Goal: Transaction & Acquisition: Purchase product/service

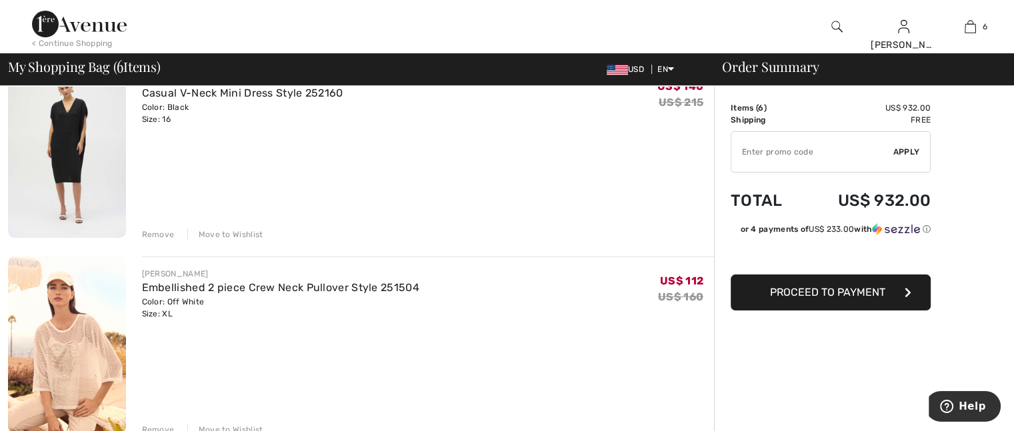
scroll to position [200, 0]
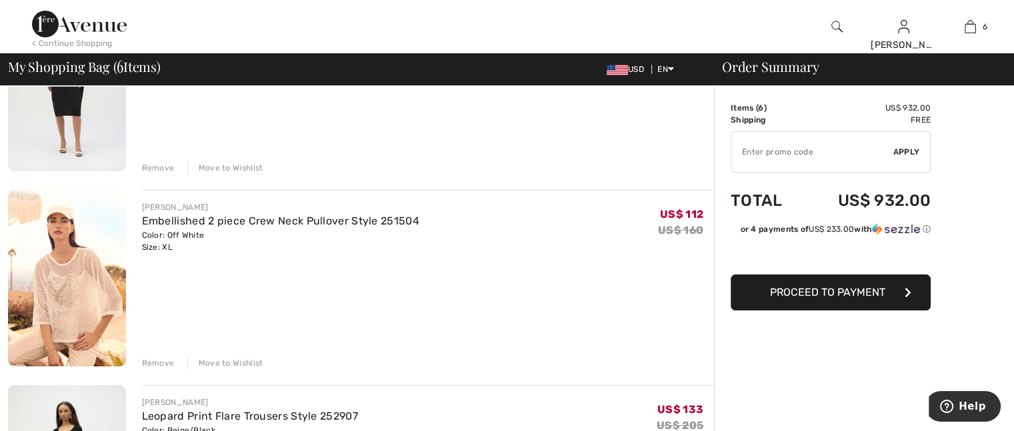
click at [229, 361] on div "Move to Wishlist" at bounding box center [225, 363] width 76 height 12
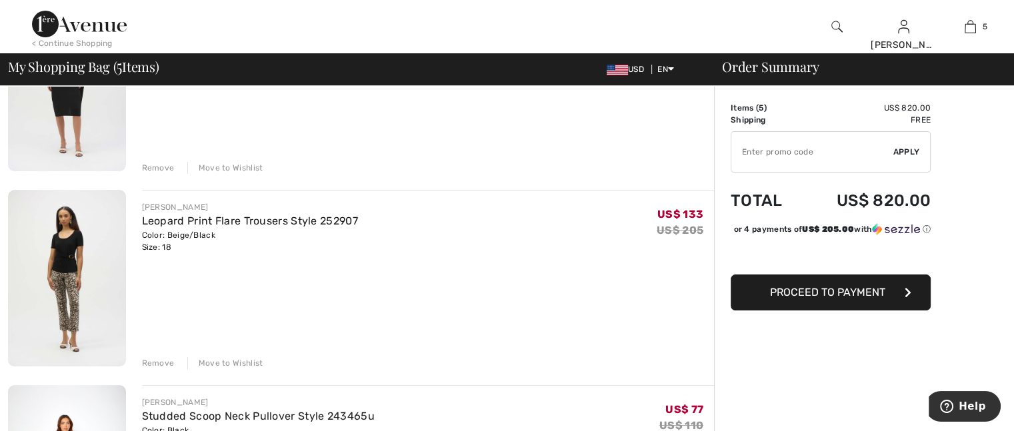
click at [213, 359] on div "Move to Wishlist" at bounding box center [225, 363] width 76 height 12
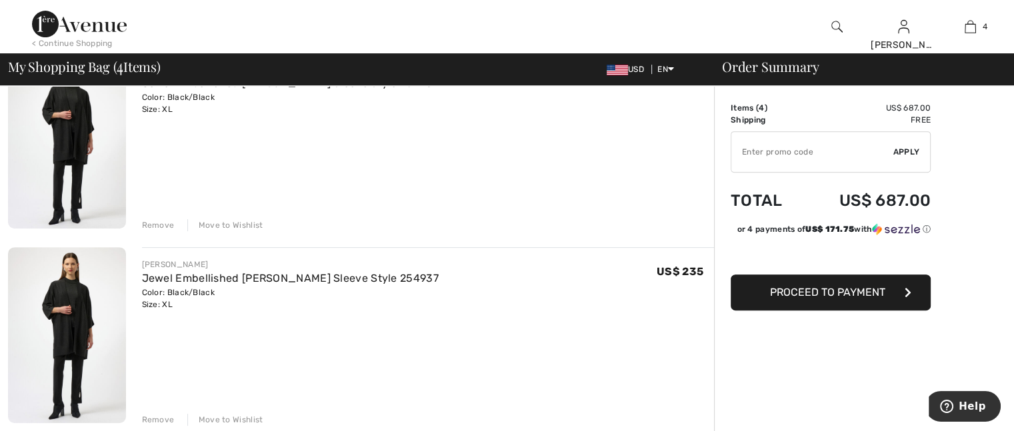
scroll to position [600, 0]
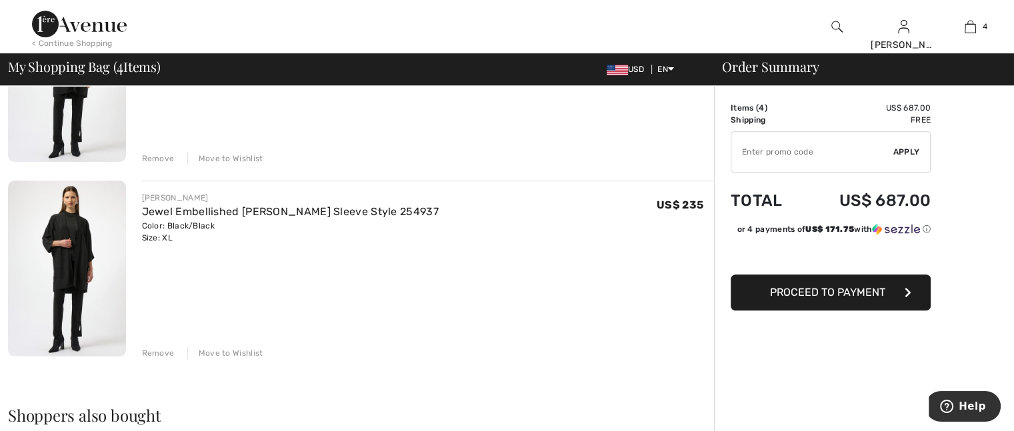
click at [157, 351] on div "Remove" at bounding box center [158, 353] width 33 height 12
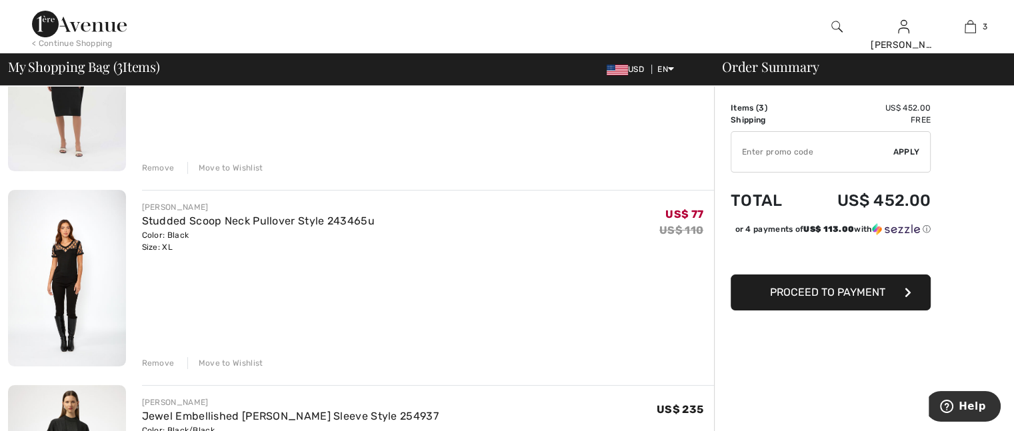
scroll to position [0, 0]
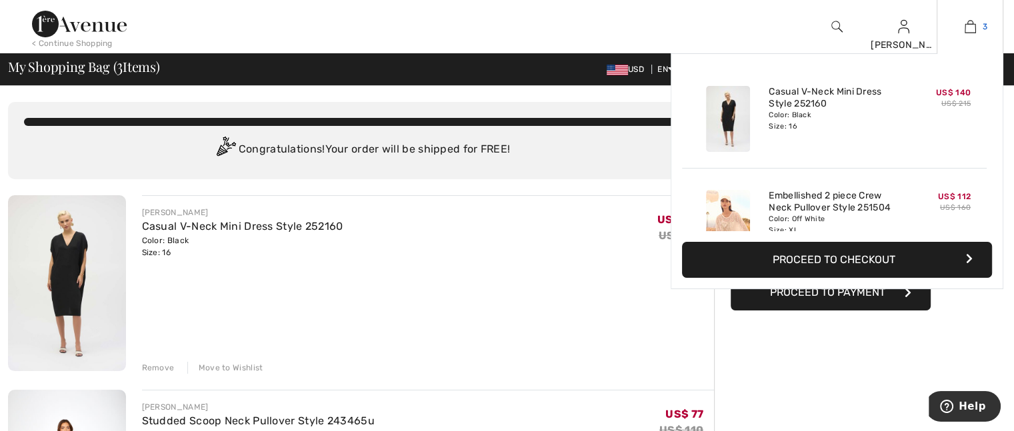
click at [968, 22] on img at bounding box center [970, 27] width 11 height 16
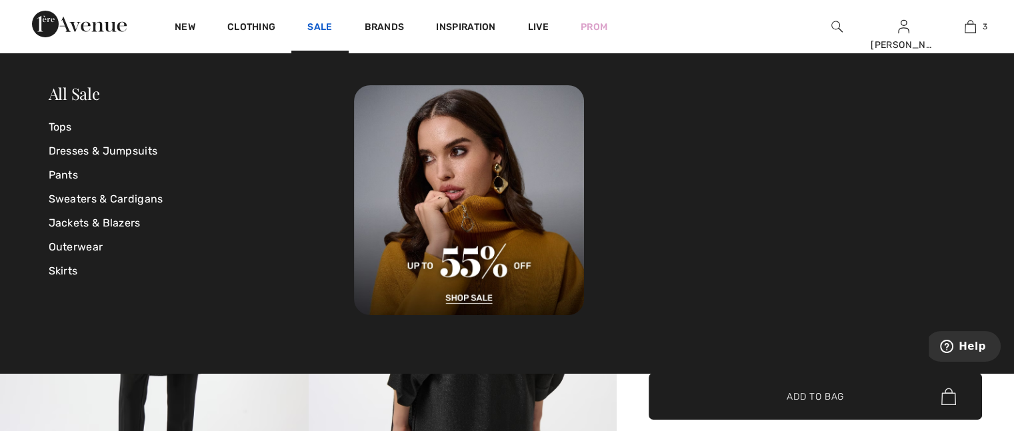
click at [323, 26] on link "Sale" at bounding box center [319, 28] width 25 height 14
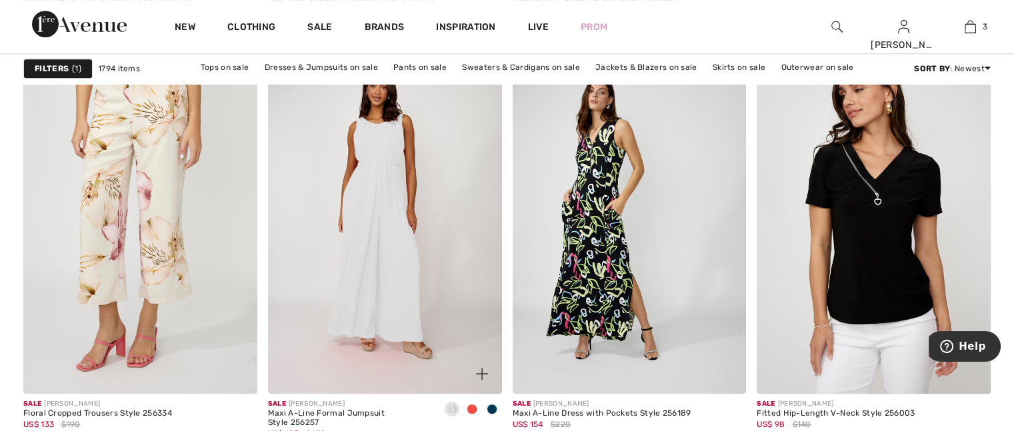
scroll to position [1067, 0]
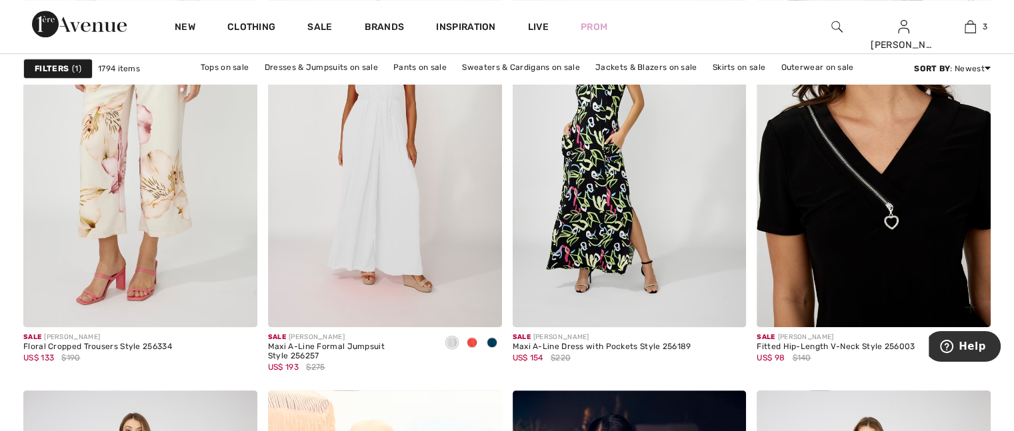
click at [859, 249] on img at bounding box center [874, 152] width 234 height 351
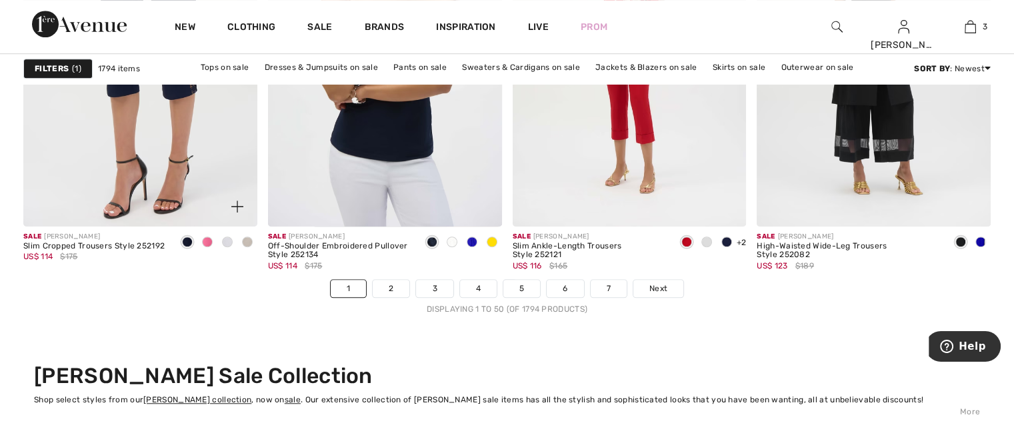
scroll to position [6336, 0]
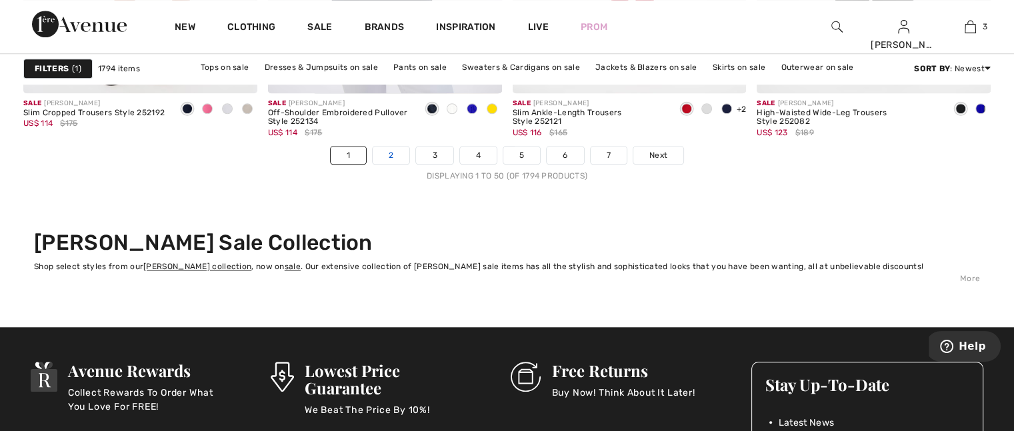
click at [392, 151] on link "2" at bounding box center [391, 155] width 37 height 17
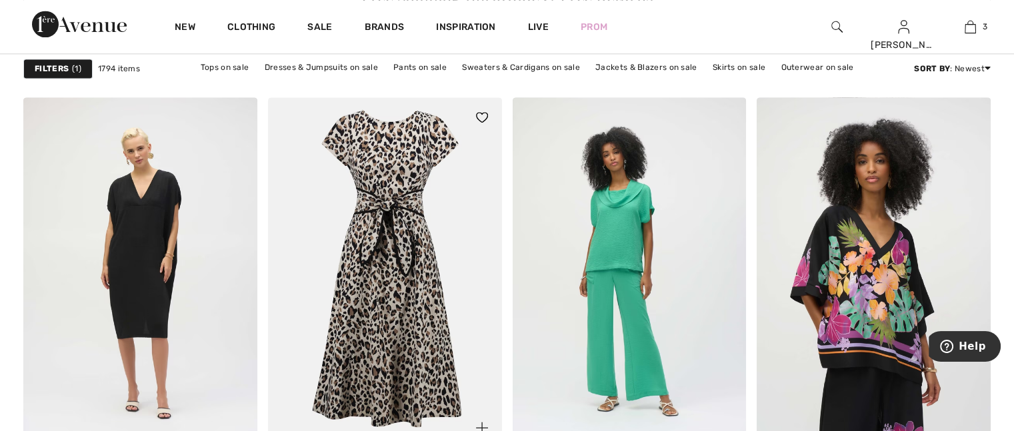
scroll to position [2134, 0]
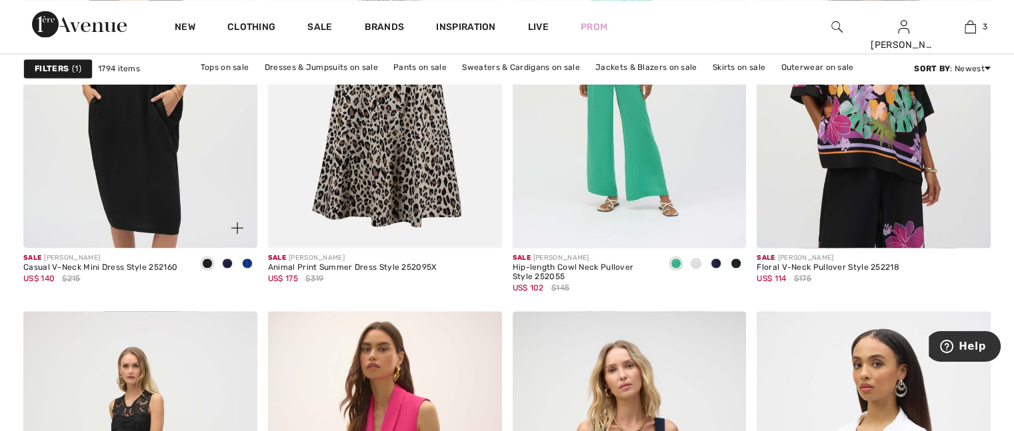
click at [155, 173] on img at bounding box center [140, 72] width 234 height 351
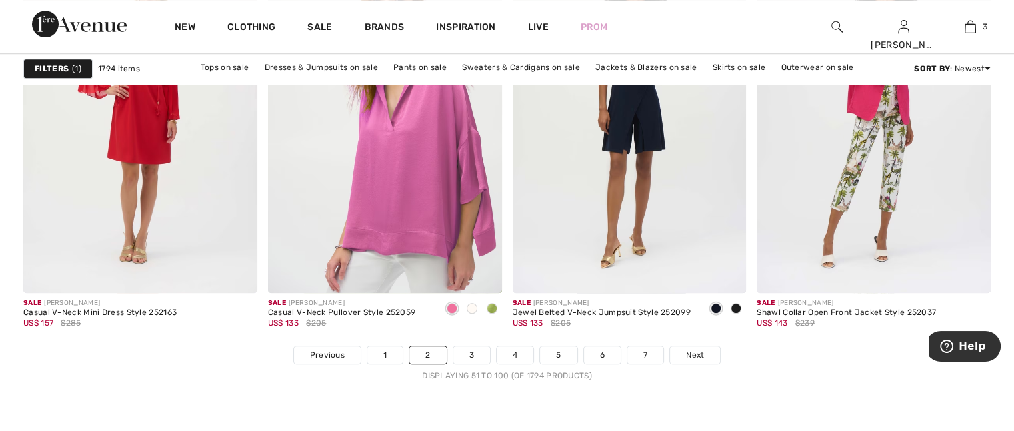
scroll to position [6269, 0]
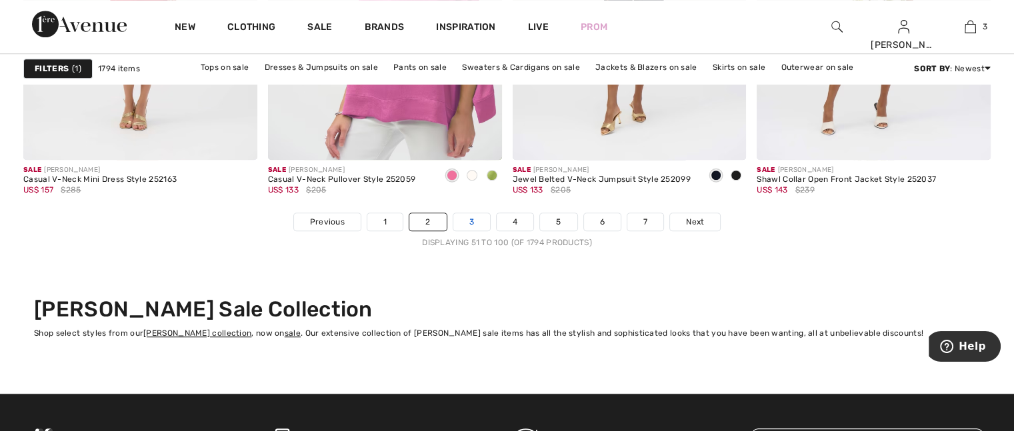
click at [478, 214] on link "3" at bounding box center [472, 221] width 37 height 17
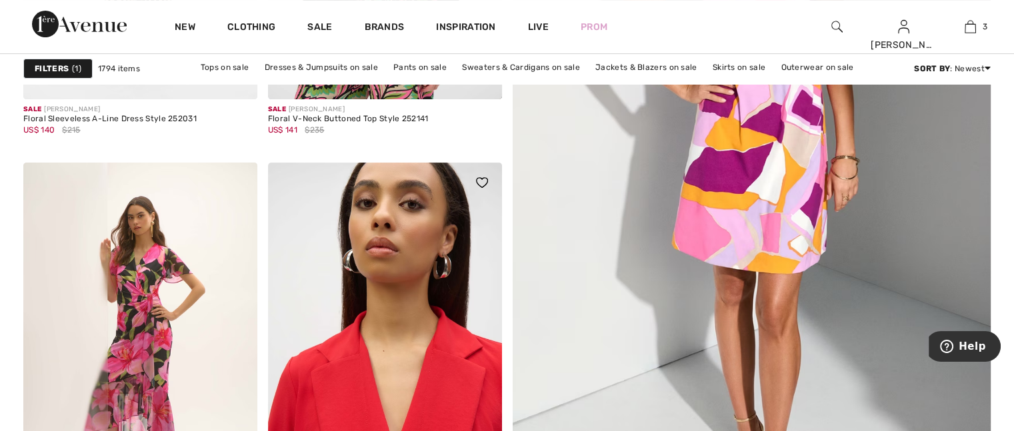
scroll to position [600, 0]
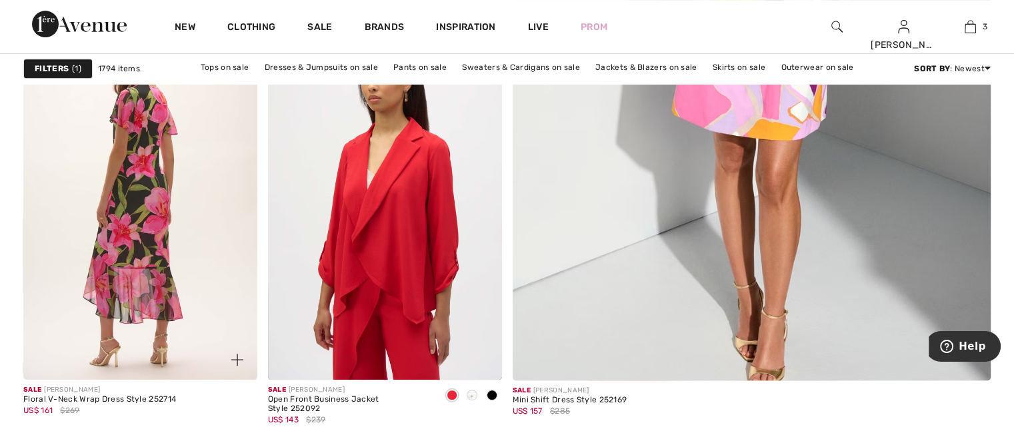
click at [159, 272] on img at bounding box center [140, 204] width 234 height 351
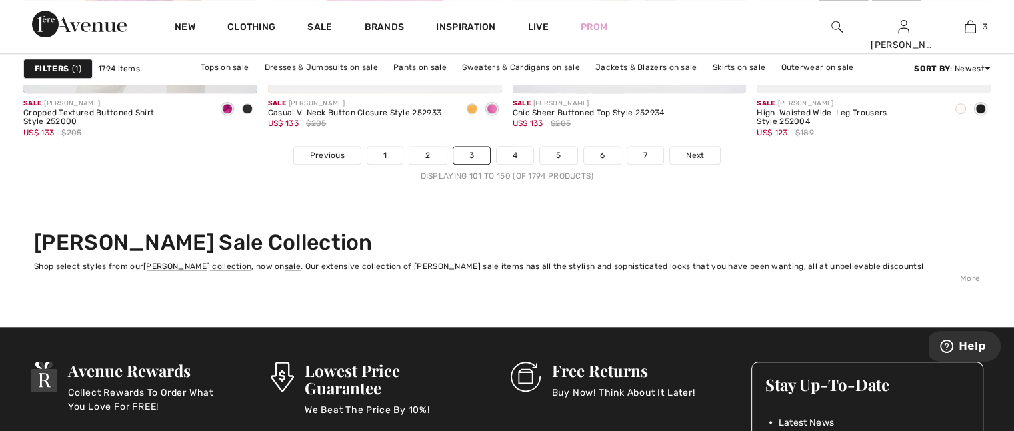
scroll to position [6402, 0]
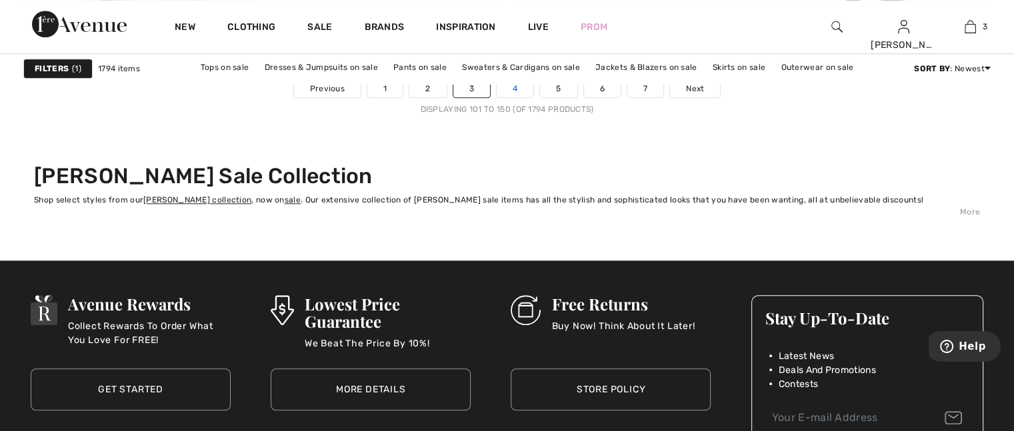
click at [520, 90] on link "4" at bounding box center [515, 88] width 37 height 17
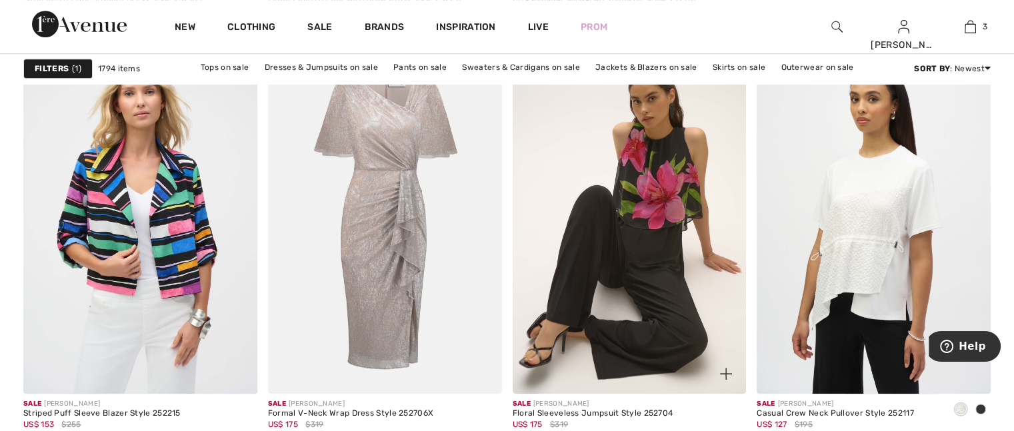
scroll to position [934, 0]
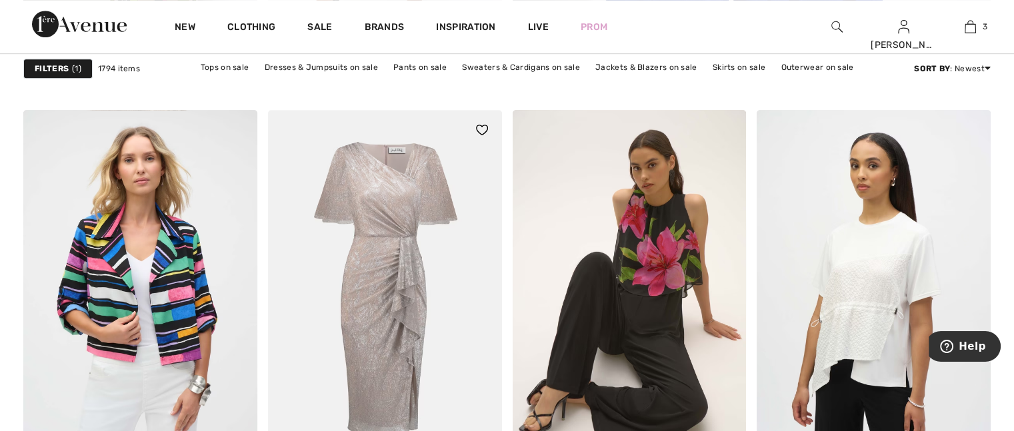
click at [365, 256] on img at bounding box center [385, 285] width 234 height 351
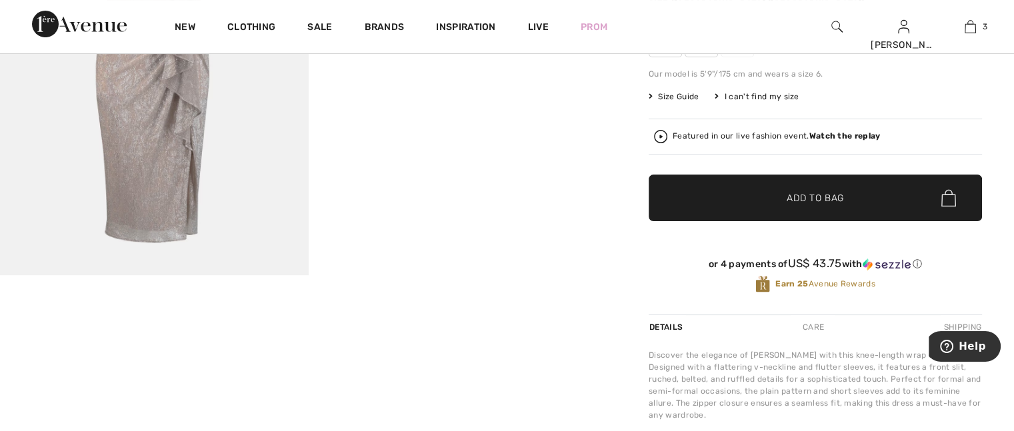
scroll to position [333, 0]
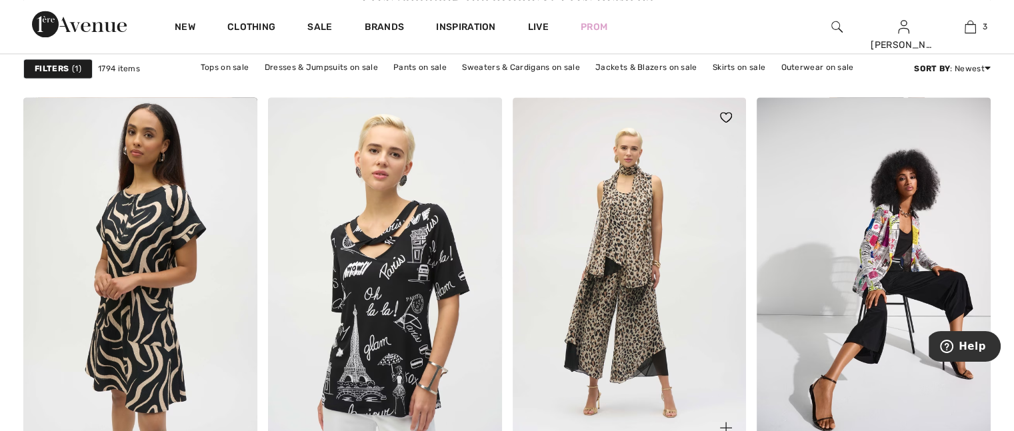
scroll to position [2001, 0]
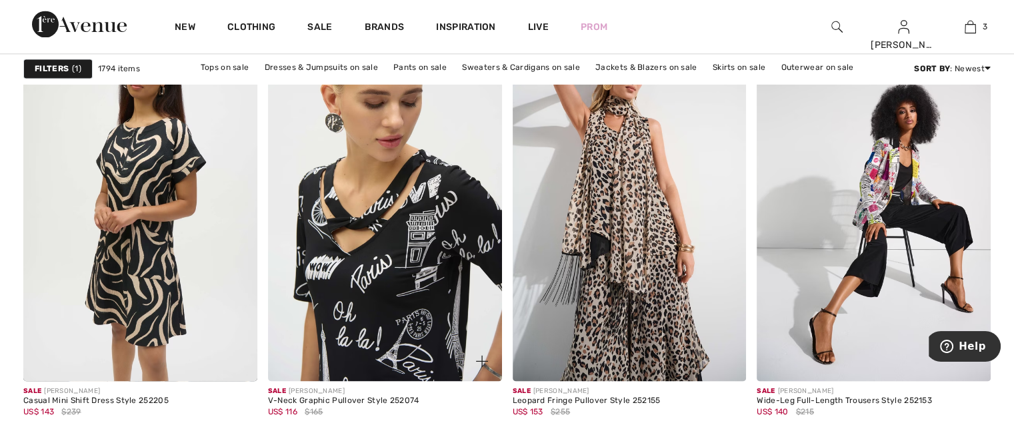
click at [426, 259] on img at bounding box center [385, 206] width 234 height 351
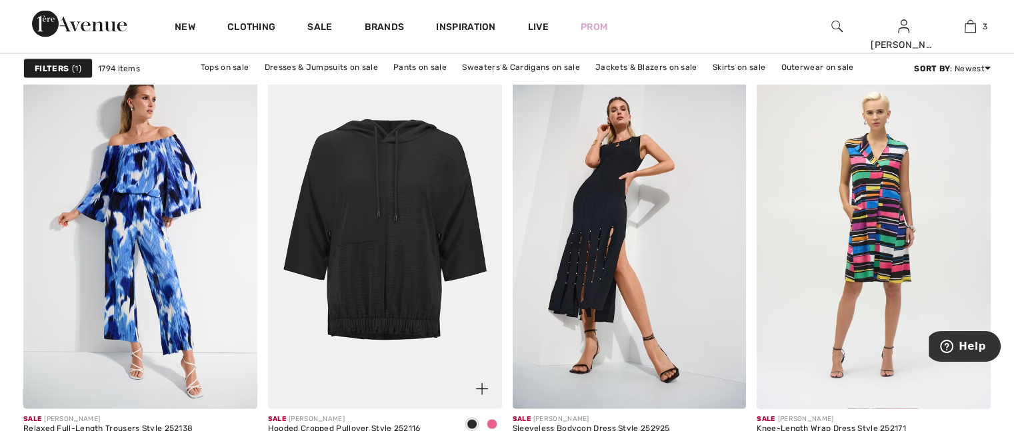
scroll to position [2868, 0]
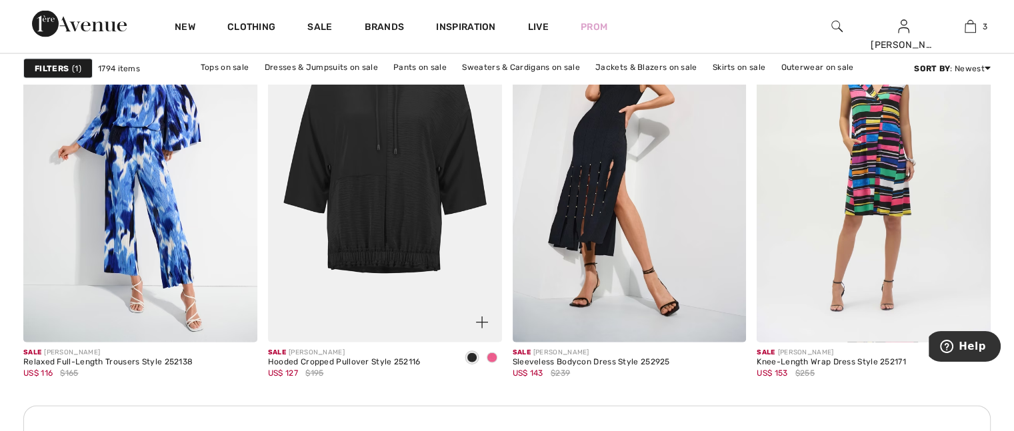
click at [494, 359] on span at bounding box center [492, 358] width 11 height 11
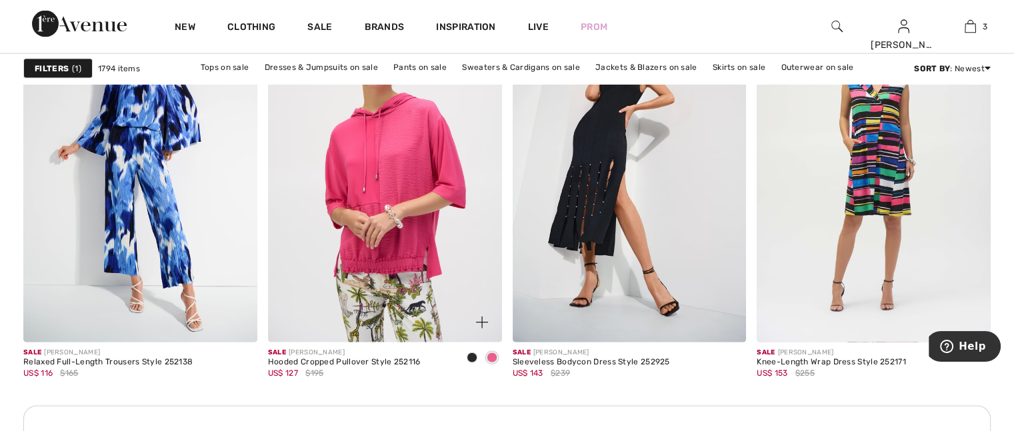
click at [389, 220] on img at bounding box center [385, 167] width 234 height 351
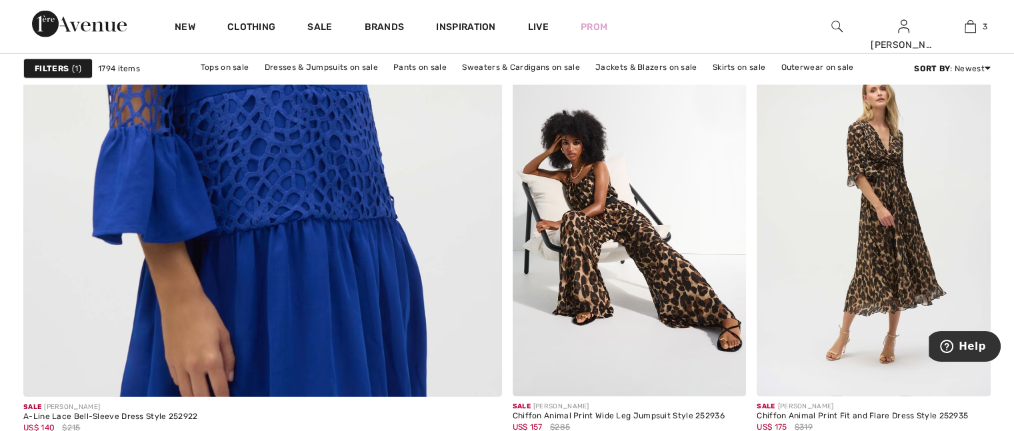
scroll to position [3868, 0]
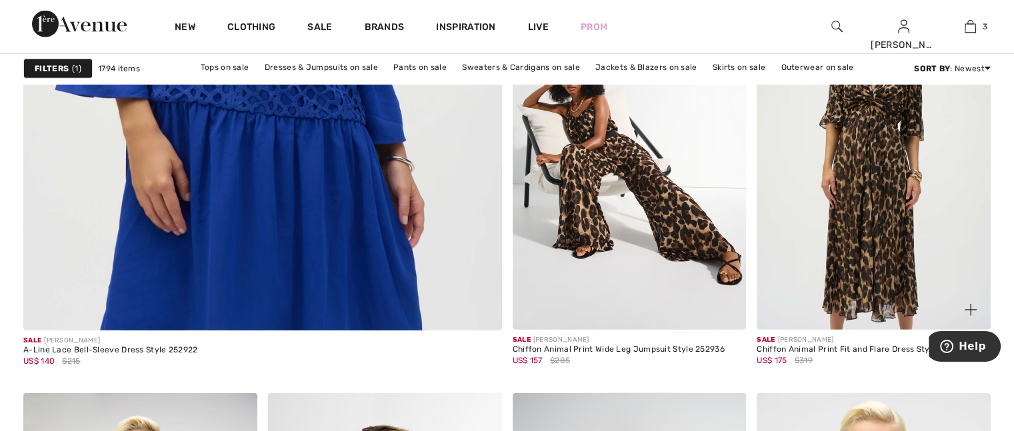
click at [874, 181] on img at bounding box center [874, 154] width 234 height 351
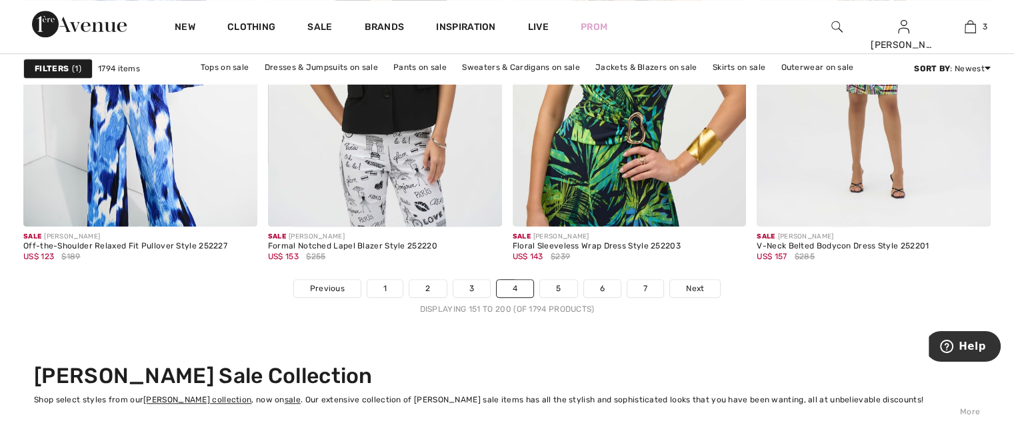
scroll to position [6336, 0]
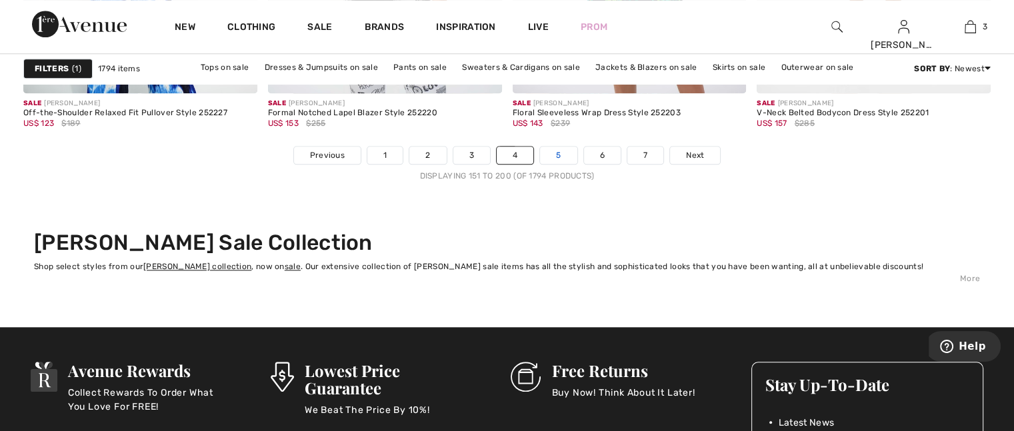
click at [556, 147] on link "5" at bounding box center [558, 155] width 37 height 17
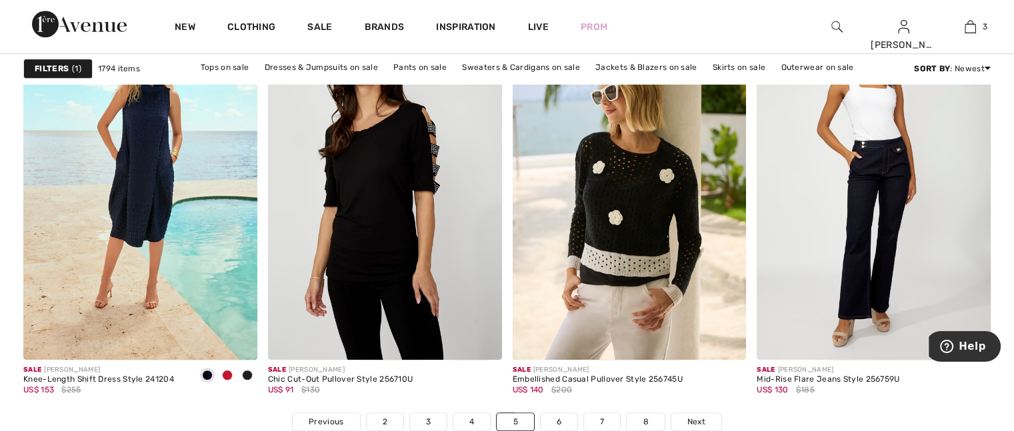
scroll to position [6002, 0]
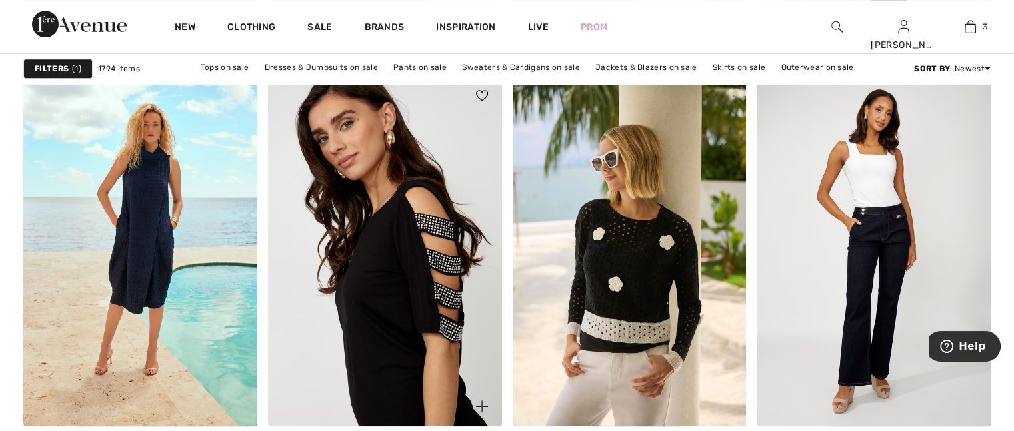
click at [390, 333] on img at bounding box center [385, 250] width 234 height 351
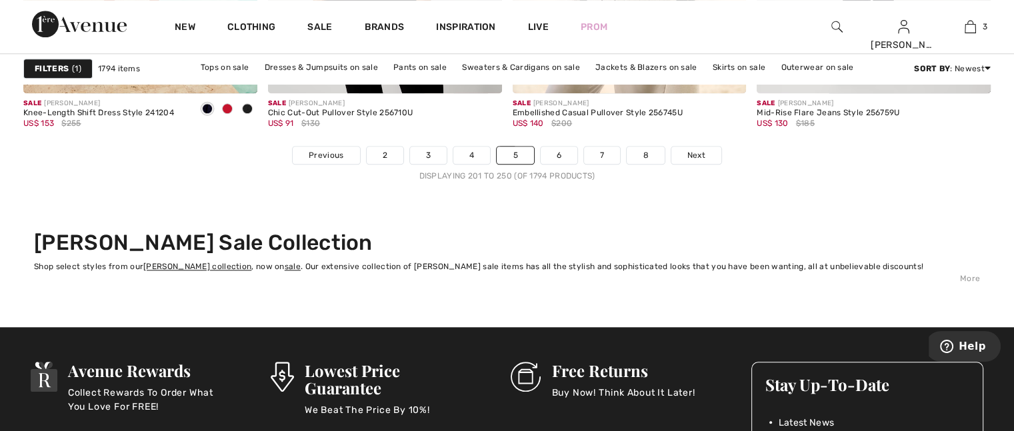
scroll to position [6402, 0]
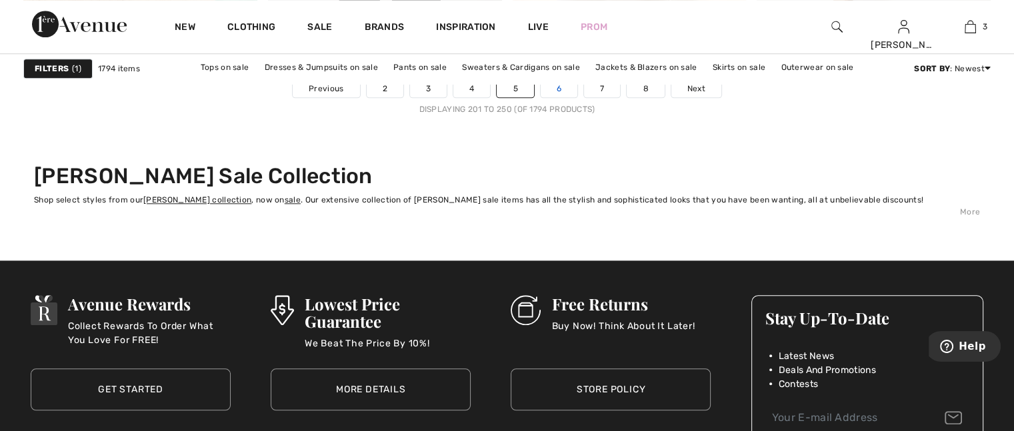
click at [560, 85] on link "6" at bounding box center [559, 88] width 37 height 17
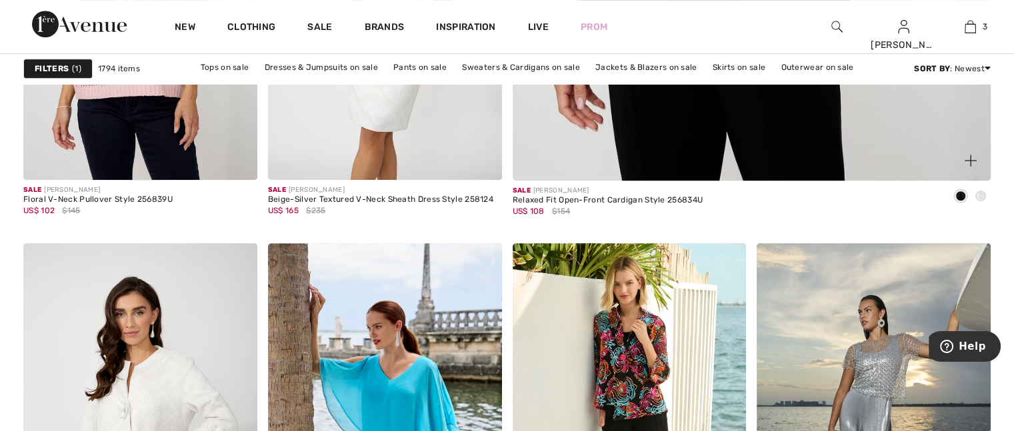
scroll to position [734, 0]
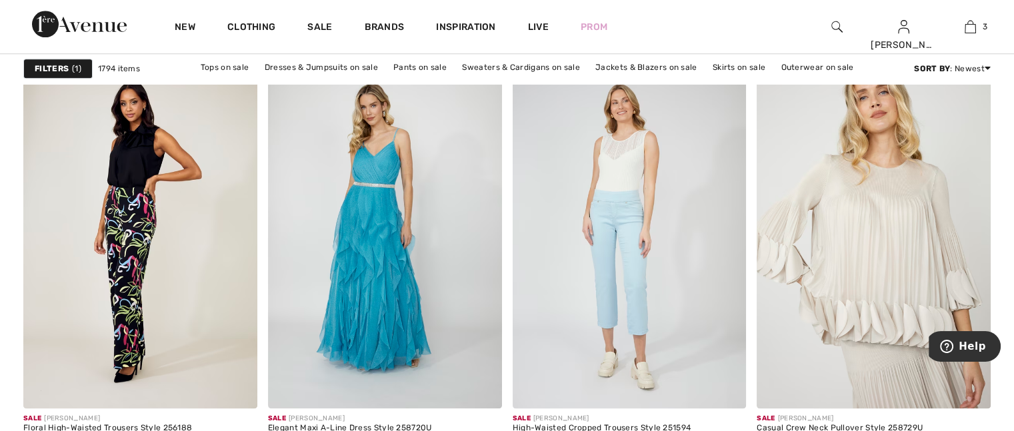
scroll to position [1467, 0]
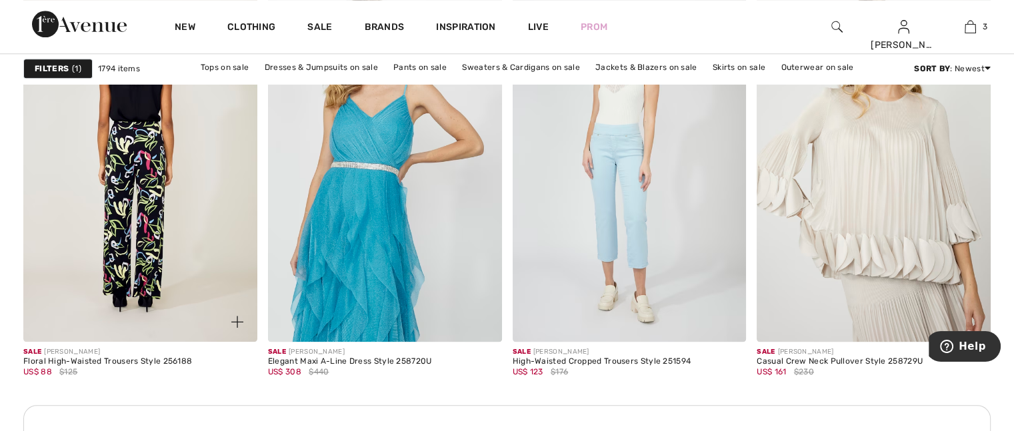
click at [153, 249] on img at bounding box center [140, 166] width 234 height 351
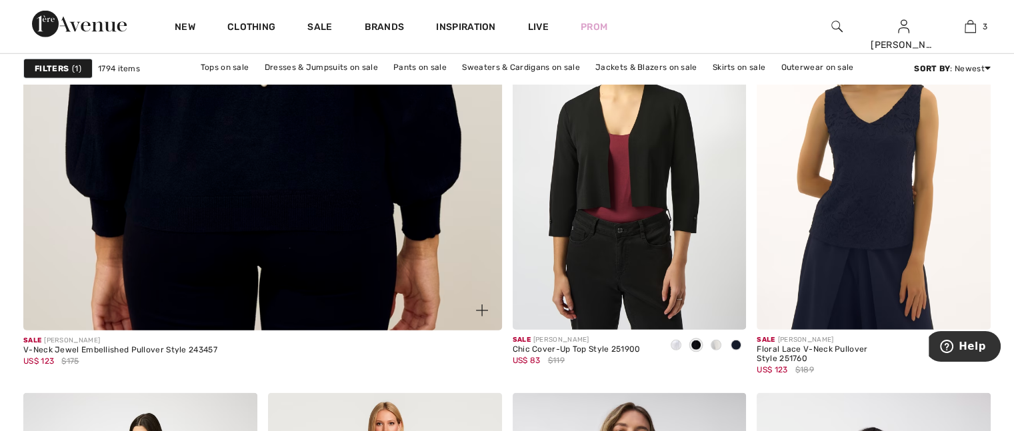
scroll to position [3935, 0]
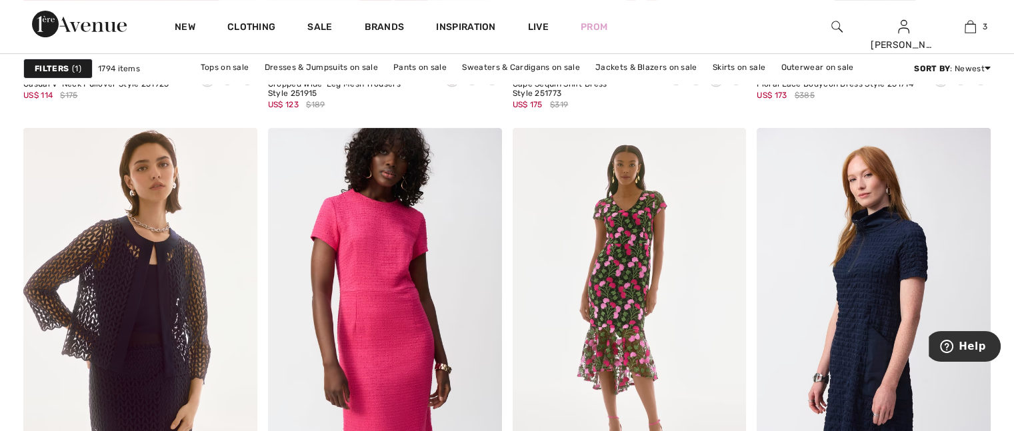
scroll to position [5602, 0]
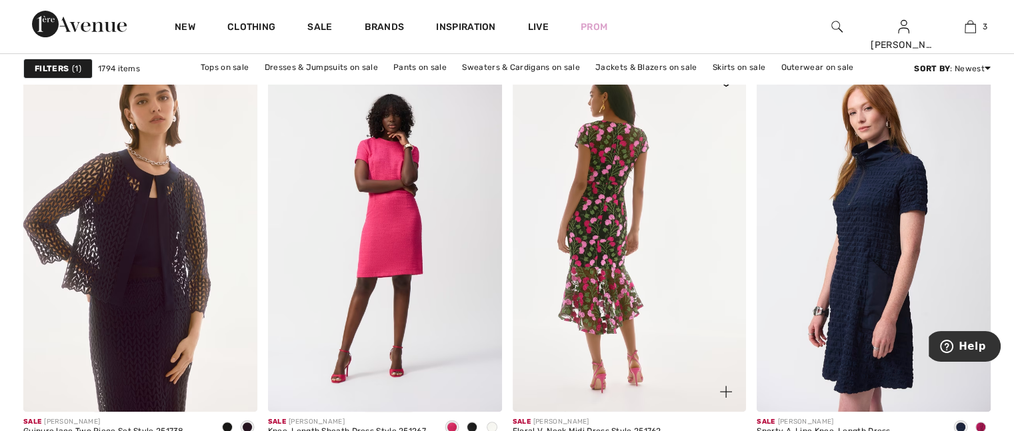
click at [614, 264] on img at bounding box center [630, 236] width 234 height 351
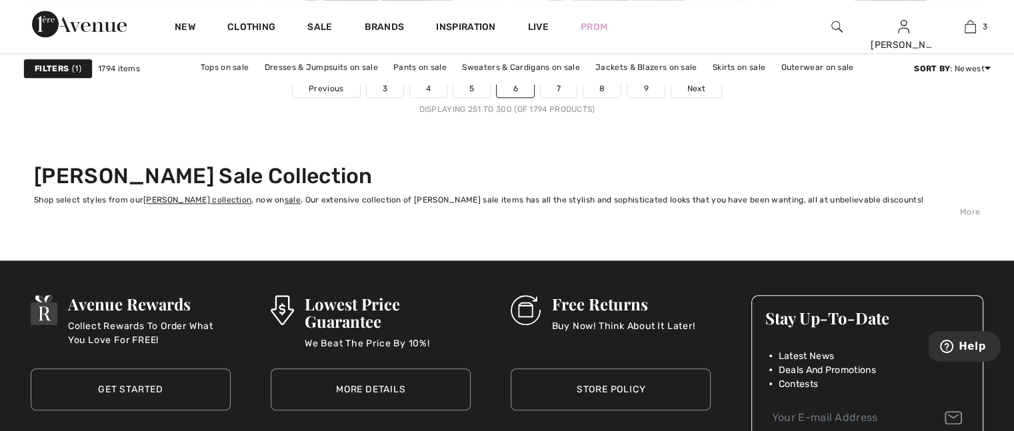
scroll to position [6269, 0]
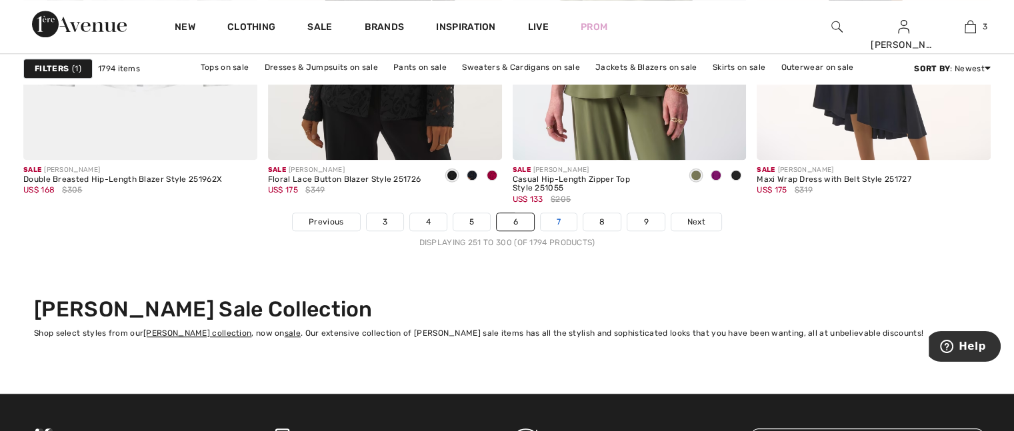
click at [557, 218] on link "7" at bounding box center [559, 221] width 36 height 17
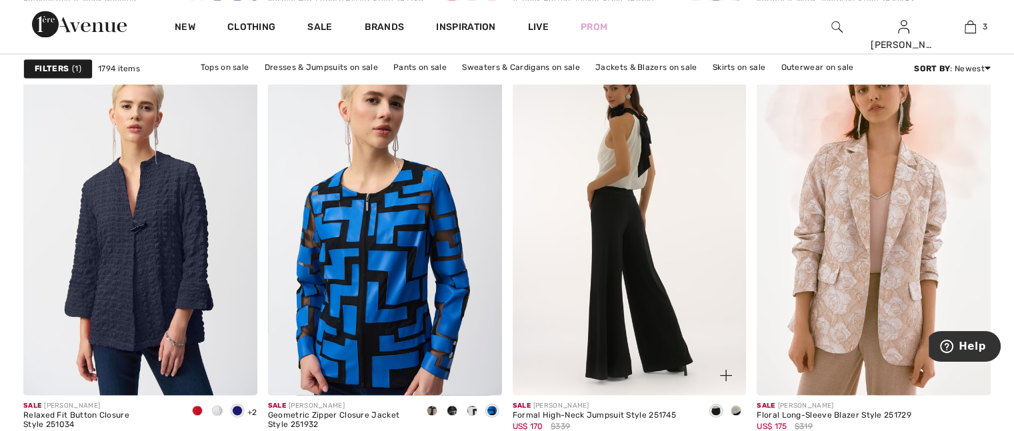
scroll to position [2468, 0]
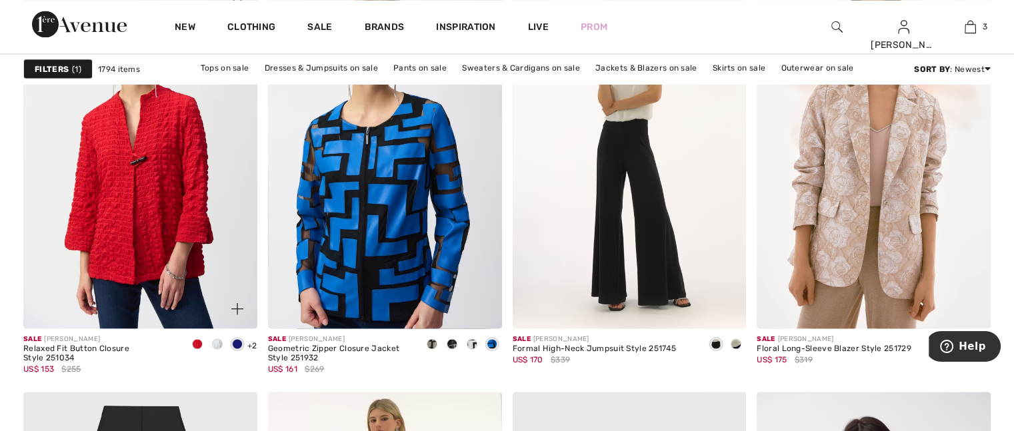
click at [168, 209] on img at bounding box center [140, 153] width 234 height 351
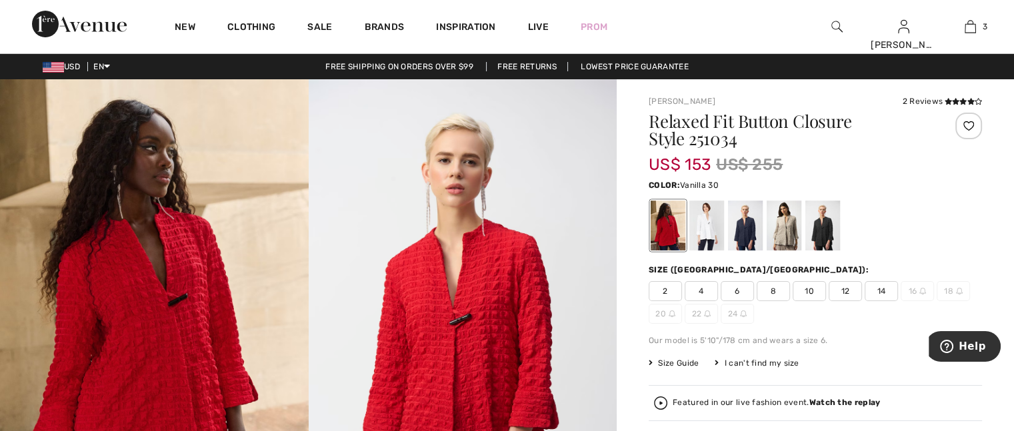
click at [709, 227] on div at bounding box center [707, 226] width 35 height 50
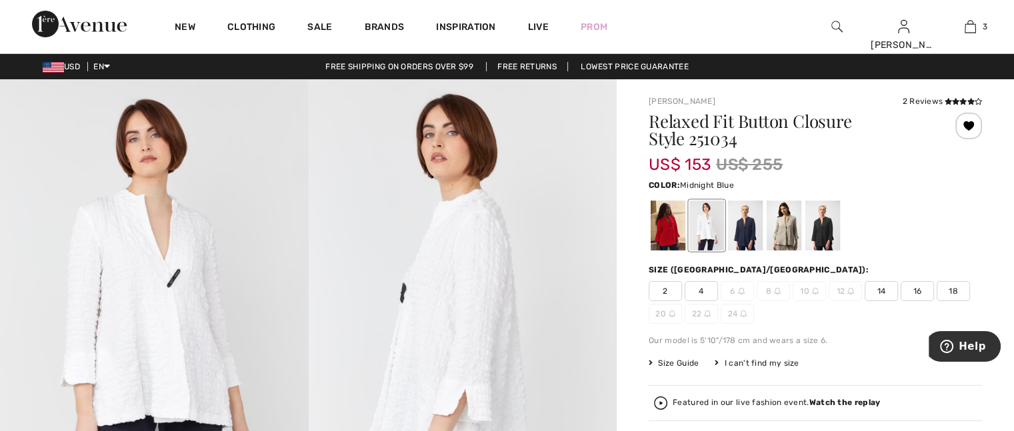
click at [744, 226] on div at bounding box center [745, 226] width 35 height 50
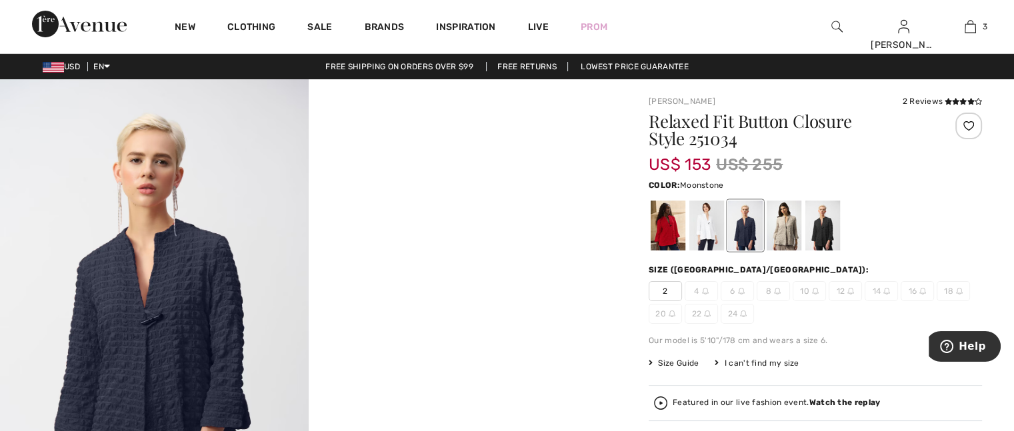
click at [787, 225] on div at bounding box center [784, 226] width 35 height 50
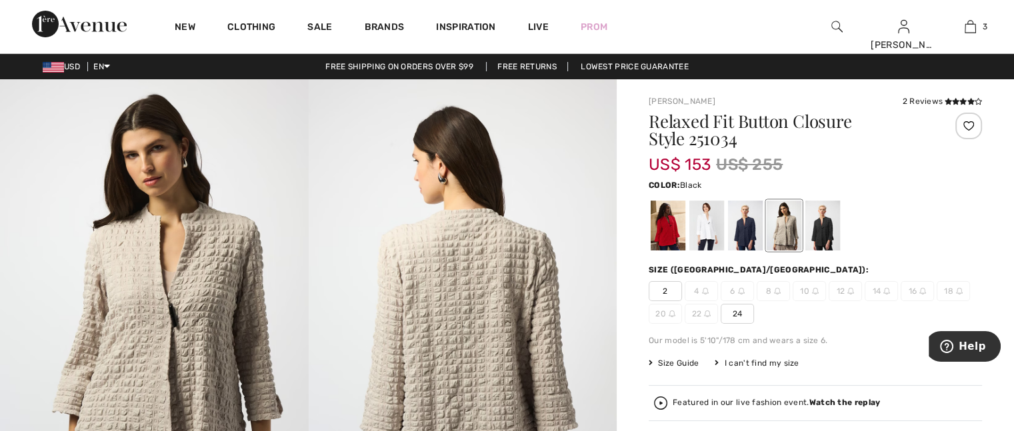
click at [819, 221] on div at bounding box center [823, 226] width 35 height 50
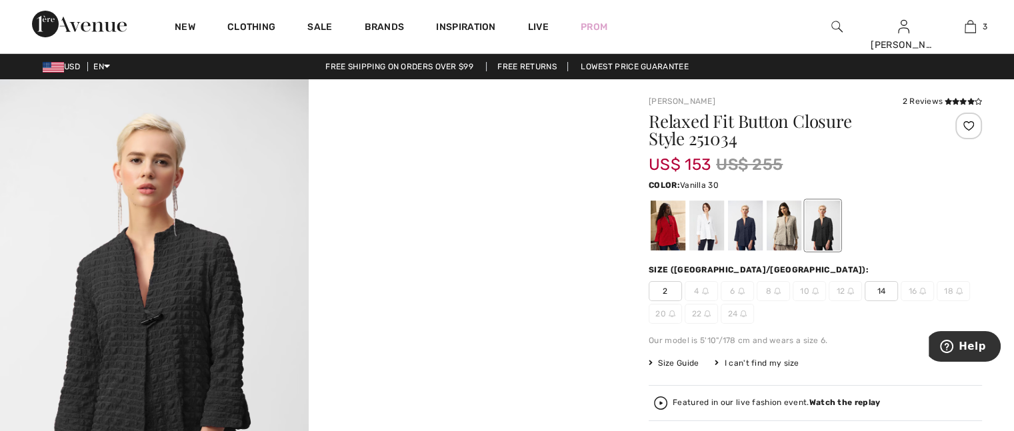
click at [707, 223] on div at bounding box center [707, 226] width 35 height 50
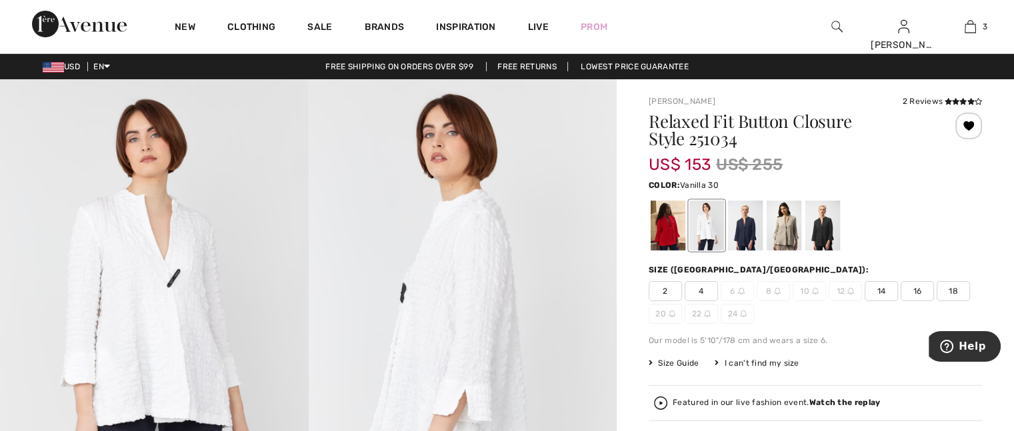
click at [955, 290] on span "18" at bounding box center [953, 291] width 33 height 20
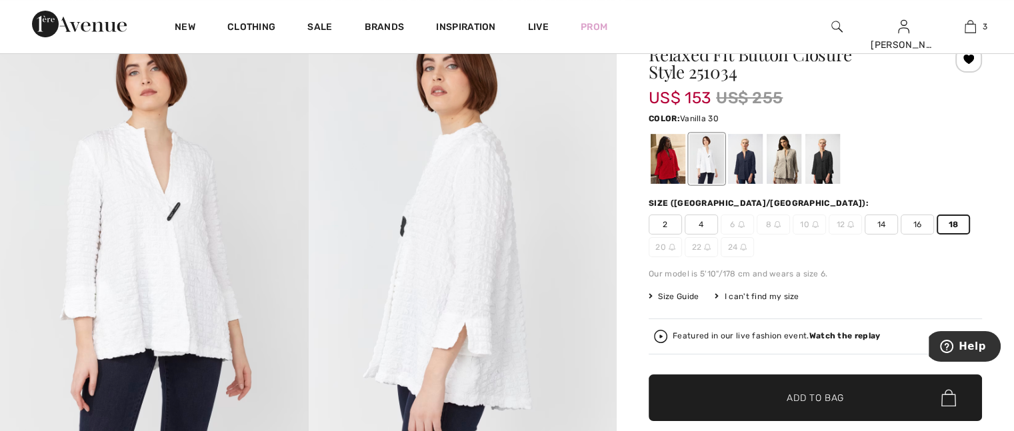
scroll to position [133, 0]
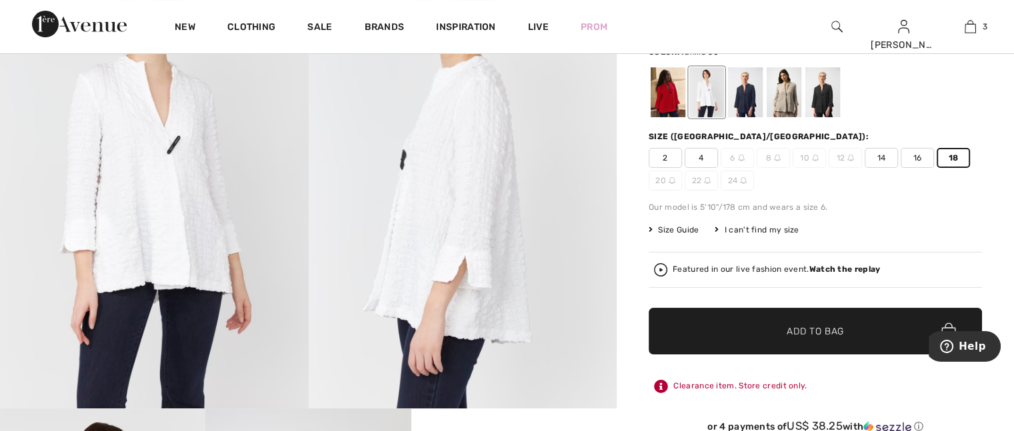
click at [780, 333] on span "✔ Added to Bag" at bounding box center [795, 332] width 81 height 14
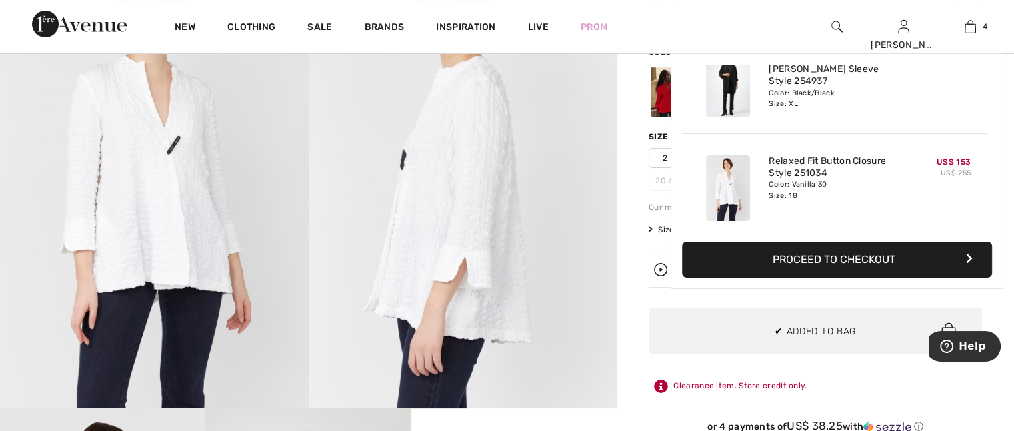
scroll to position [248, 0]
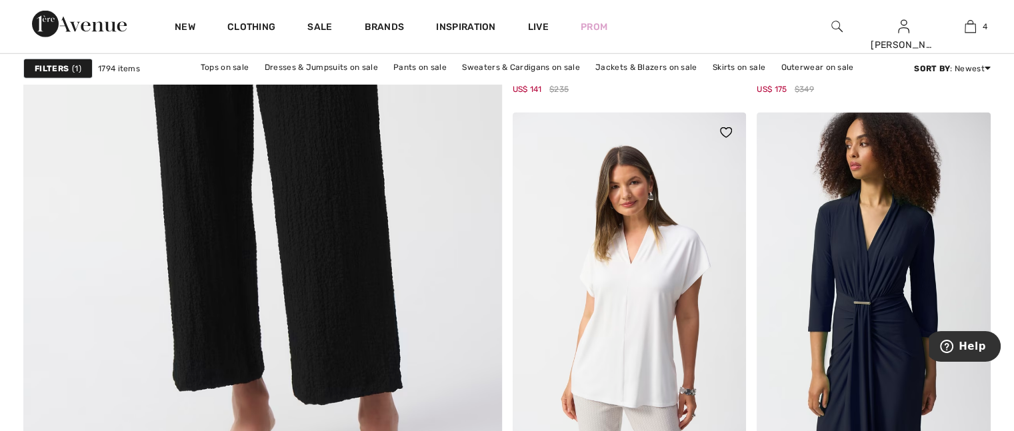
scroll to position [3868, 0]
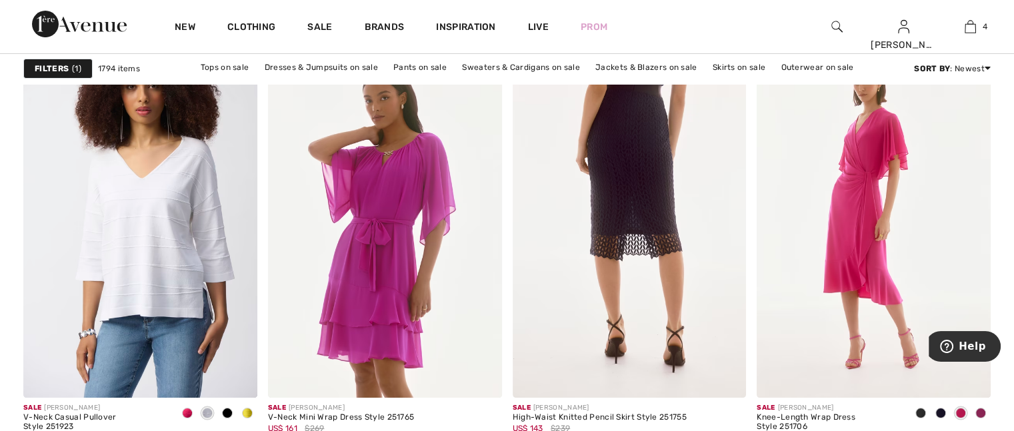
scroll to position [5269, 0]
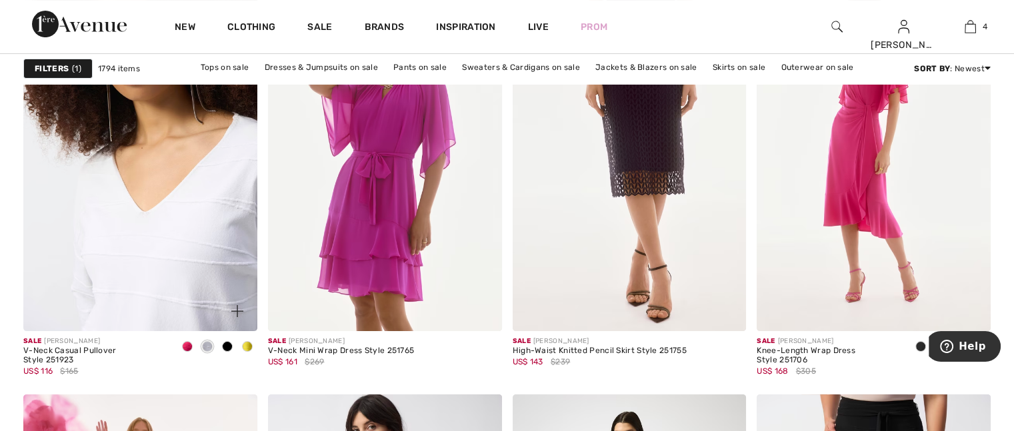
click at [108, 237] on img at bounding box center [140, 156] width 234 height 351
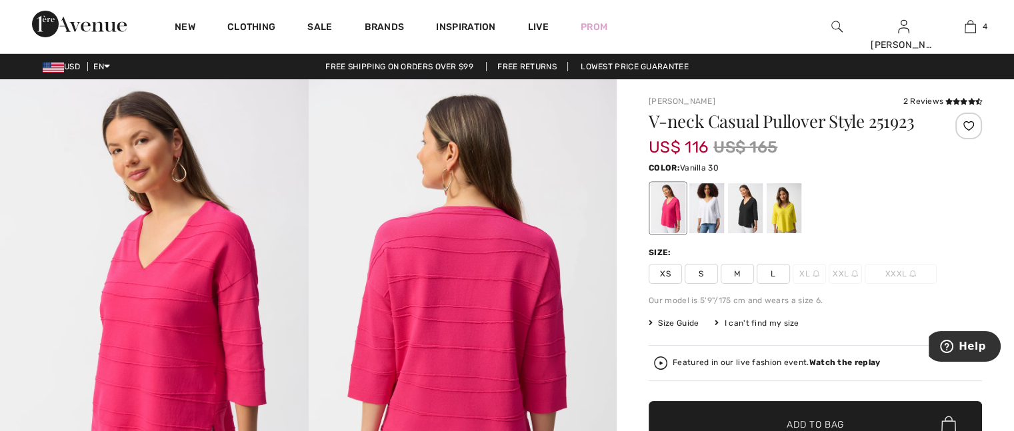
click at [708, 213] on div at bounding box center [707, 208] width 35 height 50
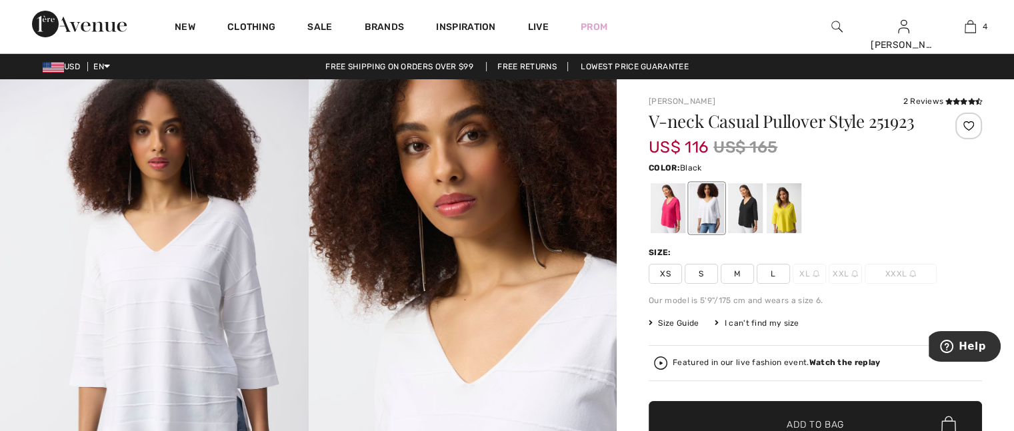
click at [747, 221] on div at bounding box center [745, 208] width 35 height 50
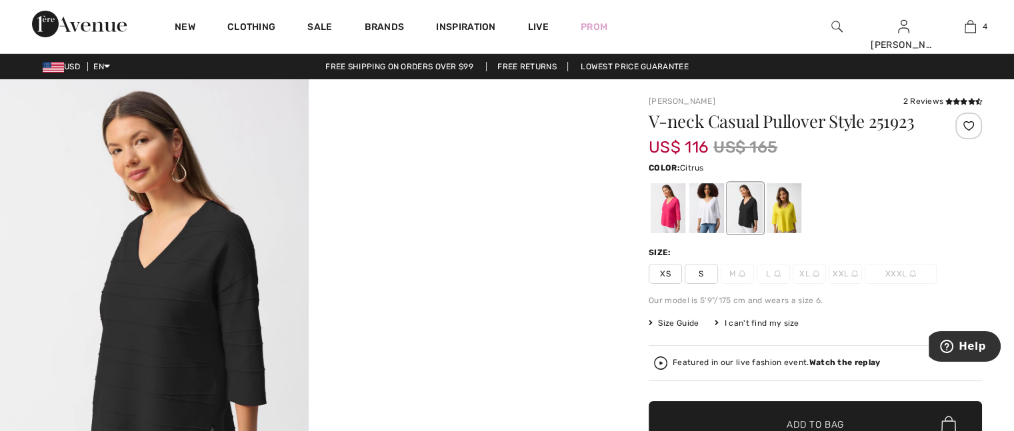
click at [787, 210] on div at bounding box center [784, 208] width 35 height 50
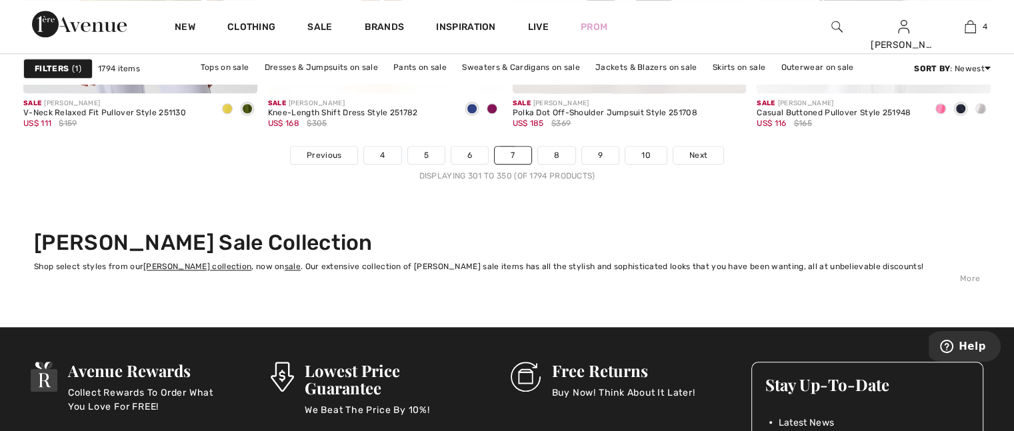
scroll to position [6402, 0]
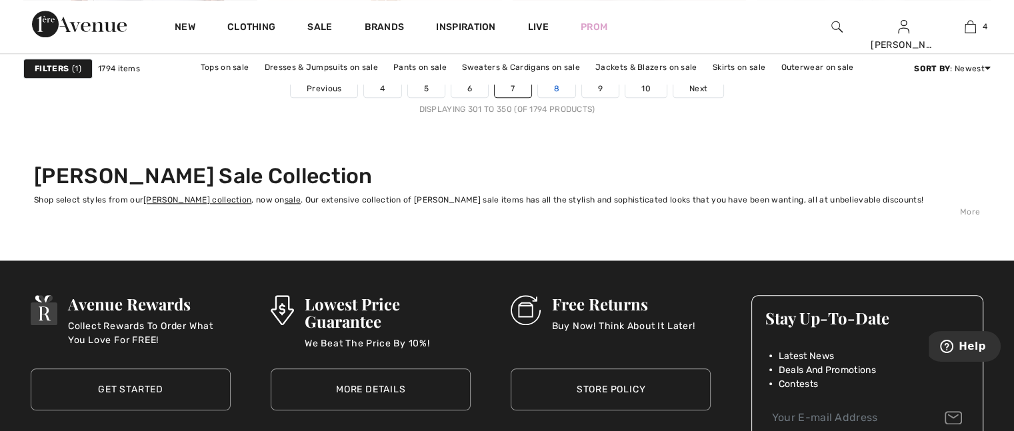
click at [551, 86] on link "8" at bounding box center [556, 88] width 37 height 17
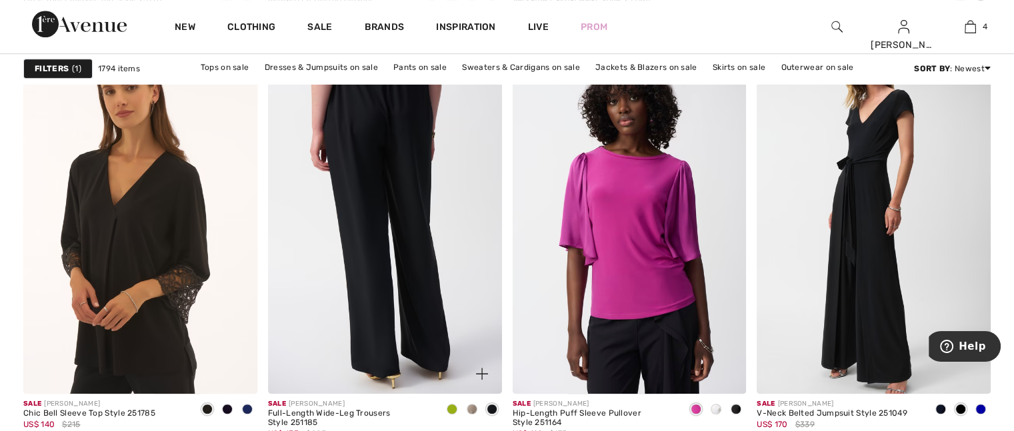
scroll to position [1067, 0]
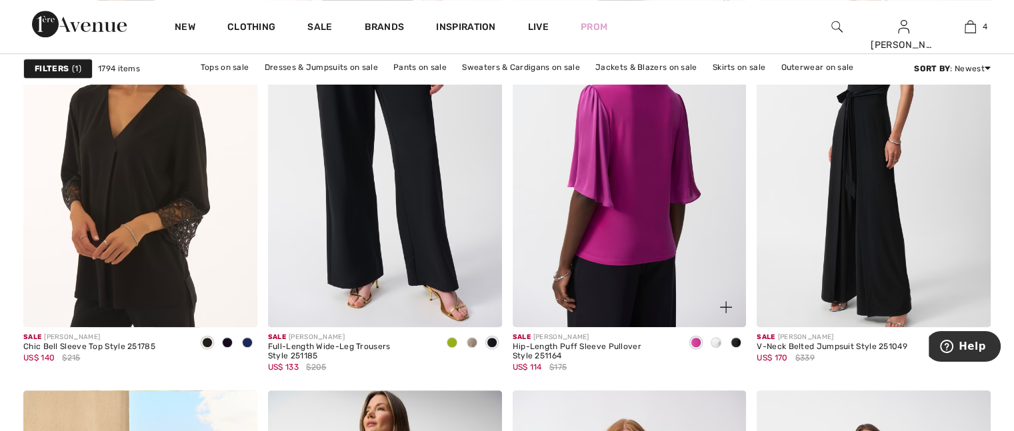
click at [650, 217] on img at bounding box center [630, 152] width 234 height 351
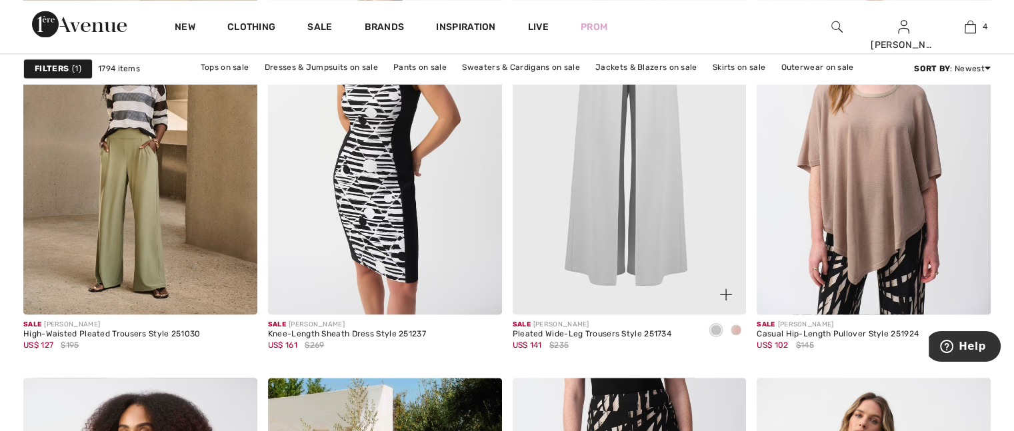
scroll to position [2001, 0]
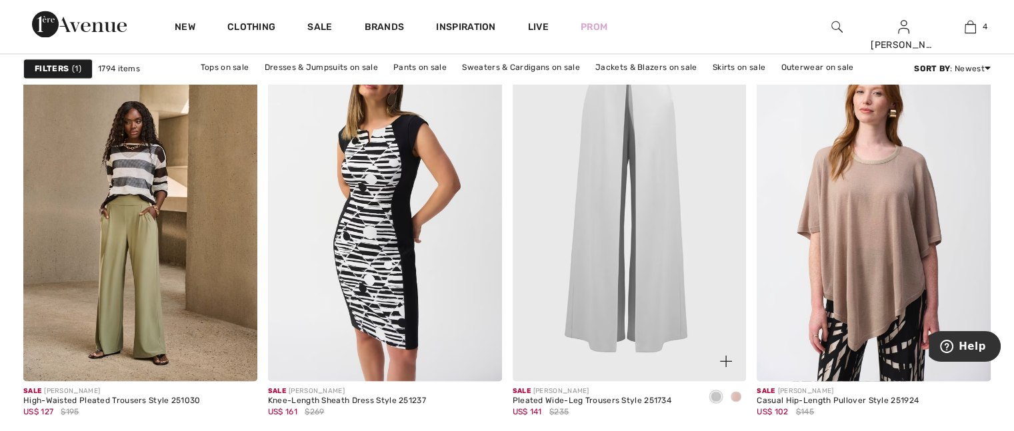
click at [638, 265] on img at bounding box center [630, 206] width 234 height 351
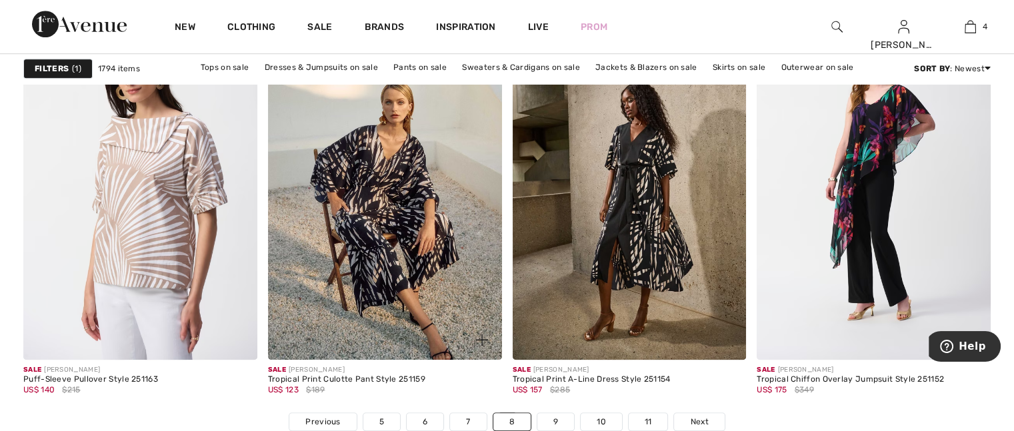
scroll to position [6202, 0]
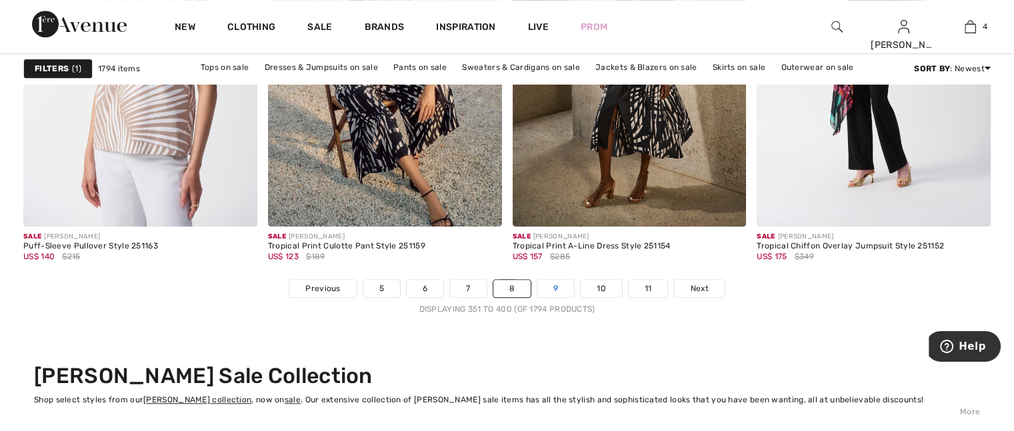
click at [553, 285] on link "9" at bounding box center [556, 288] width 37 height 17
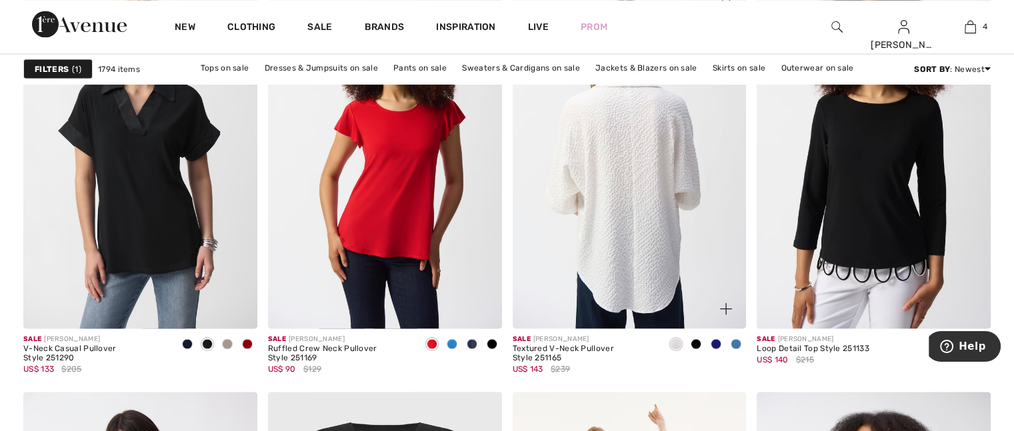
scroll to position [2401, 0]
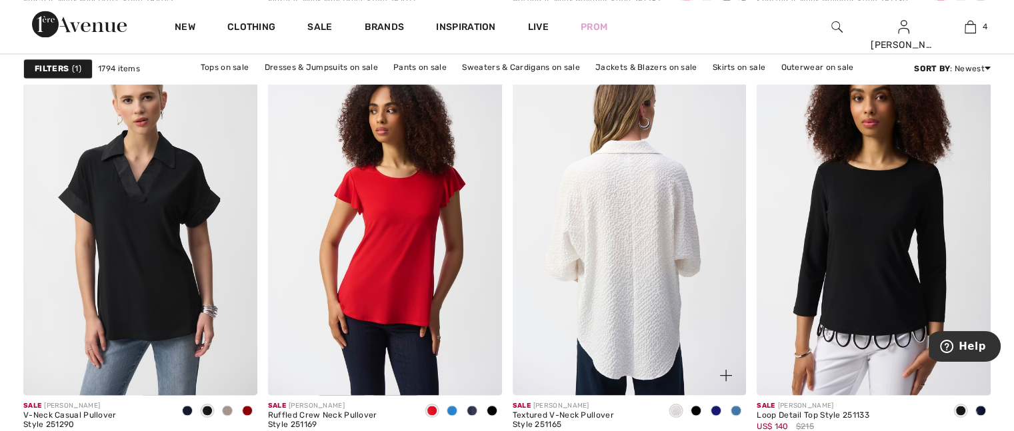
click at [618, 283] on img at bounding box center [630, 220] width 234 height 351
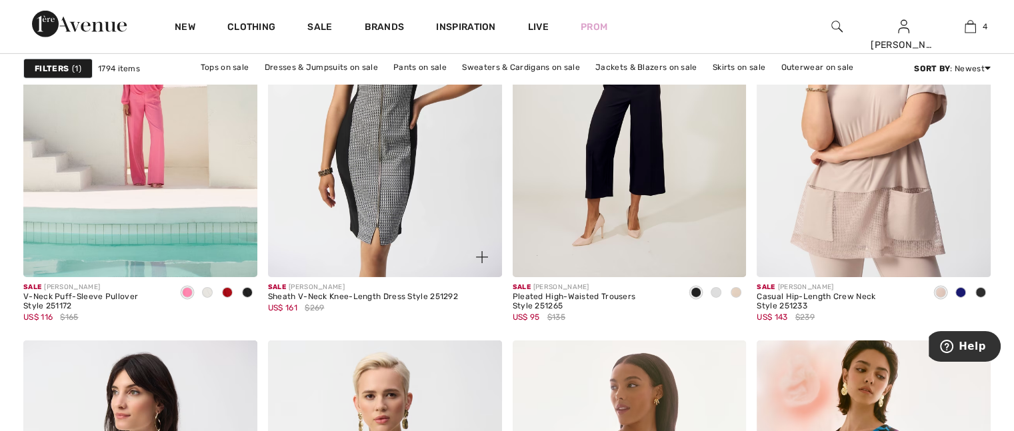
scroll to position [4268, 0]
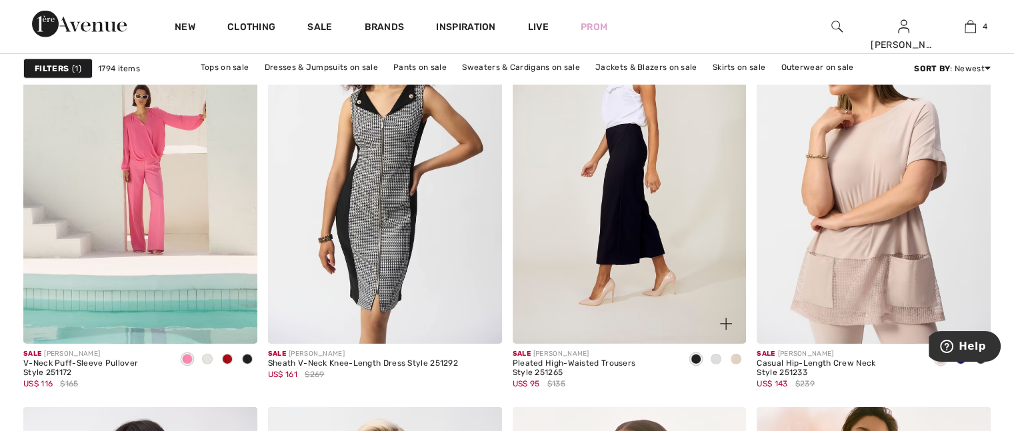
click at [660, 259] on img at bounding box center [630, 168] width 234 height 351
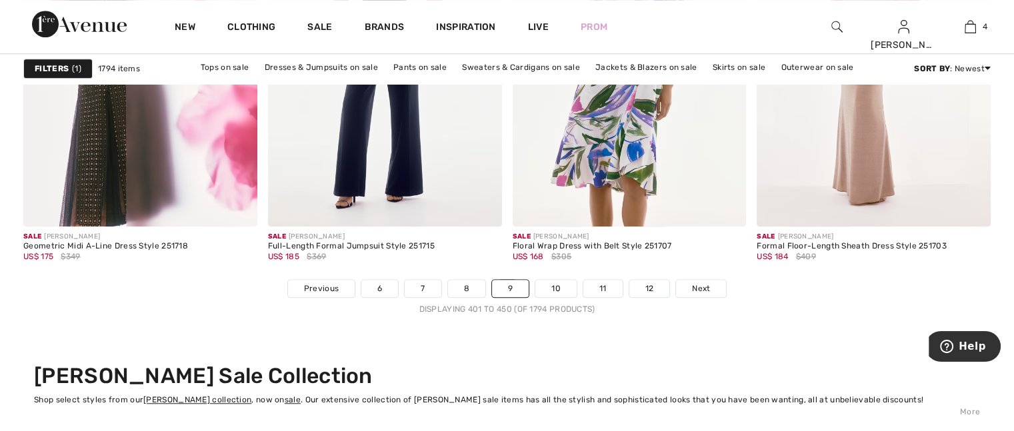
scroll to position [6269, 0]
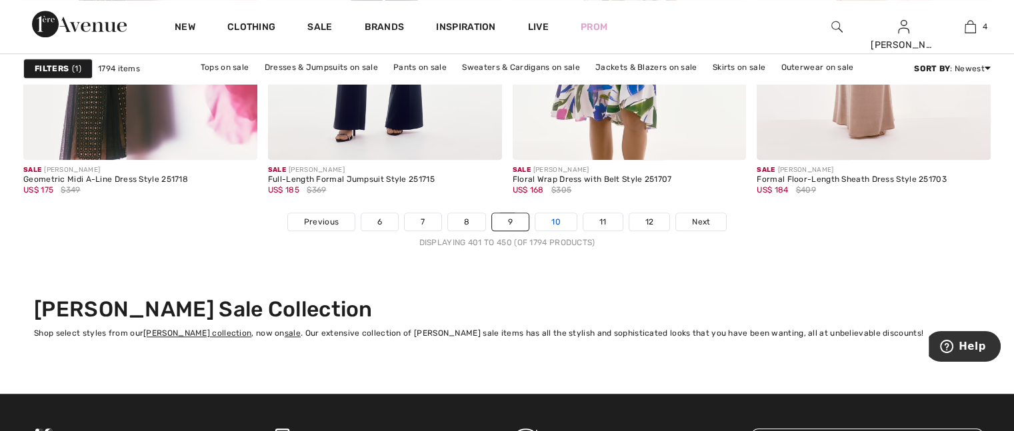
click at [556, 220] on link "10" at bounding box center [556, 221] width 41 height 17
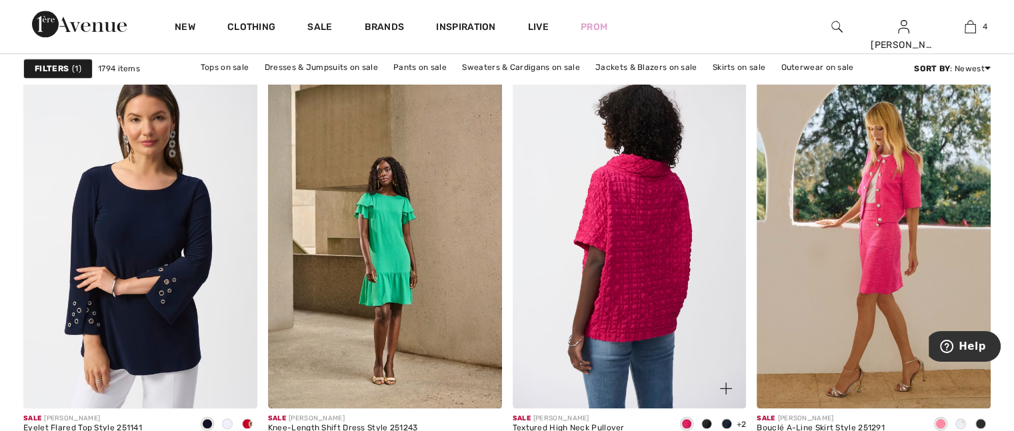
scroll to position [1467, 0]
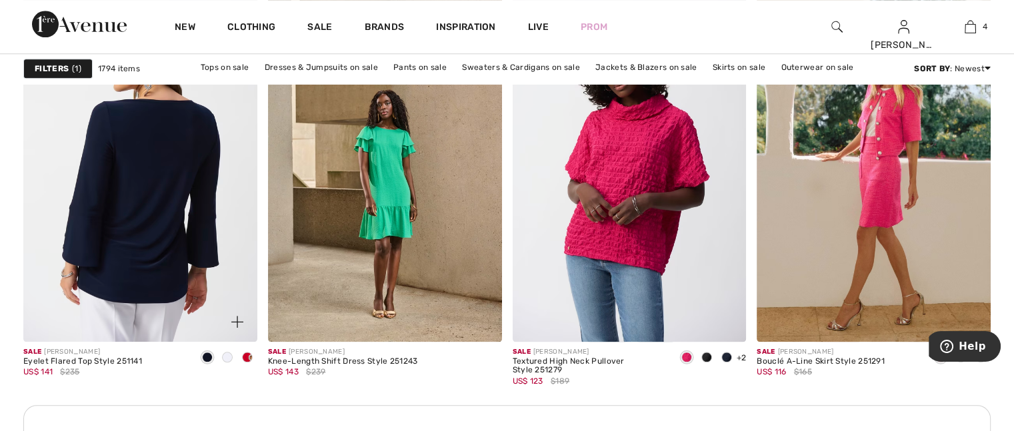
click at [141, 226] on img at bounding box center [140, 166] width 234 height 351
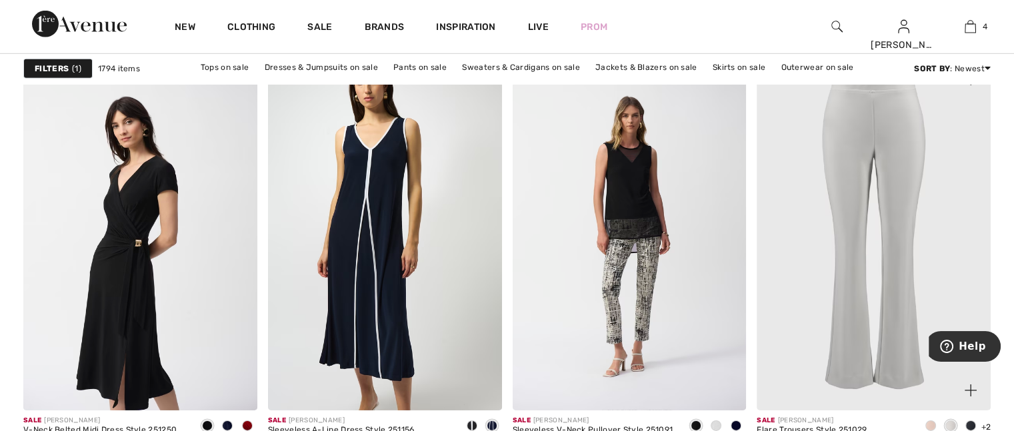
scroll to position [4135, 0]
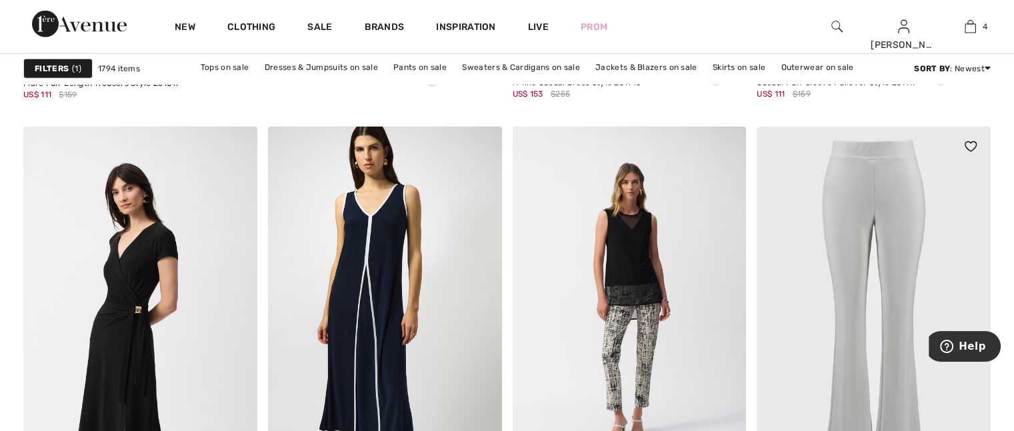
click at [889, 205] on img at bounding box center [874, 302] width 234 height 351
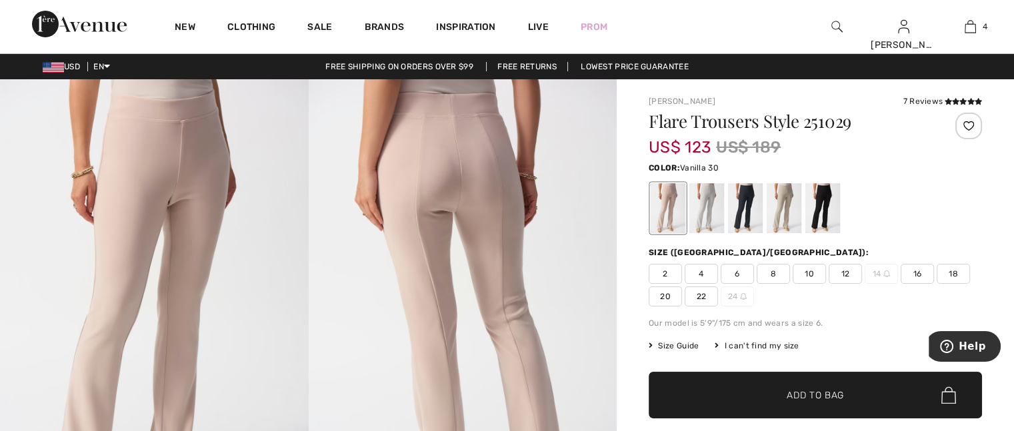
click at [706, 204] on div at bounding box center [707, 208] width 35 height 50
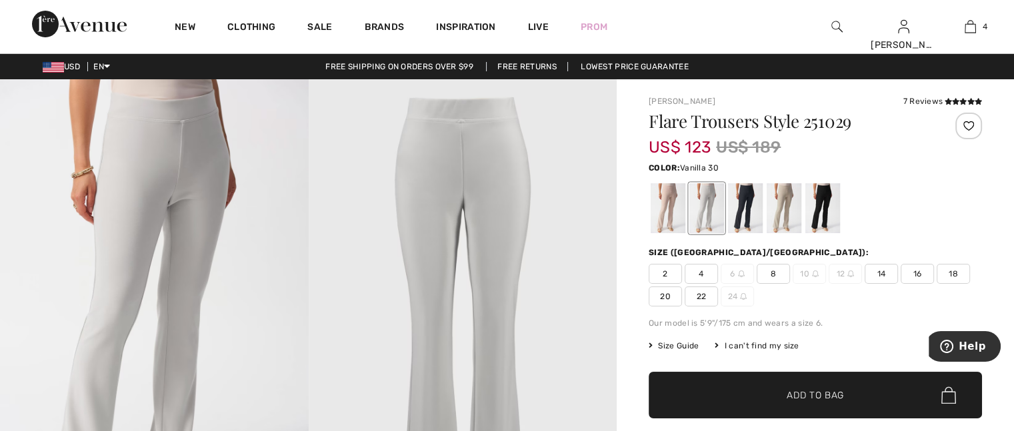
click at [954, 271] on span "18" at bounding box center [953, 274] width 33 height 20
click at [807, 389] on span "Add to Bag" at bounding box center [815, 396] width 57 height 14
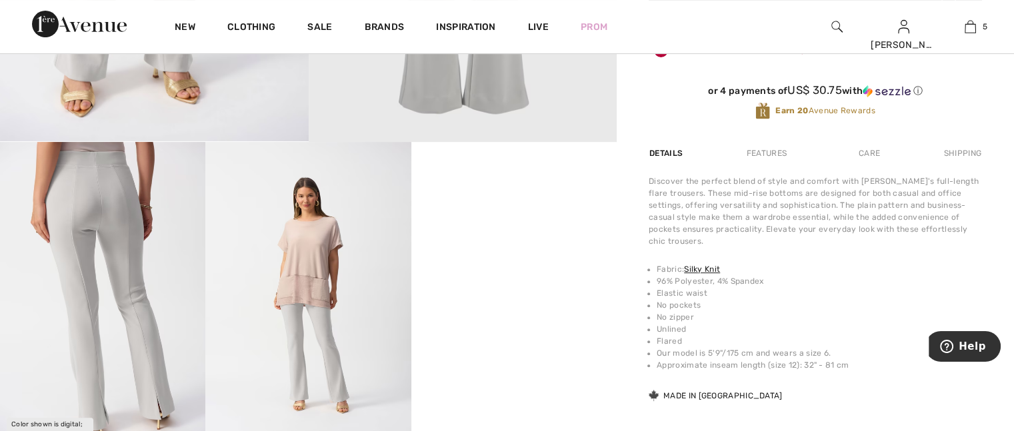
scroll to position [467, 0]
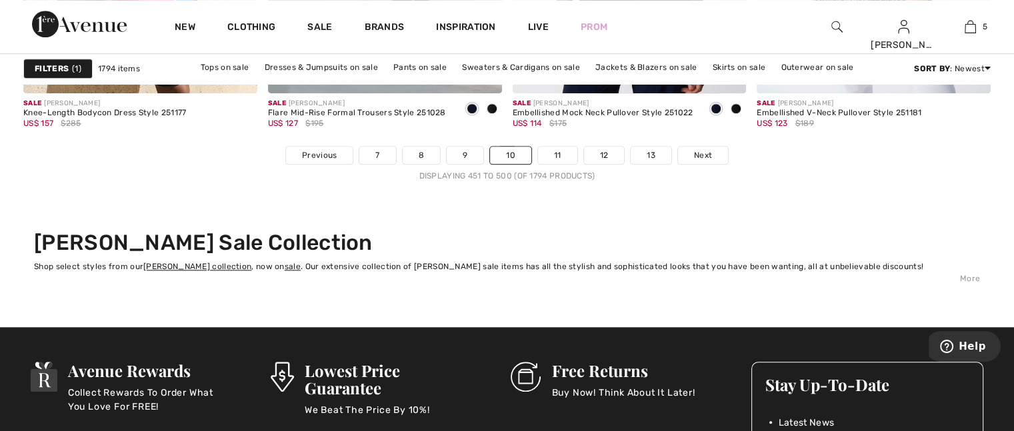
scroll to position [6269, 0]
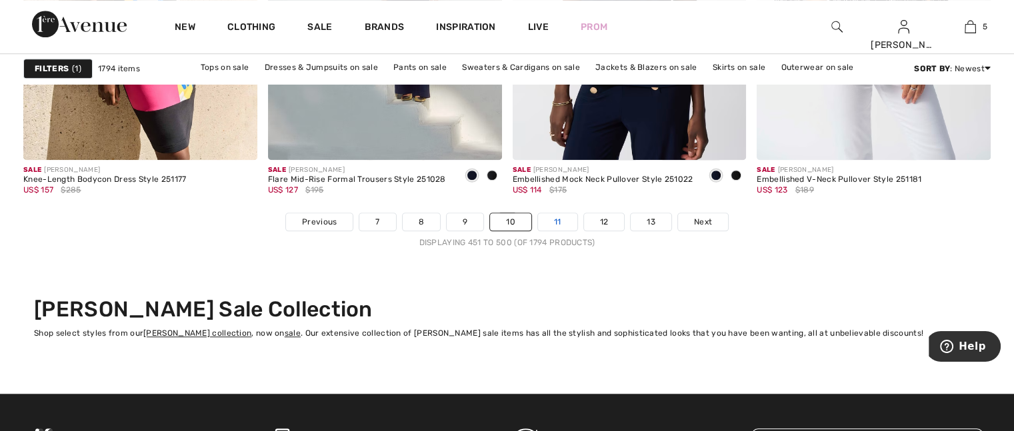
click at [562, 219] on link "11" at bounding box center [557, 221] width 39 height 17
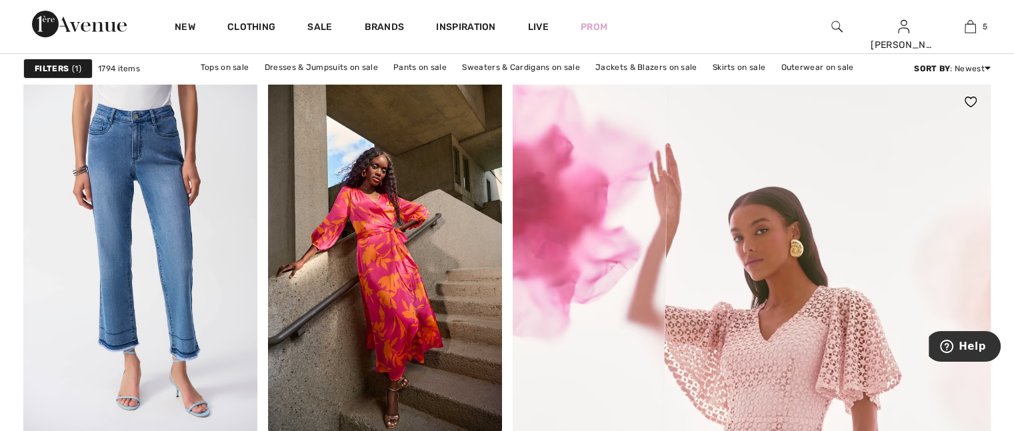
scroll to position [200, 0]
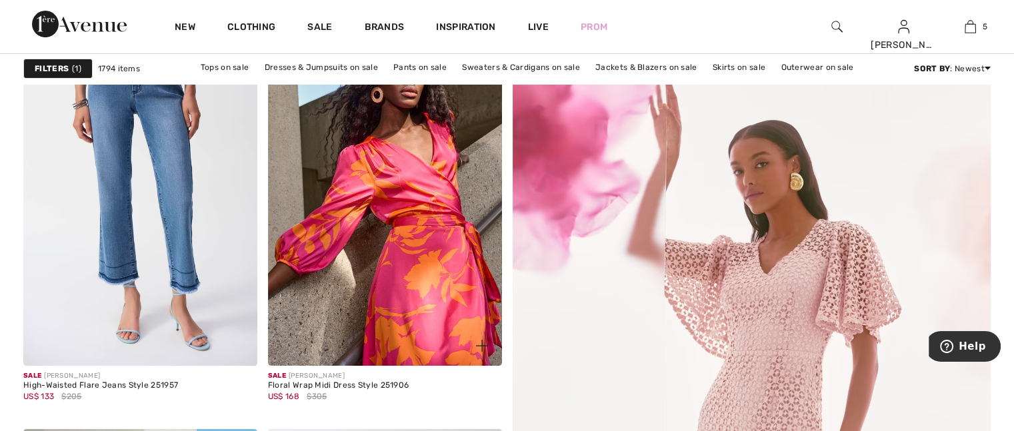
click at [409, 223] on img at bounding box center [385, 190] width 234 height 351
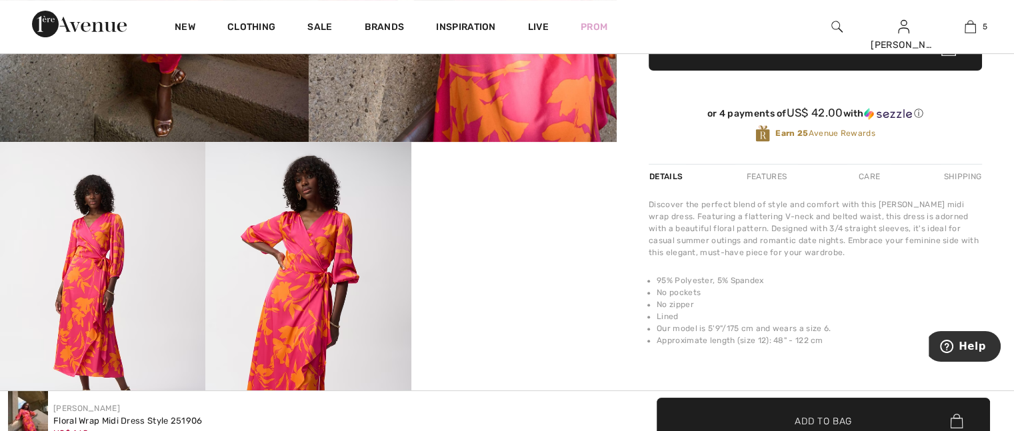
scroll to position [467, 0]
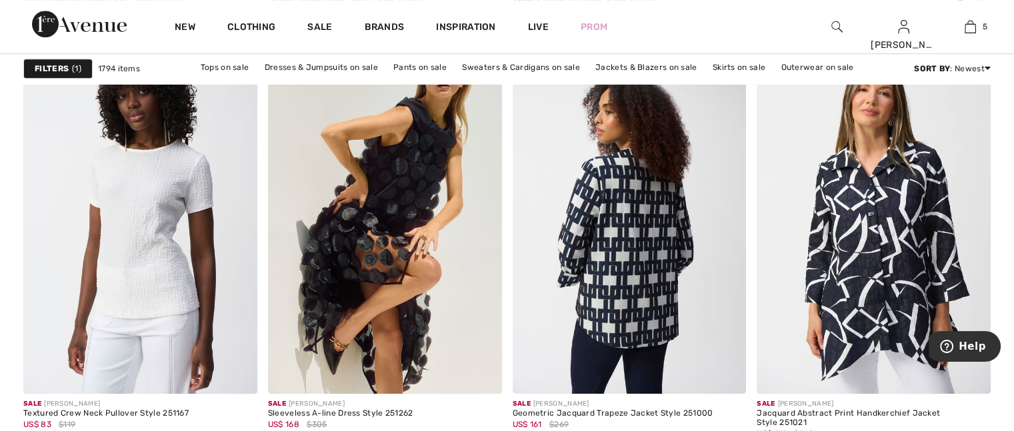
scroll to position [1067, 0]
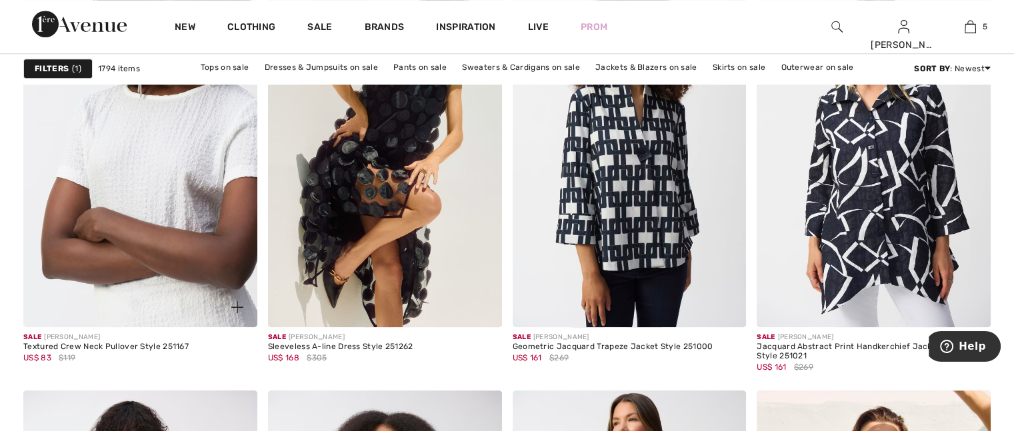
click at [152, 159] on img at bounding box center [140, 152] width 234 height 351
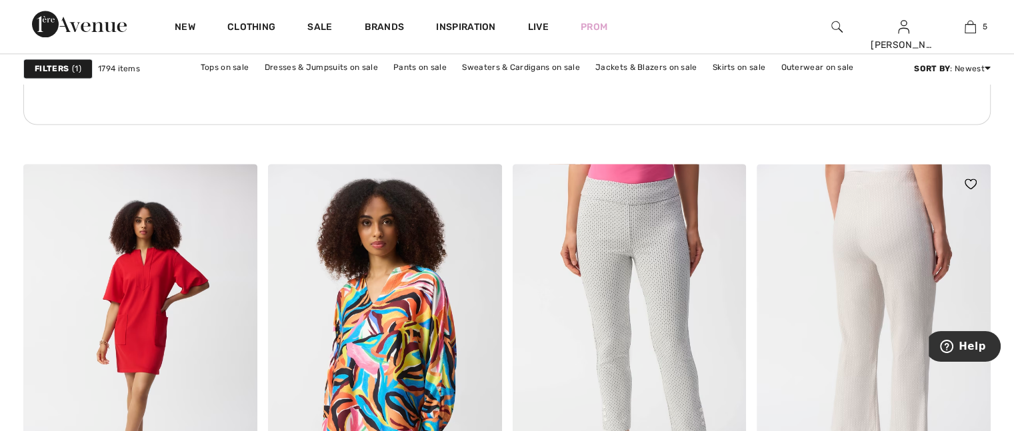
scroll to position [1801, 0]
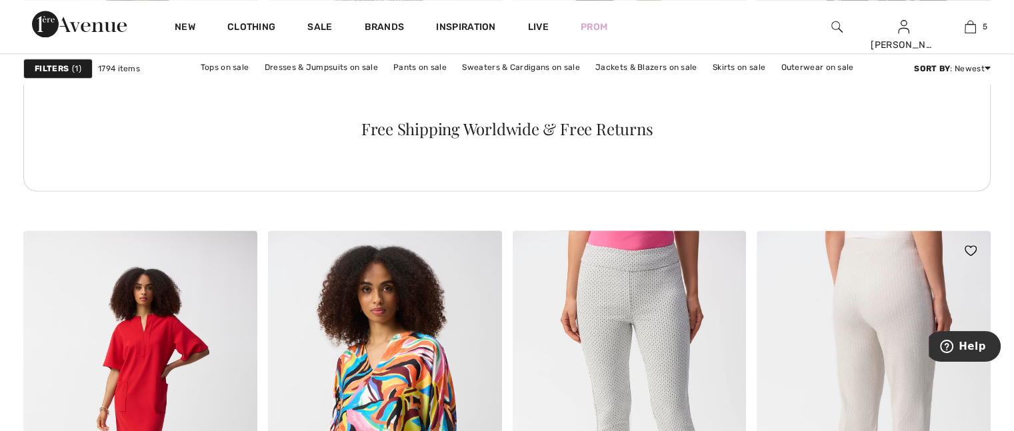
click at [916, 311] on img at bounding box center [874, 406] width 234 height 351
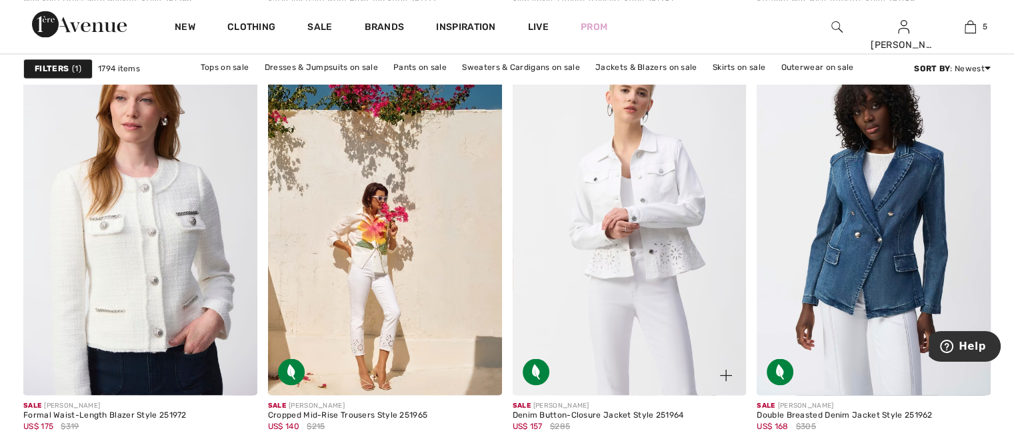
scroll to position [2334, 0]
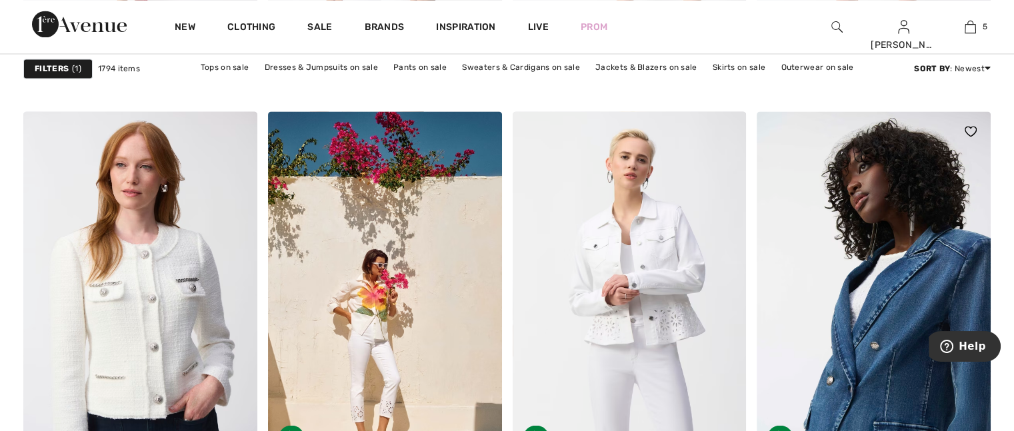
click at [883, 305] on img at bounding box center [874, 286] width 234 height 351
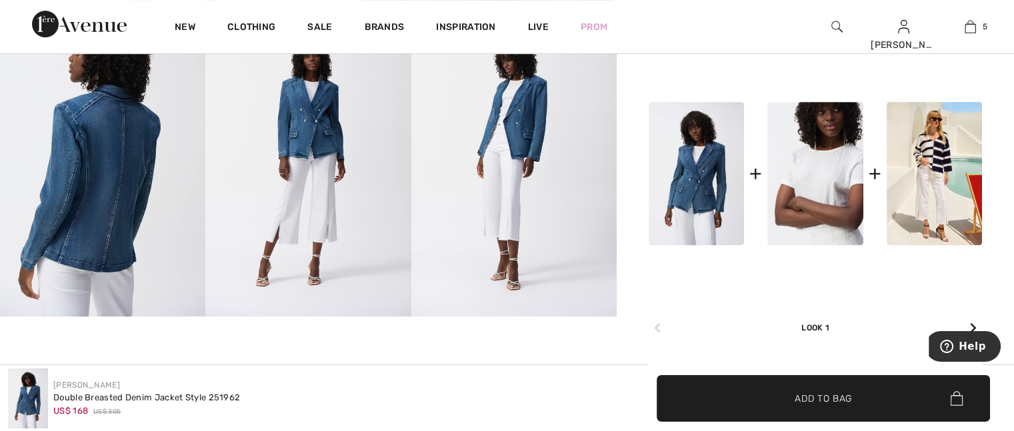
scroll to position [467, 0]
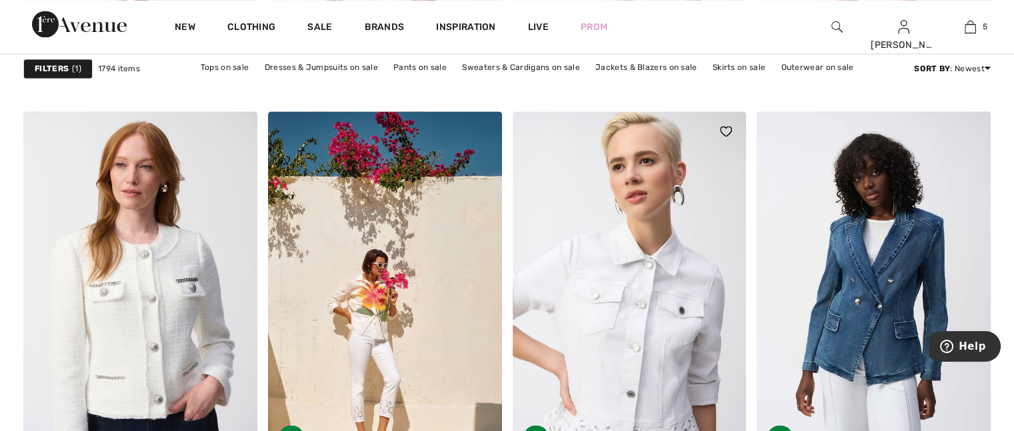
click at [646, 341] on img at bounding box center [630, 286] width 234 height 351
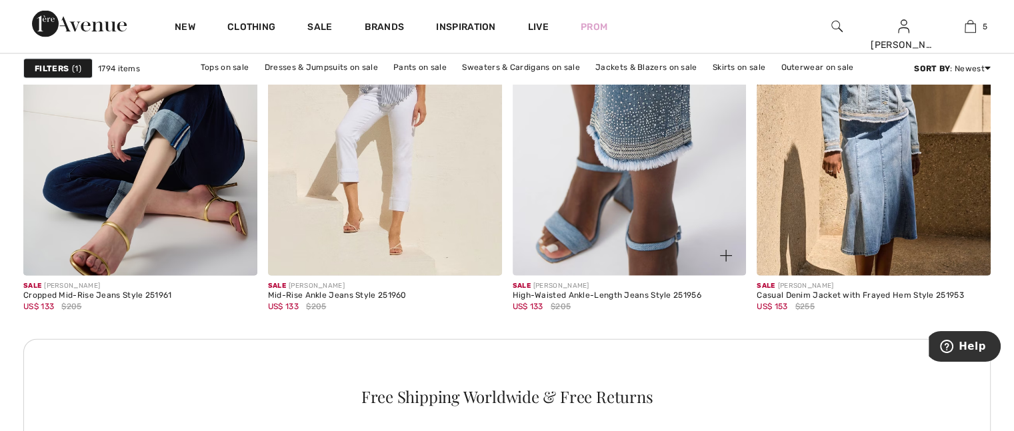
scroll to position [3001, 0]
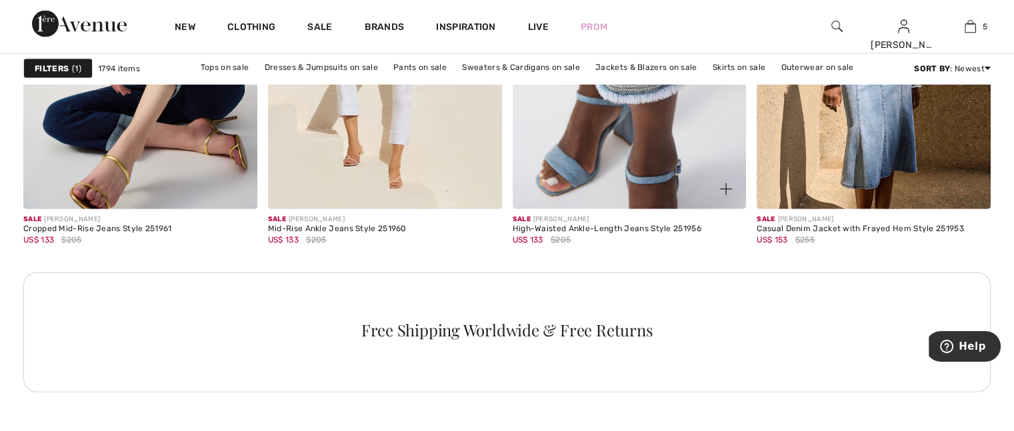
click at [657, 165] on img at bounding box center [630, 34] width 234 height 351
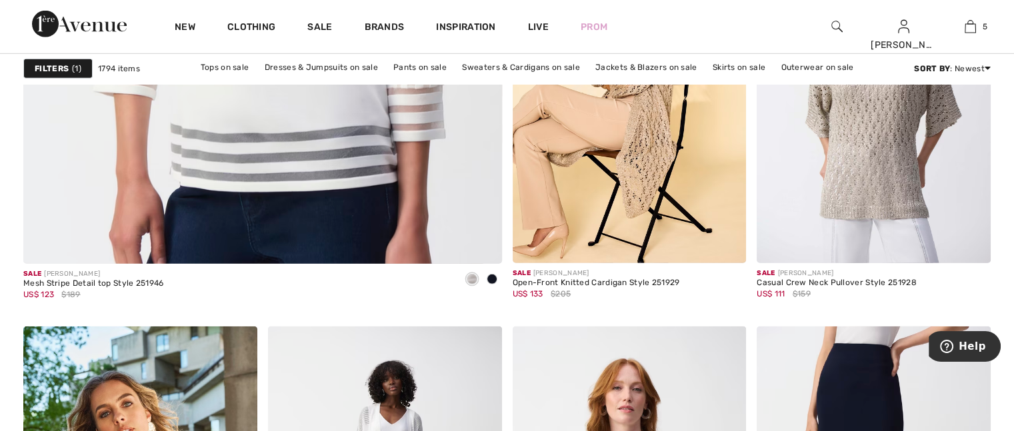
scroll to position [4135, 0]
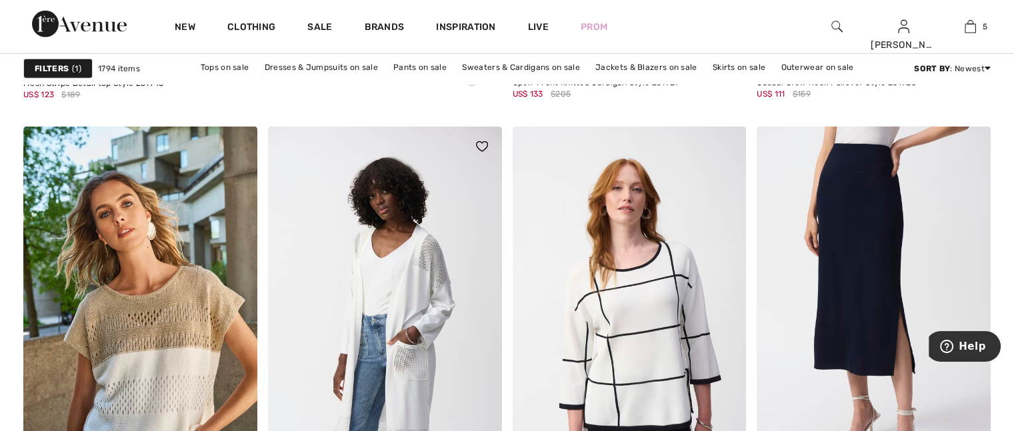
click at [425, 258] on img at bounding box center [385, 302] width 234 height 351
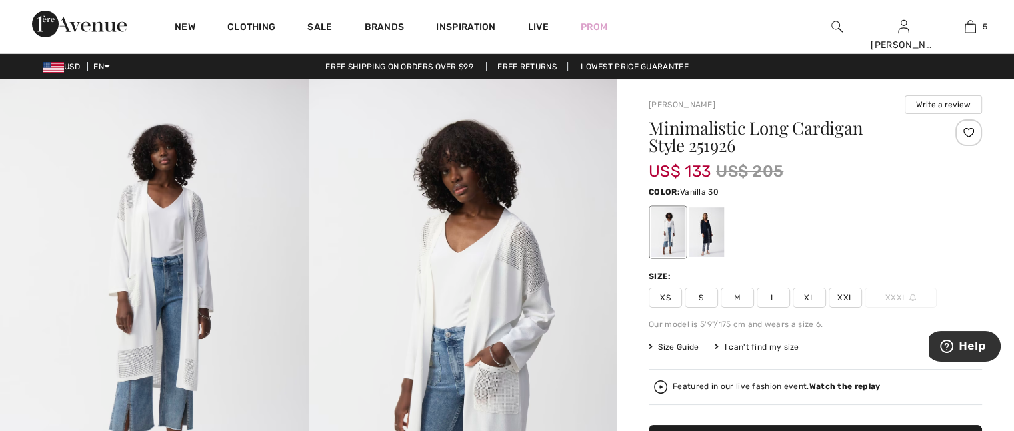
click at [517, 243] on img at bounding box center [463, 310] width 309 height 462
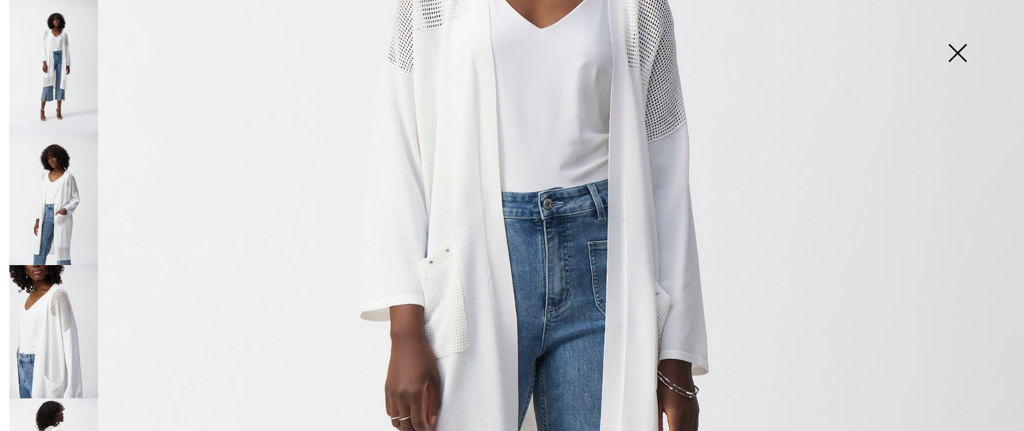
scroll to position [467, 0]
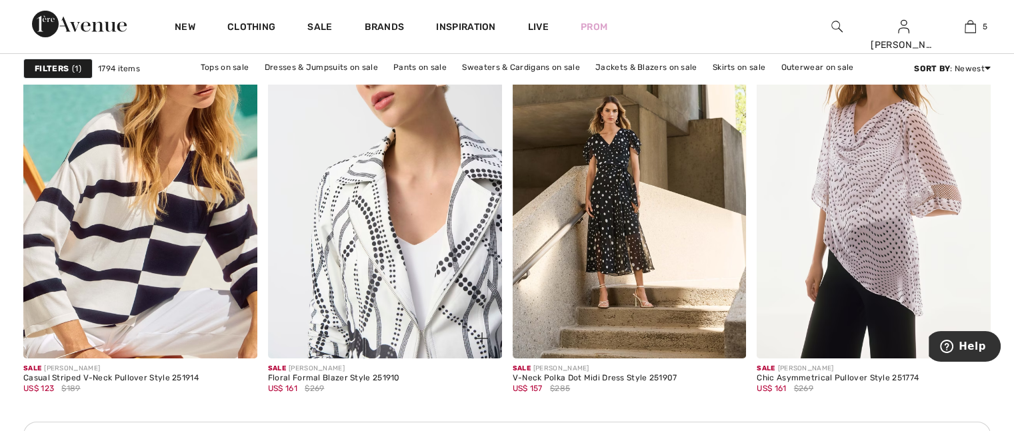
scroll to position [4735, 0]
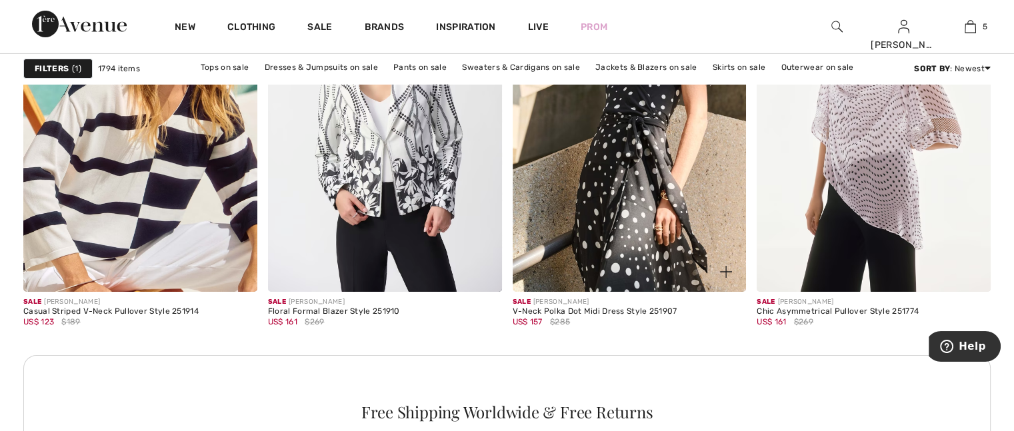
click at [628, 171] on img at bounding box center [630, 116] width 234 height 351
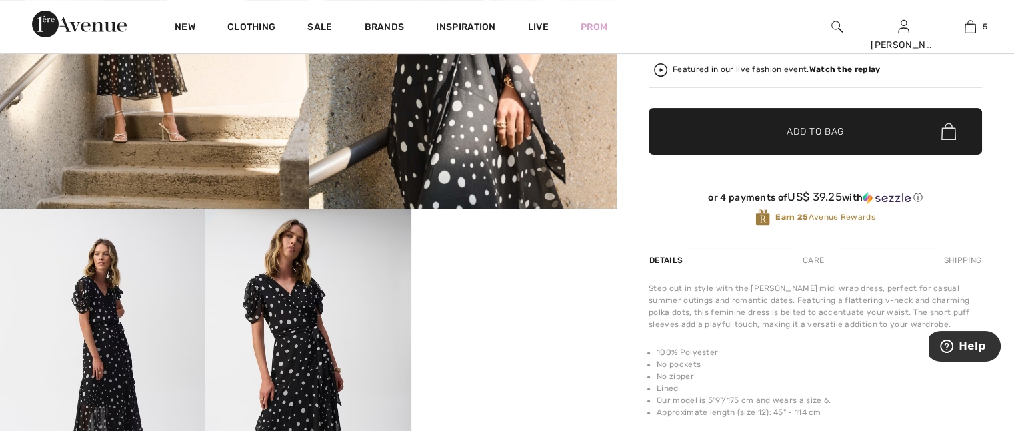
scroll to position [400, 0]
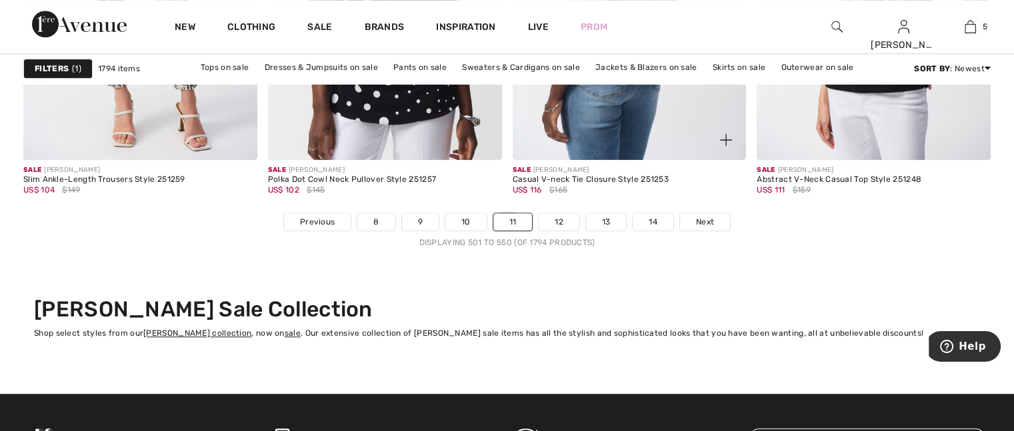
scroll to position [6336, 0]
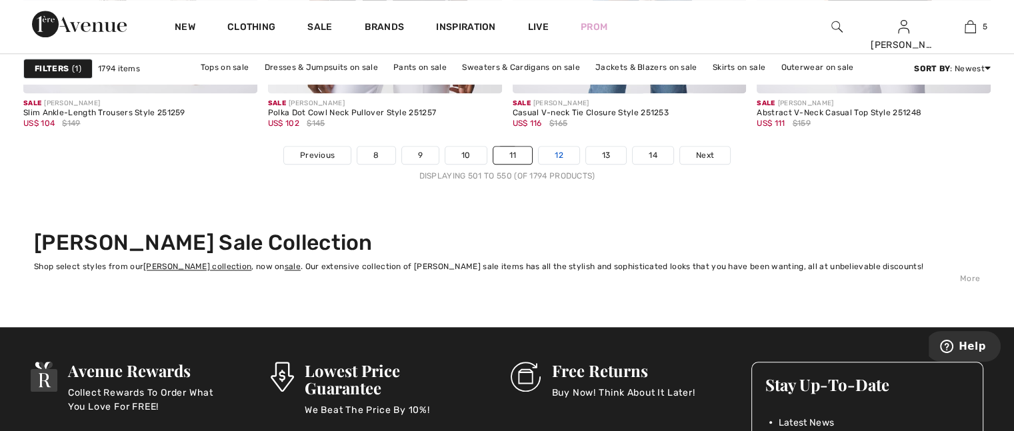
click at [560, 153] on link "12" at bounding box center [559, 155] width 41 height 17
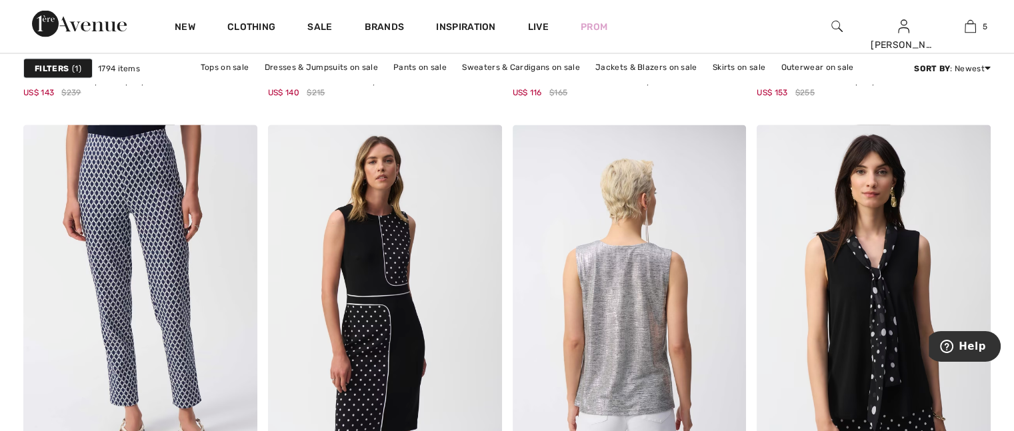
scroll to position [2801, 0]
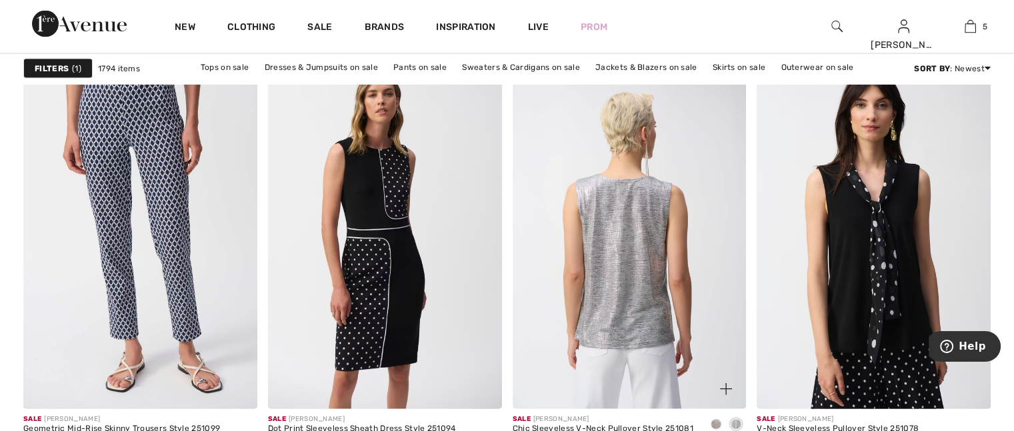
click at [634, 275] on img at bounding box center [630, 234] width 234 height 351
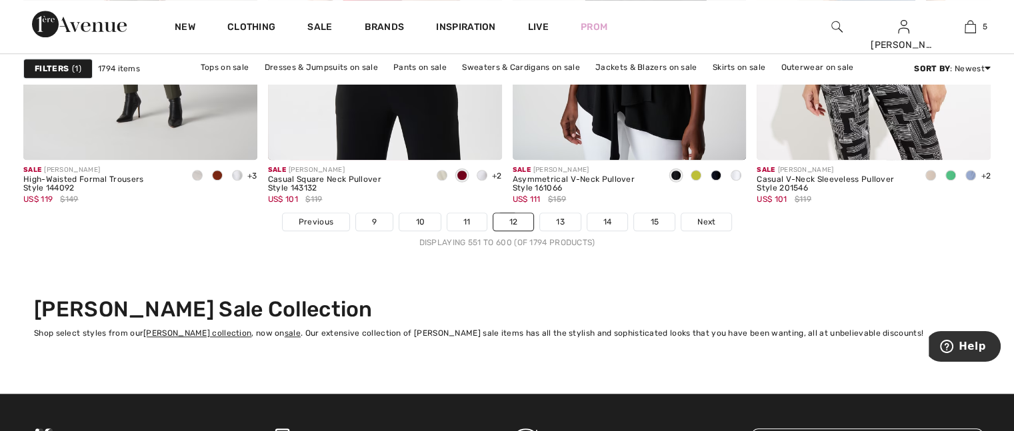
scroll to position [6202, 0]
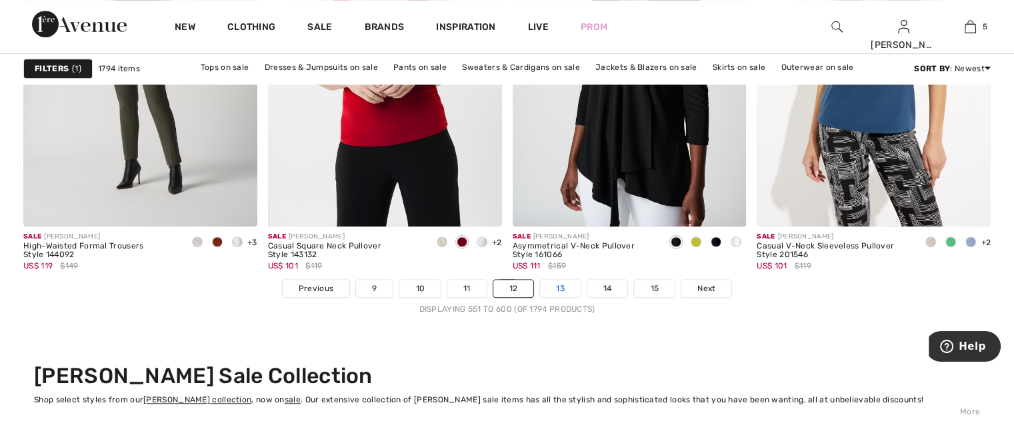
click at [566, 283] on link "13" at bounding box center [560, 288] width 41 height 17
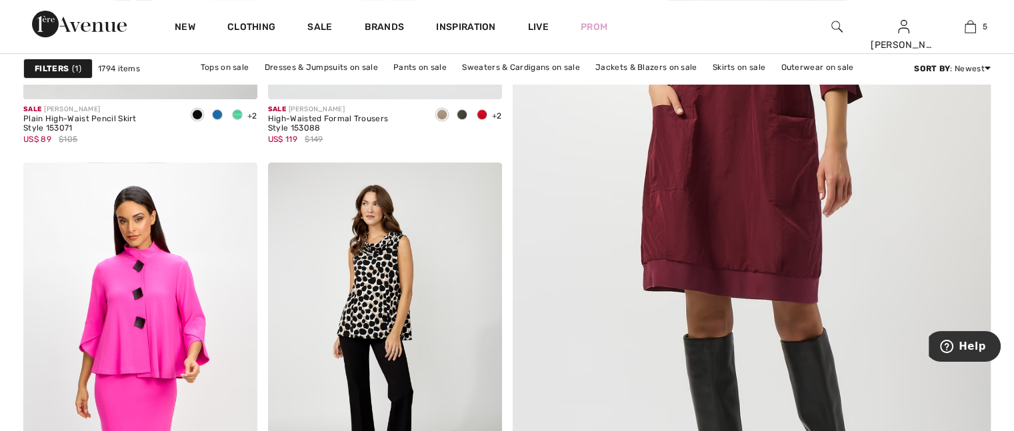
scroll to position [534, 0]
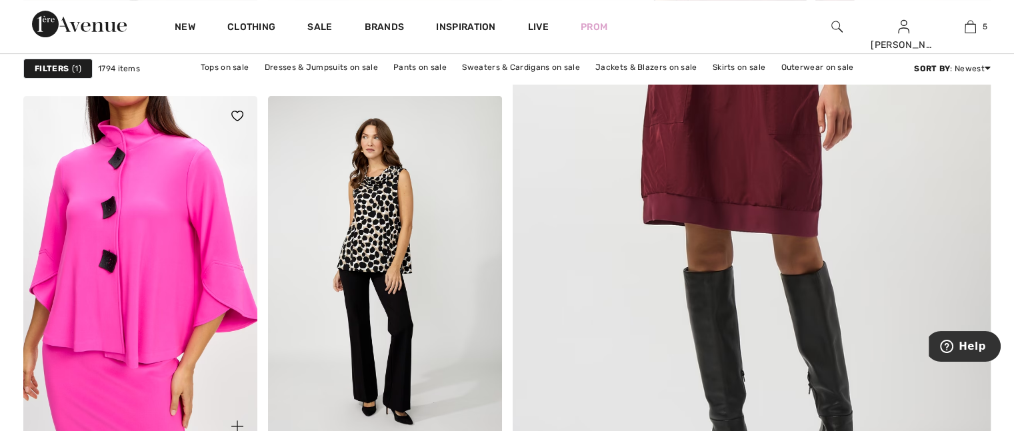
click at [109, 253] on img at bounding box center [140, 271] width 234 height 351
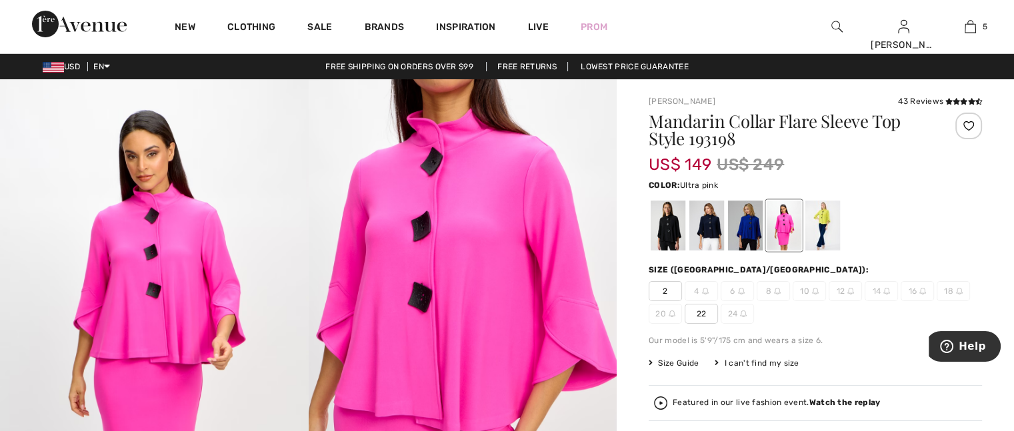
click at [785, 228] on div at bounding box center [784, 226] width 35 height 50
click at [747, 229] on div at bounding box center [745, 226] width 35 height 50
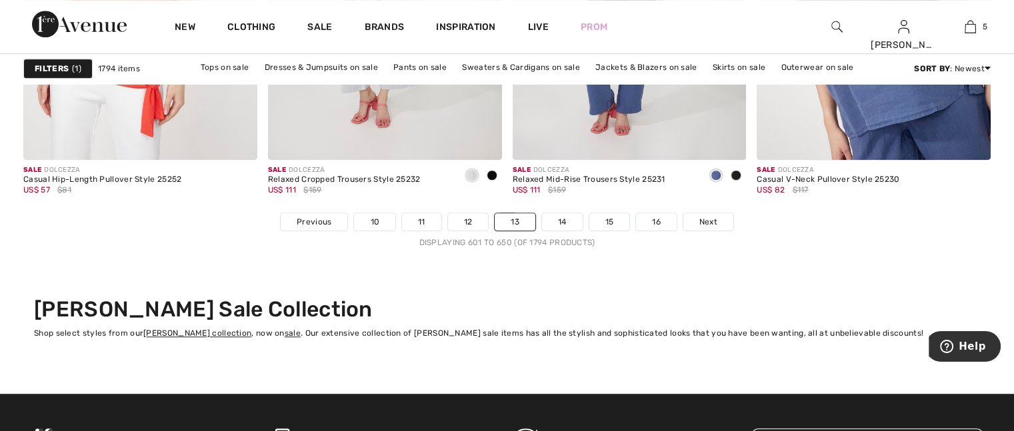
scroll to position [6336, 0]
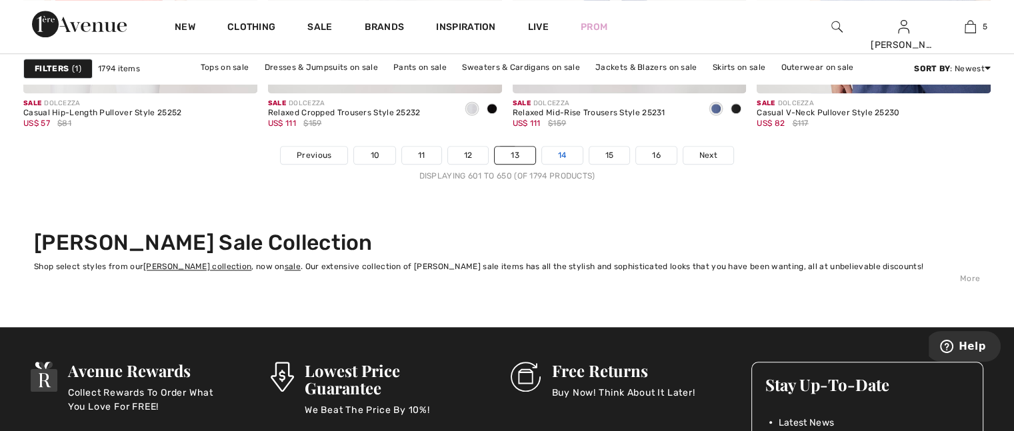
click at [565, 147] on link "14" at bounding box center [562, 155] width 41 height 17
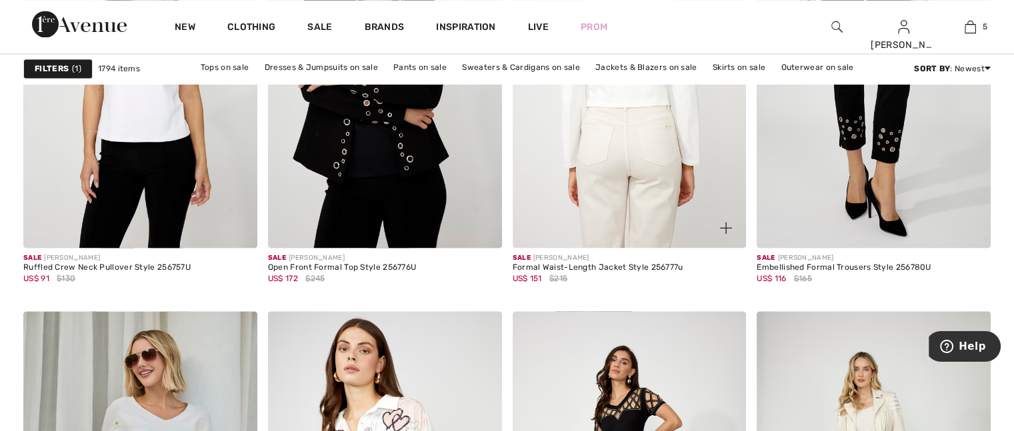
scroll to position [2067, 0]
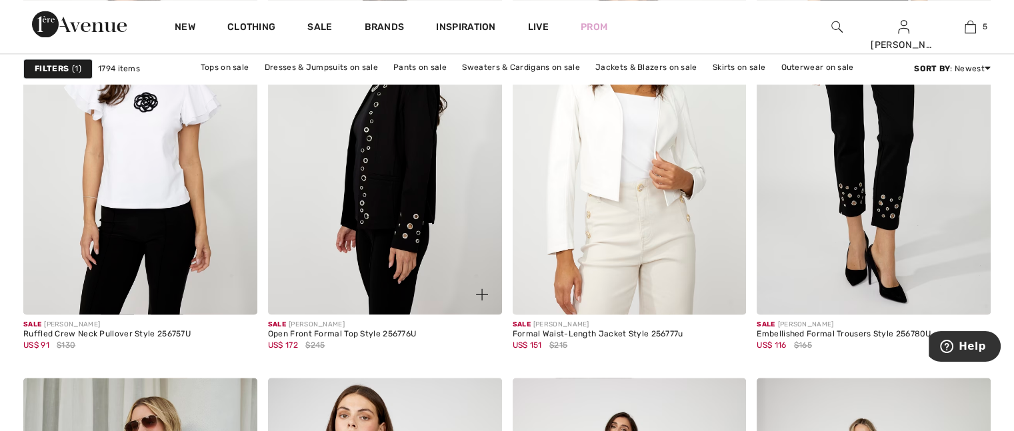
click at [368, 212] on img at bounding box center [385, 139] width 234 height 351
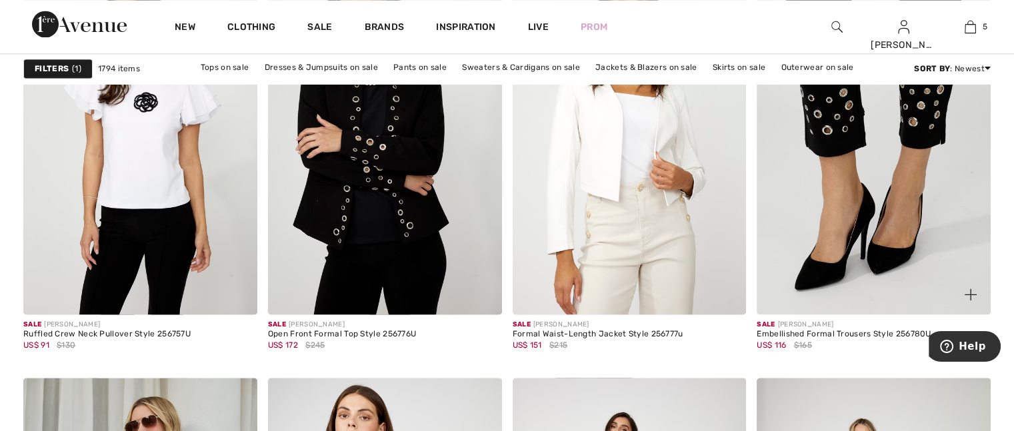
click at [880, 193] on img at bounding box center [874, 139] width 234 height 351
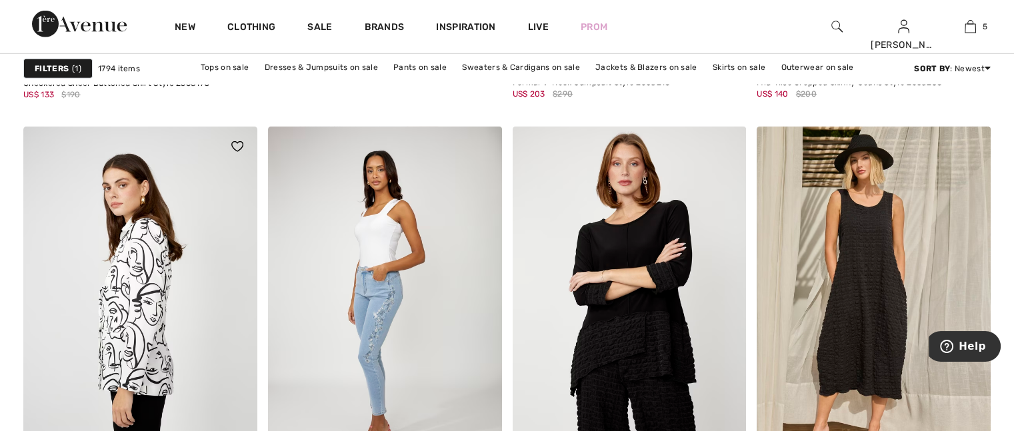
scroll to position [4268, 0]
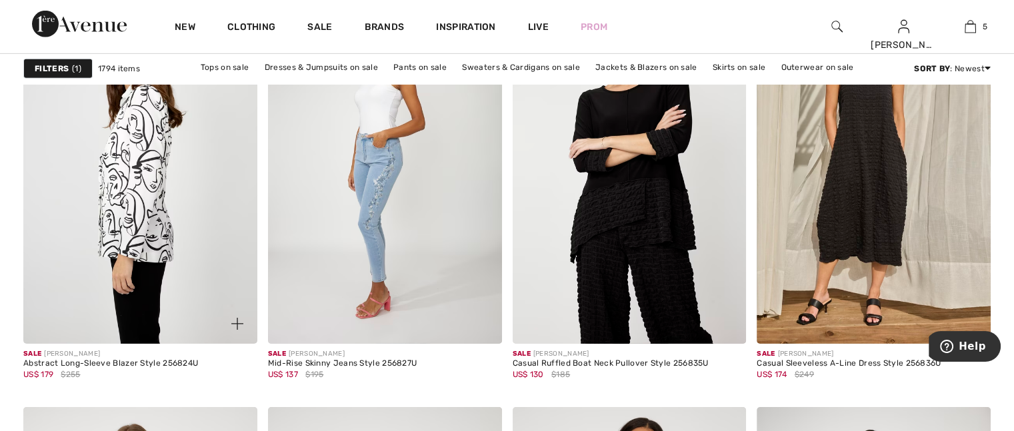
click at [141, 186] on img at bounding box center [140, 168] width 234 height 351
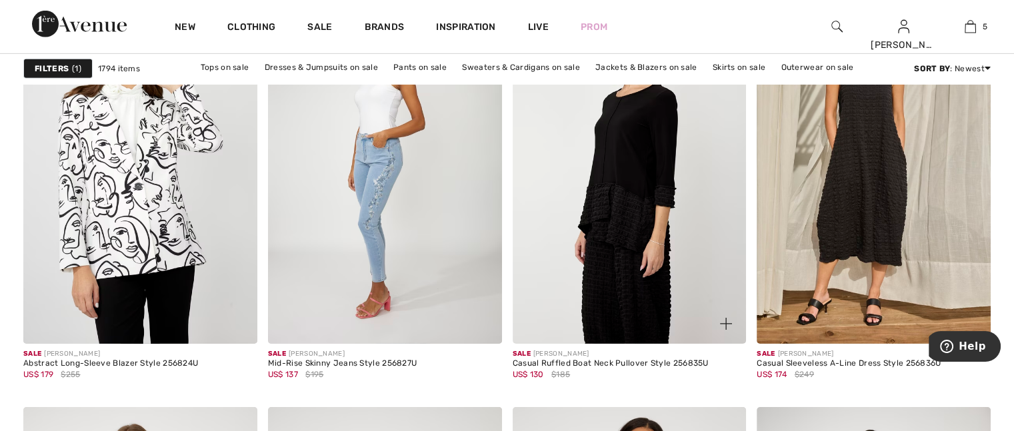
click at [742, 250] on img at bounding box center [630, 168] width 234 height 351
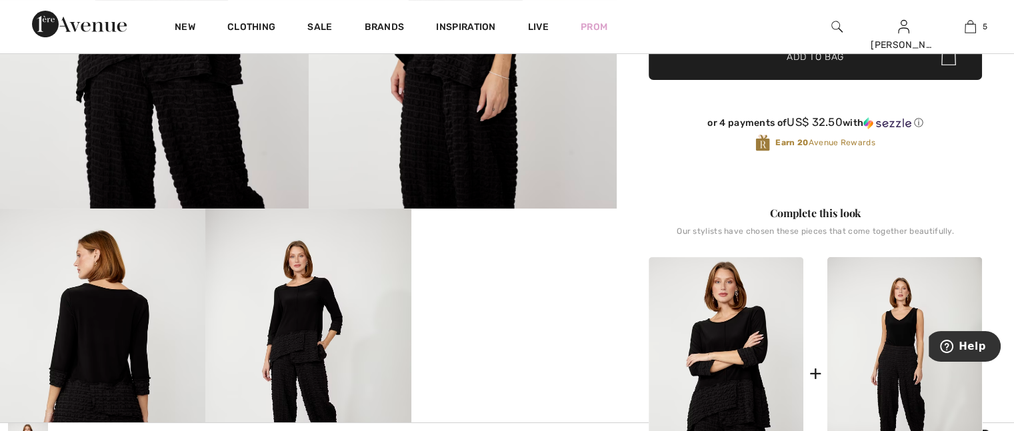
scroll to position [467, 0]
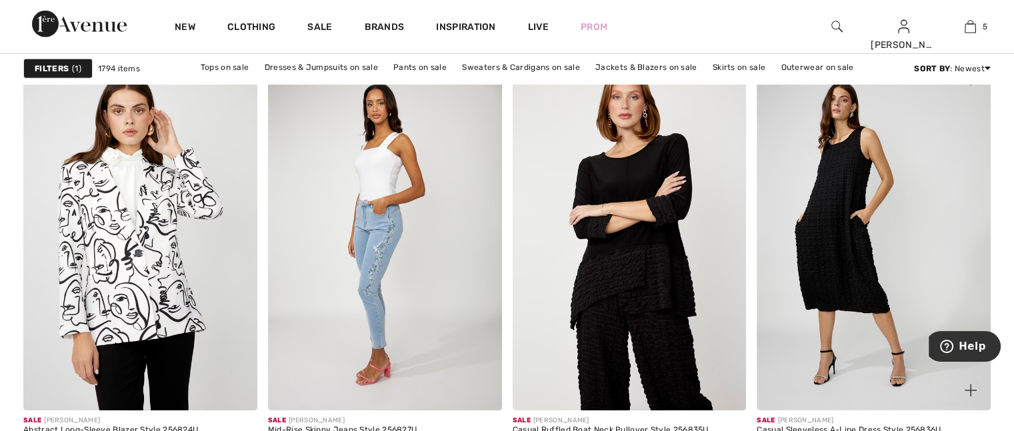
scroll to position [4135, 0]
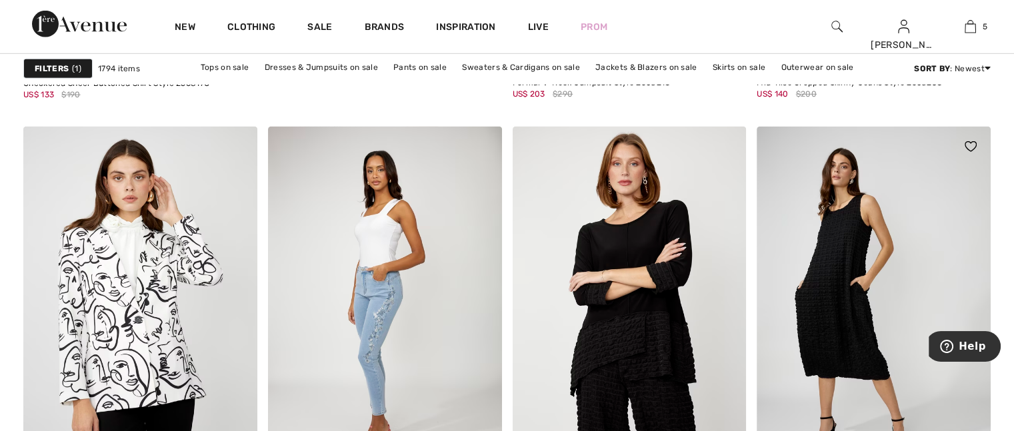
click at [854, 286] on img at bounding box center [874, 302] width 234 height 351
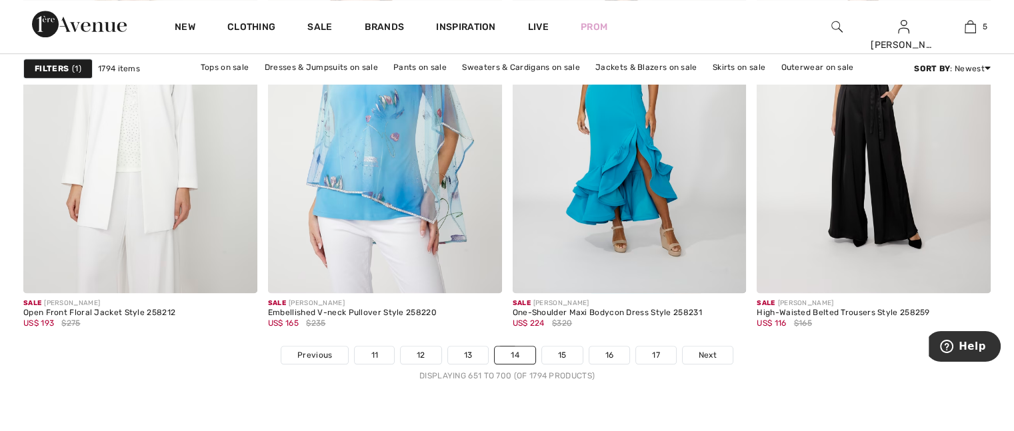
scroll to position [6269, 0]
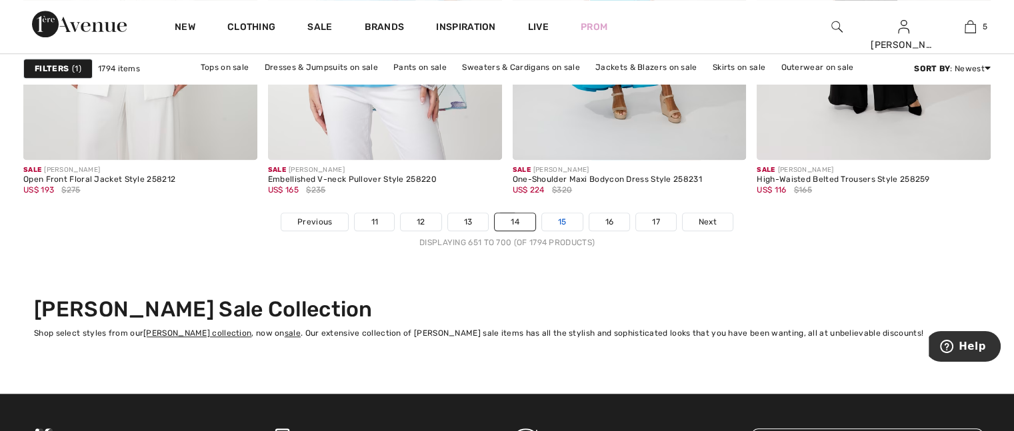
click at [570, 214] on link "15" at bounding box center [562, 221] width 41 height 17
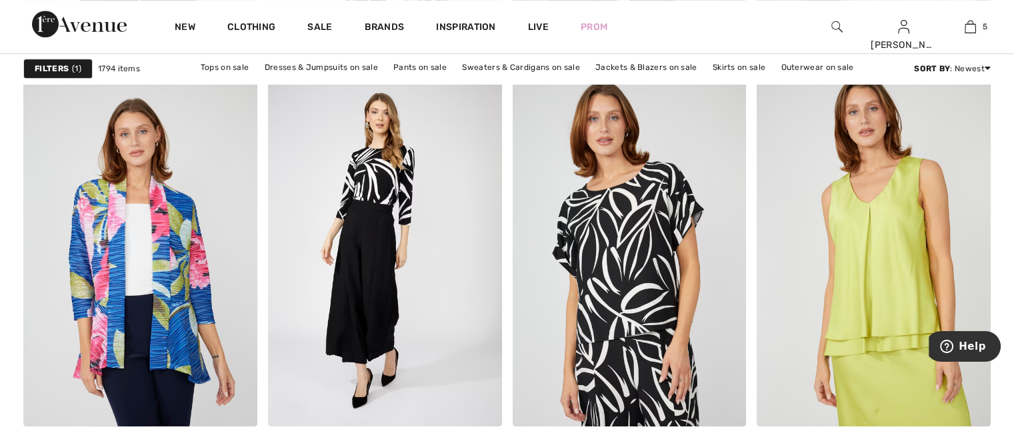
scroll to position [6402, 0]
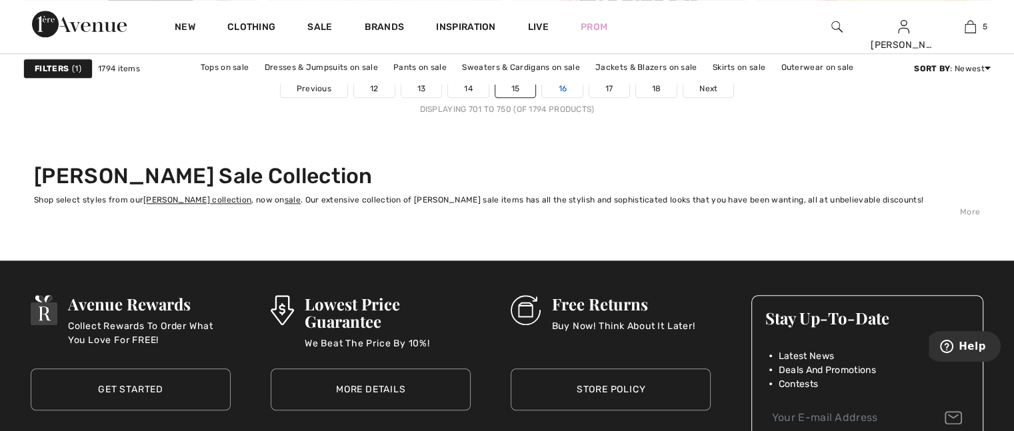
click at [560, 88] on link "16" at bounding box center [562, 88] width 41 height 17
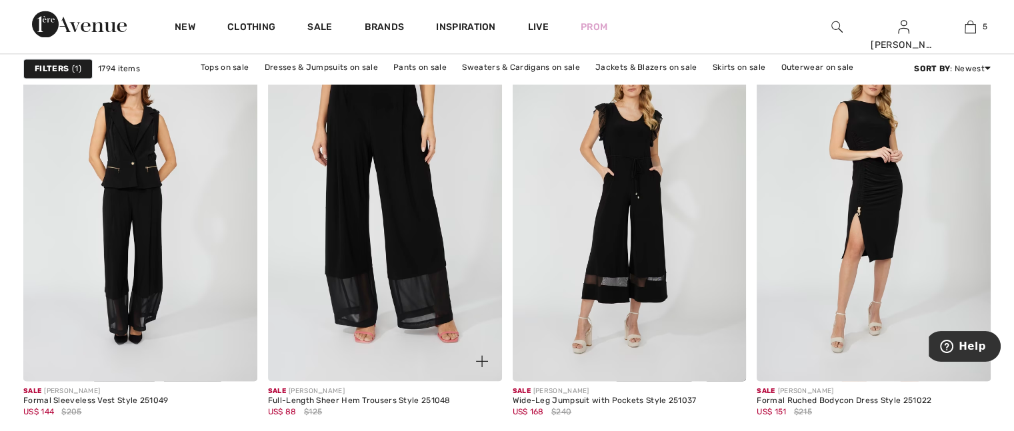
scroll to position [2067, 0]
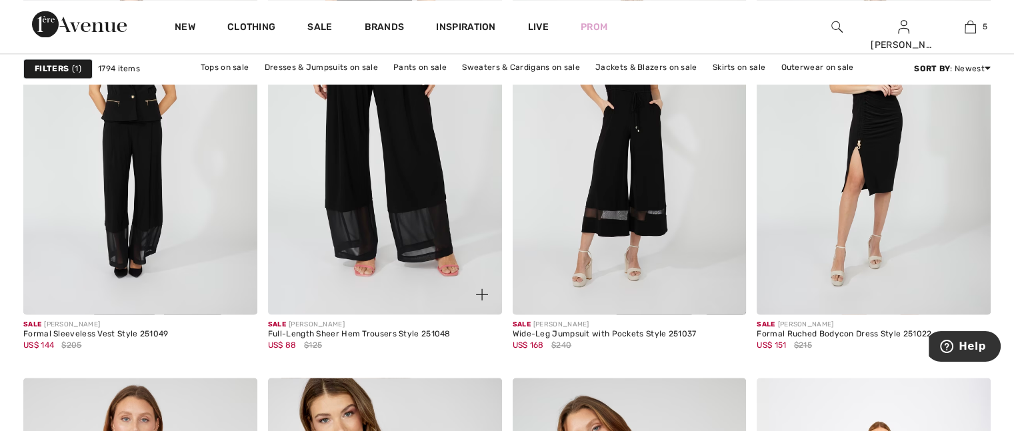
click at [400, 243] on img at bounding box center [385, 139] width 234 height 351
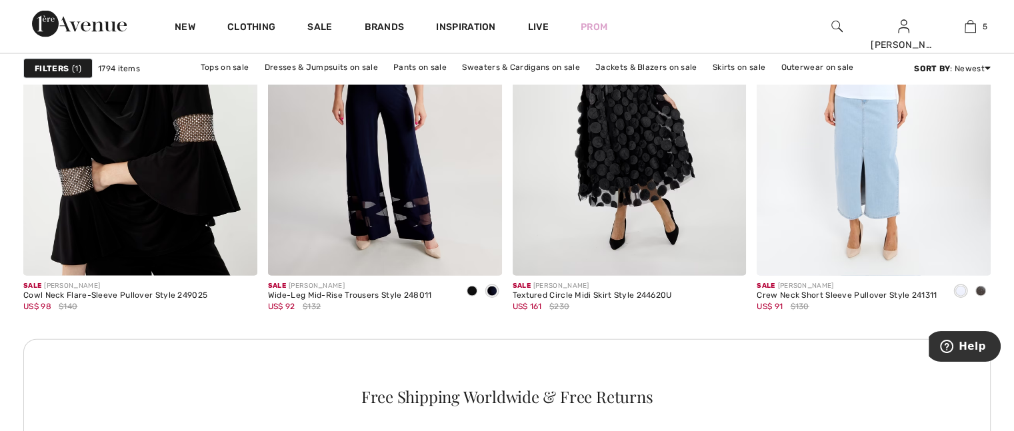
scroll to position [2868, 0]
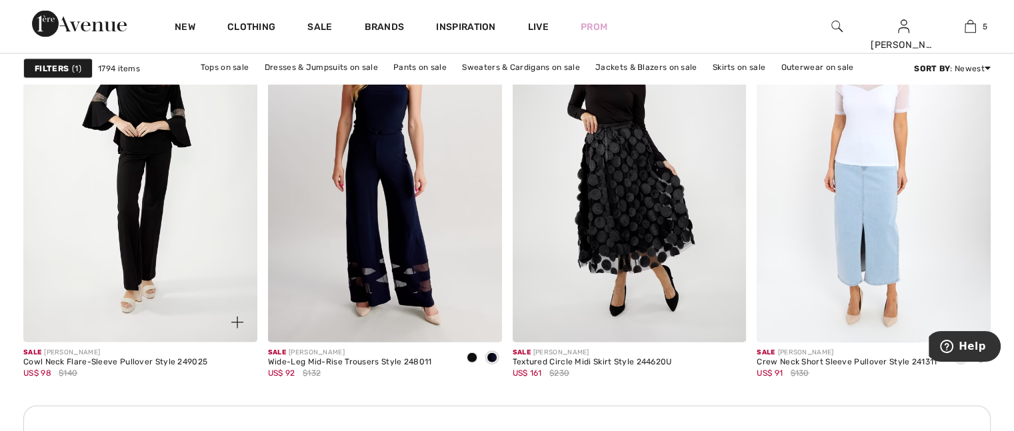
click at [137, 205] on img at bounding box center [140, 167] width 234 height 351
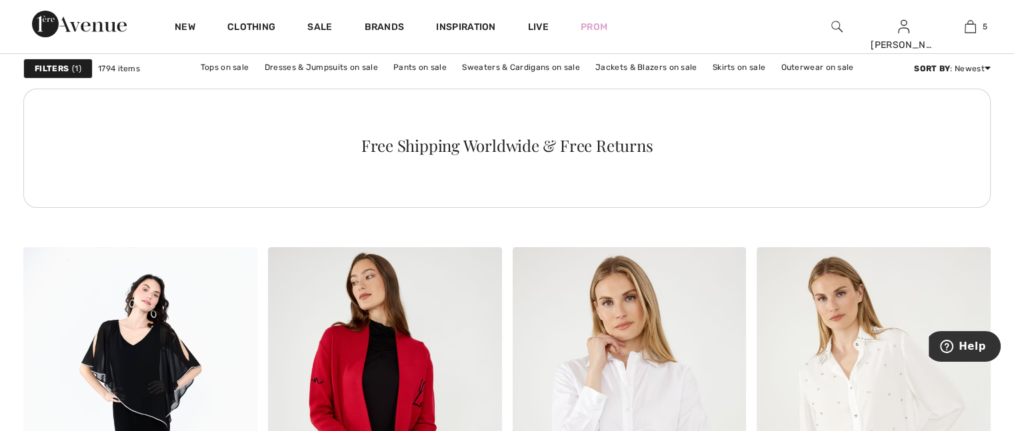
scroll to position [5135, 0]
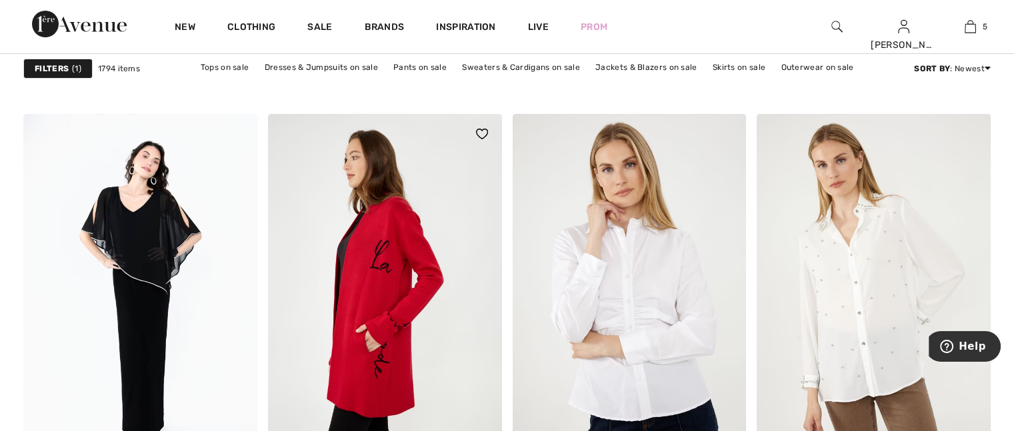
click at [368, 289] on img at bounding box center [385, 289] width 234 height 351
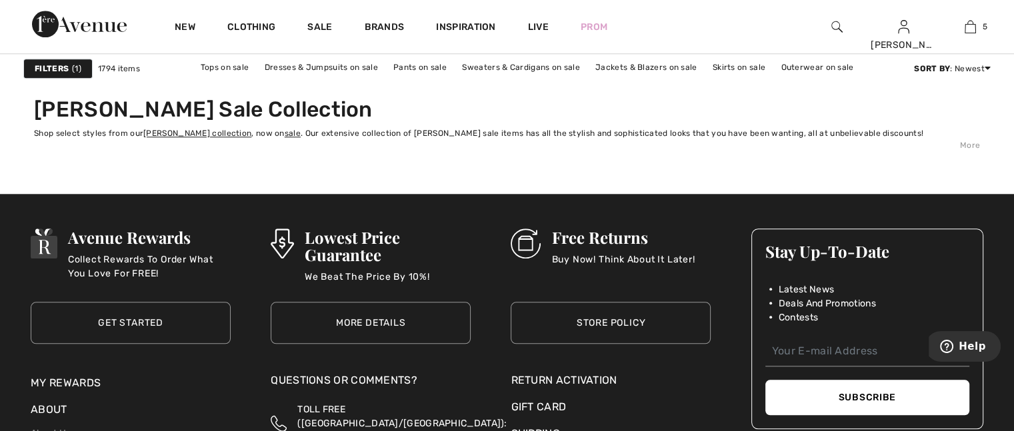
scroll to position [6269, 0]
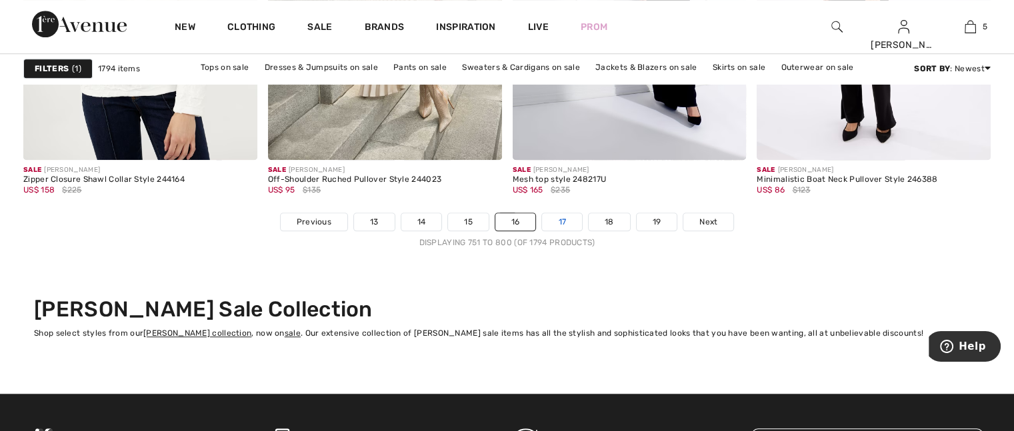
click at [564, 220] on link "17" at bounding box center [562, 221] width 40 height 17
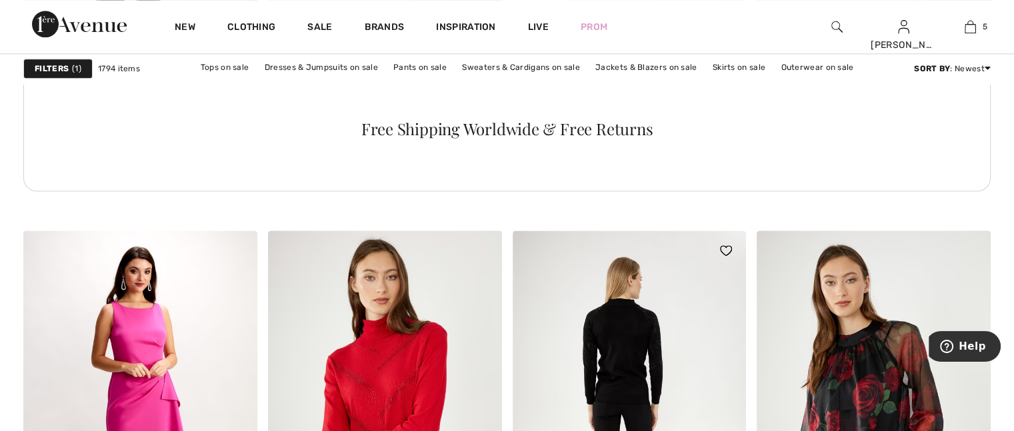
scroll to position [1934, 0]
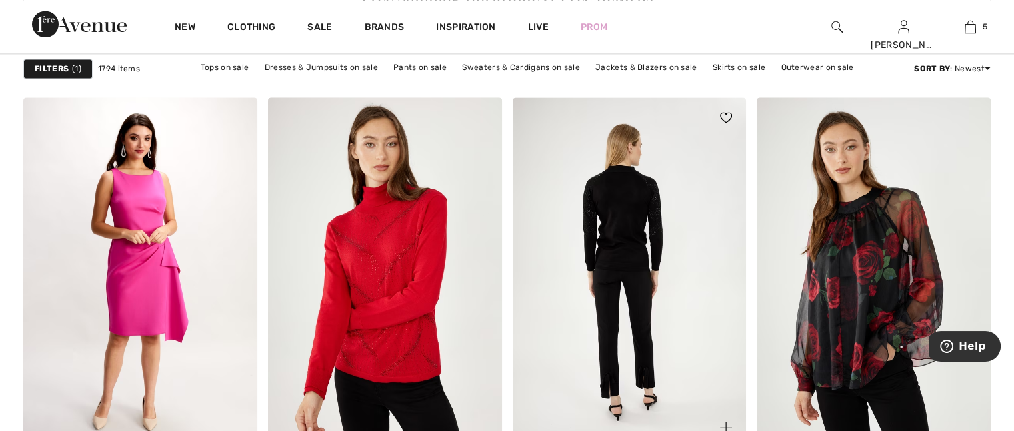
click at [627, 239] on img at bounding box center [630, 272] width 234 height 351
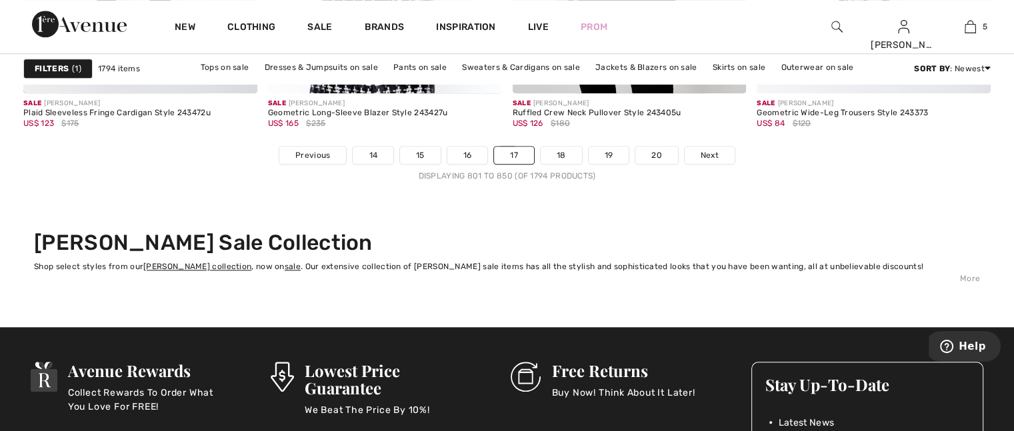
scroll to position [6269, 0]
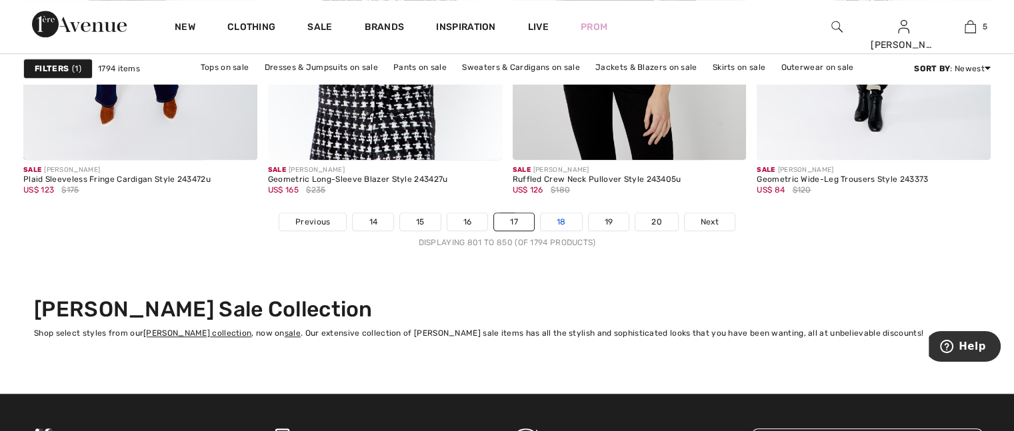
click at [558, 215] on link "18" at bounding box center [561, 221] width 41 height 17
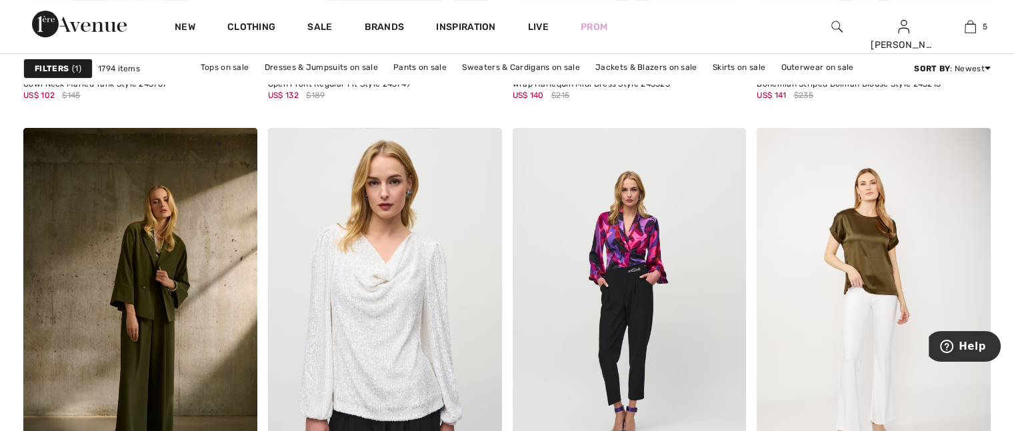
scroll to position [5602, 0]
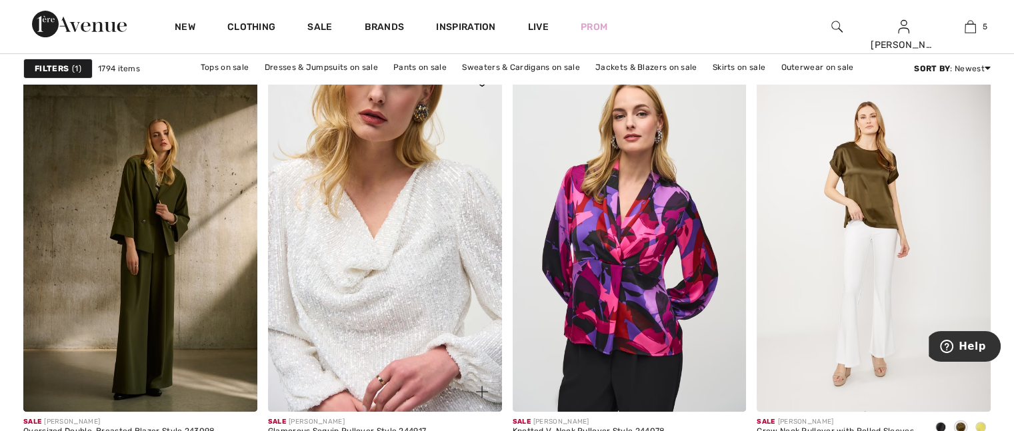
click at [371, 276] on img at bounding box center [385, 236] width 234 height 351
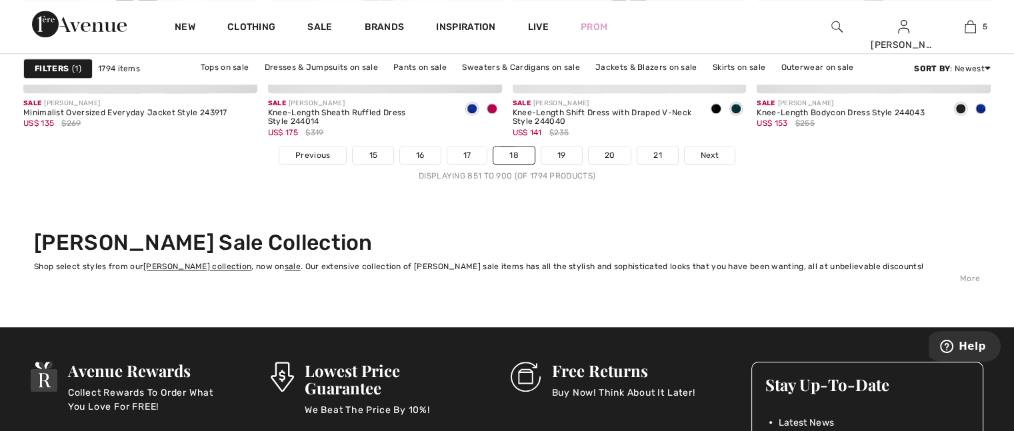
scroll to position [6402, 0]
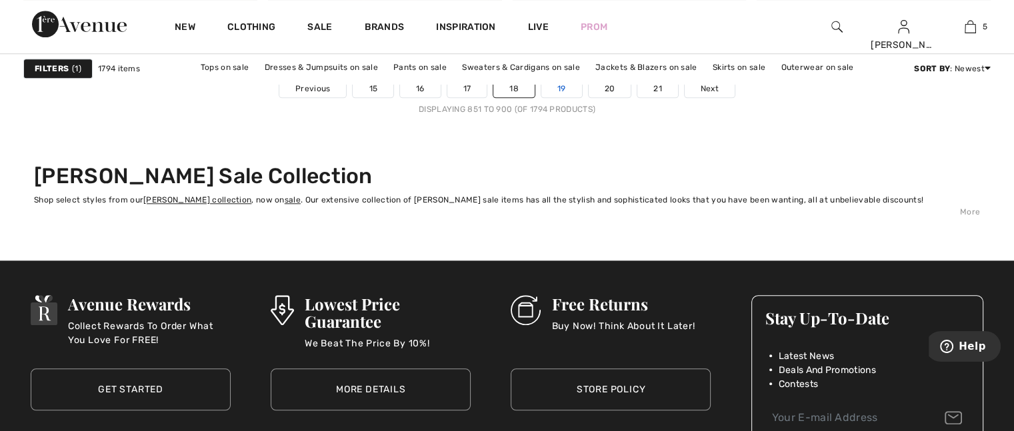
click at [560, 84] on link "19" at bounding box center [562, 88] width 41 height 17
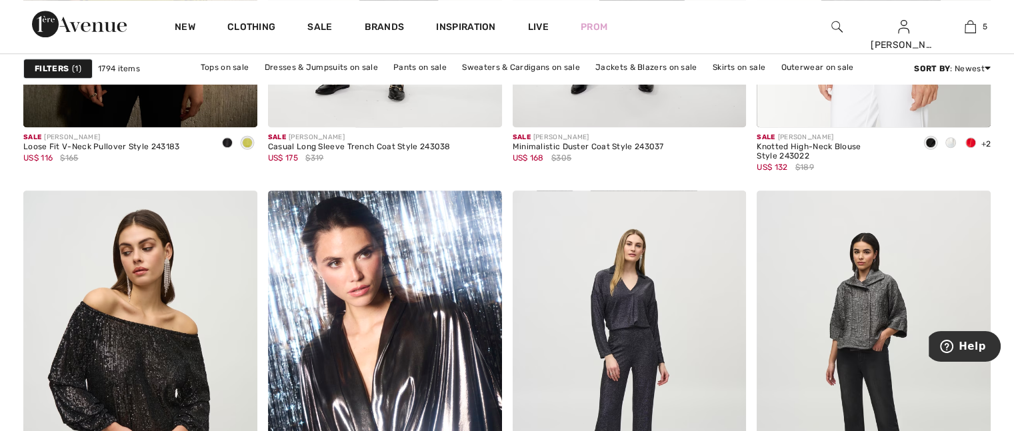
scroll to position [1401, 0]
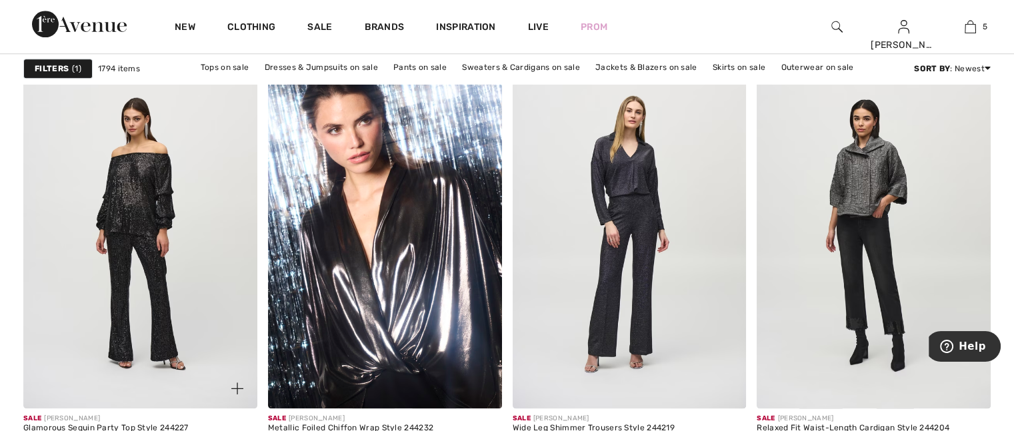
click at [156, 217] on img at bounding box center [140, 232] width 234 height 351
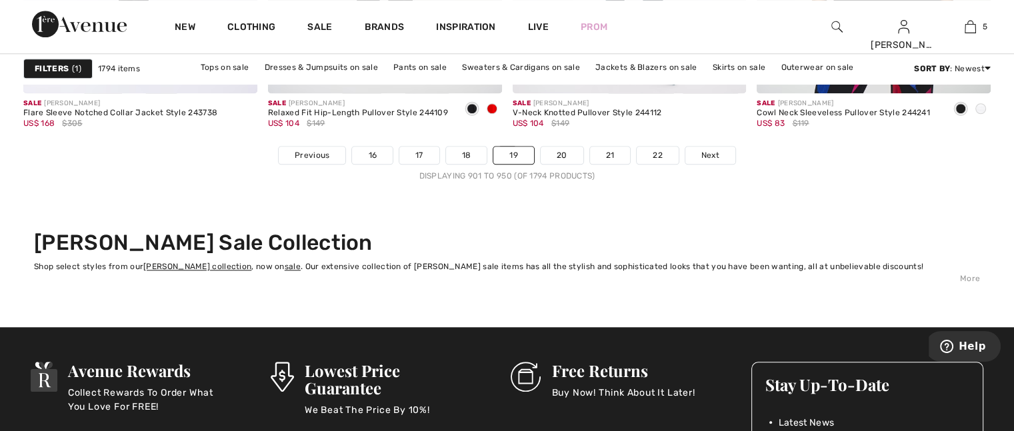
scroll to position [6269, 0]
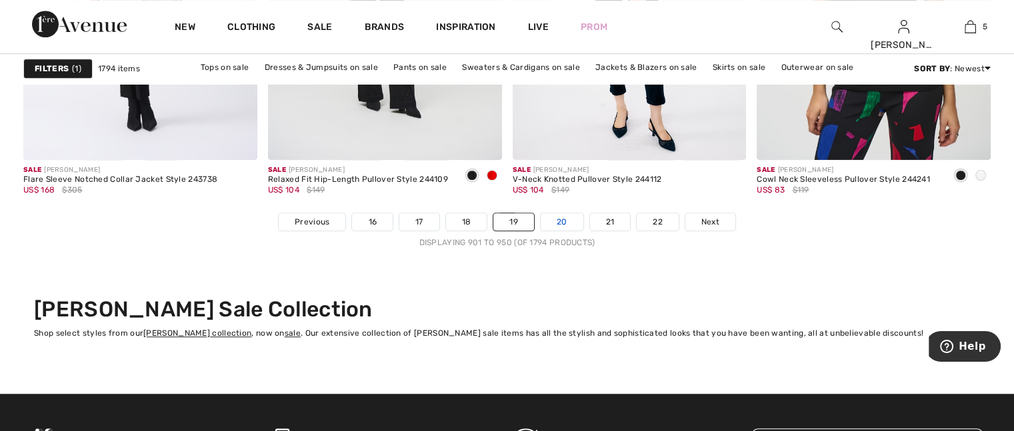
click at [563, 222] on link "20" at bounding box center [562, 221] width 43 height 17
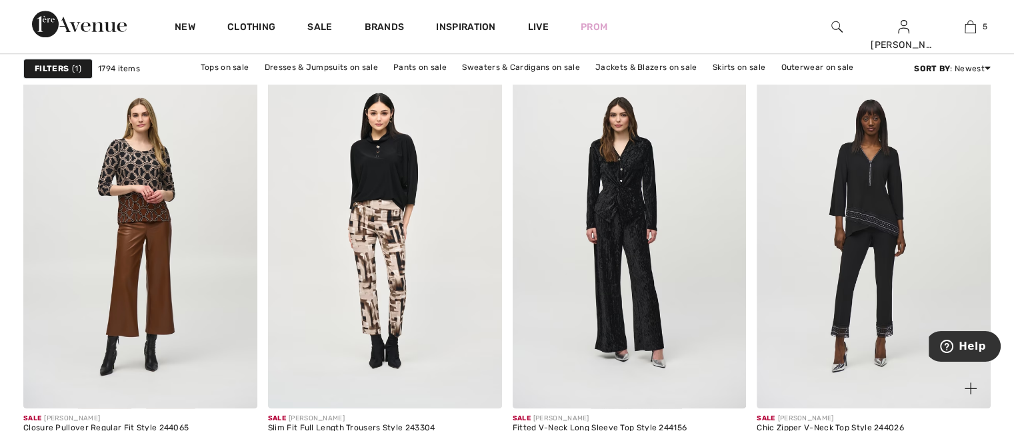
scroll to position [1534, 0]
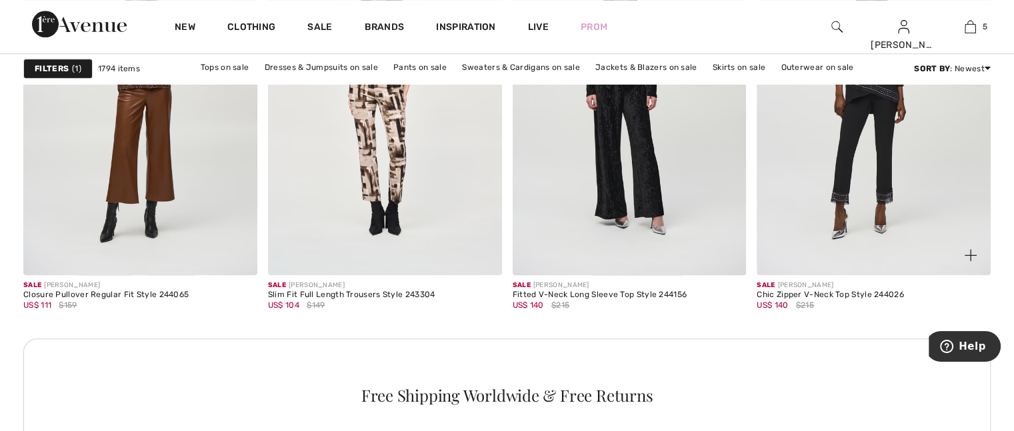
click at [864, 175] on img at bounding box center [874, 99] width 234 height 351
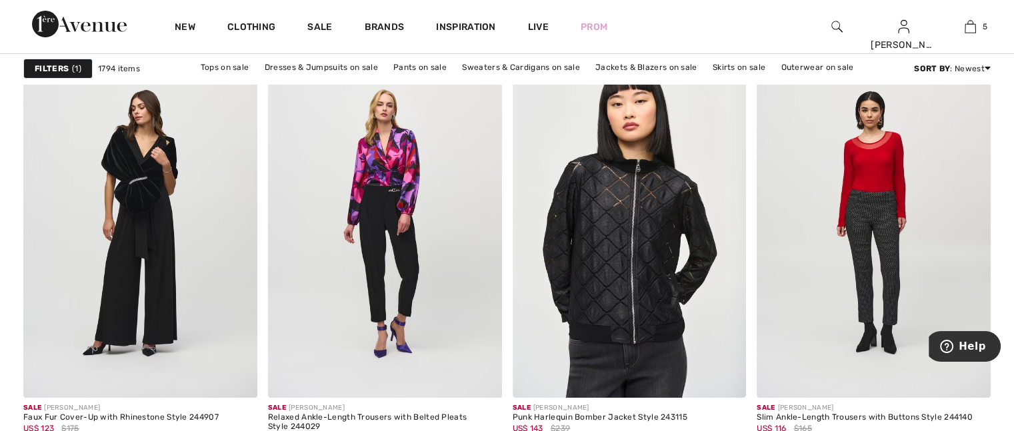
scroll to position [5269, 0]
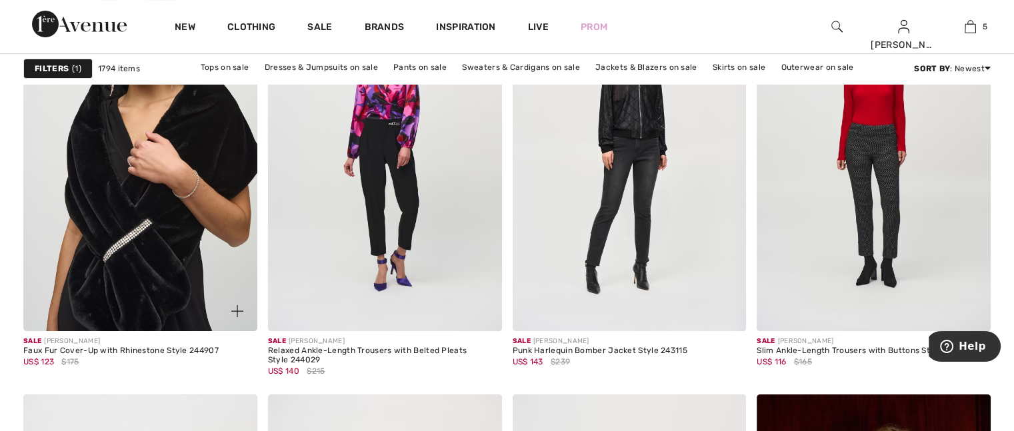
click at [111, 274] on img at bounding box center [140, 156] width 234 height 351
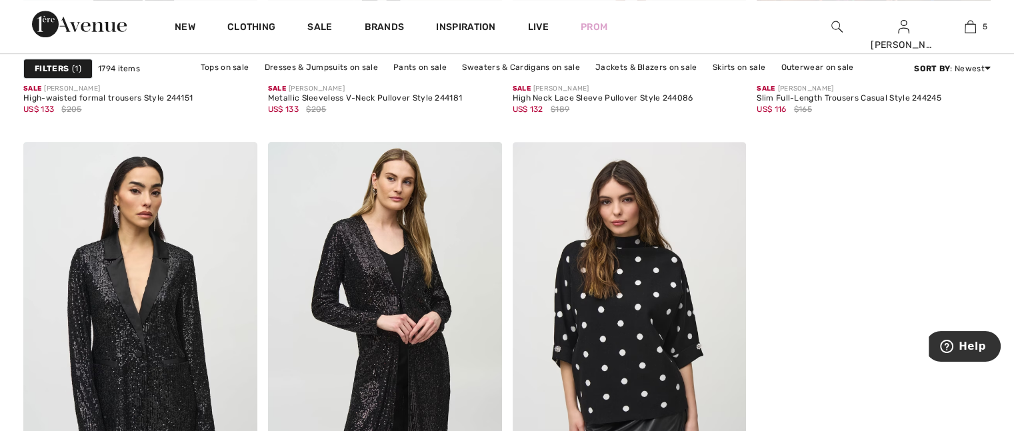
scroll to position [6002, 0]
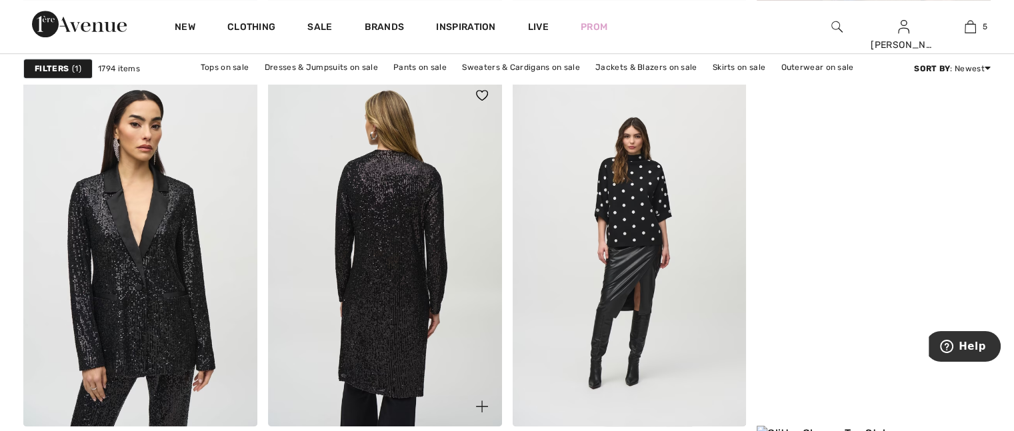
click at [392, 274] on img at bounding box center [385, 250] width 234 height 351
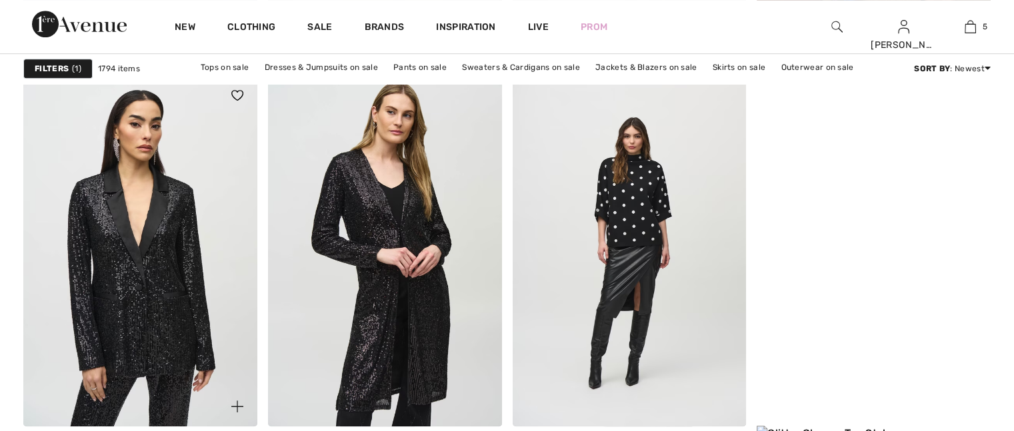
scroll to position [6002, 0]
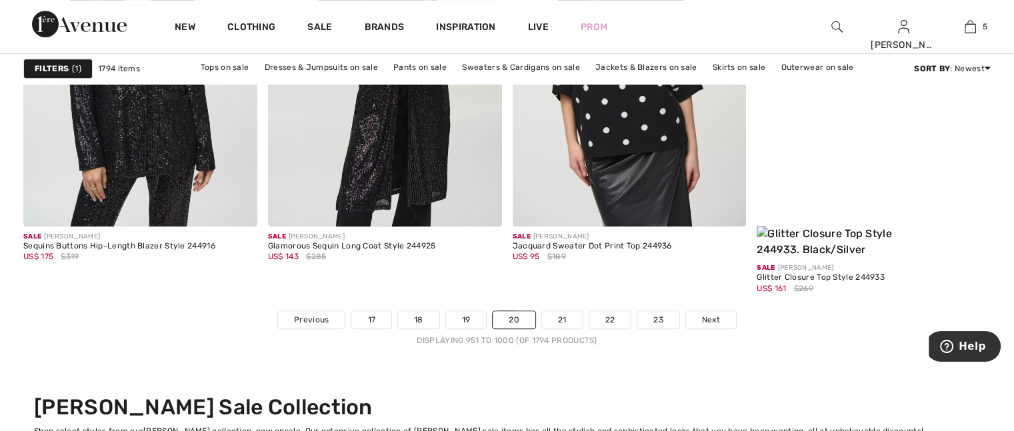
scroll to position [6269, 0]
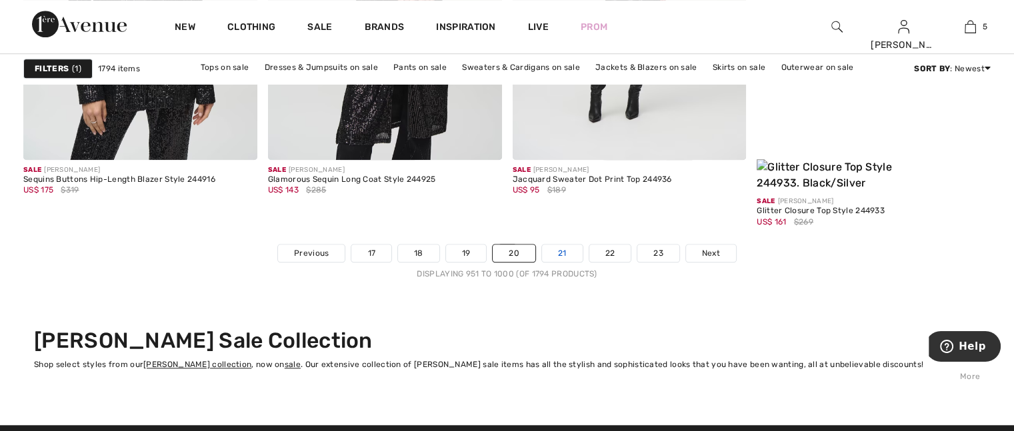
click at [568, 245] on link "21" at bounding box center [562, 253] width 41 height 17
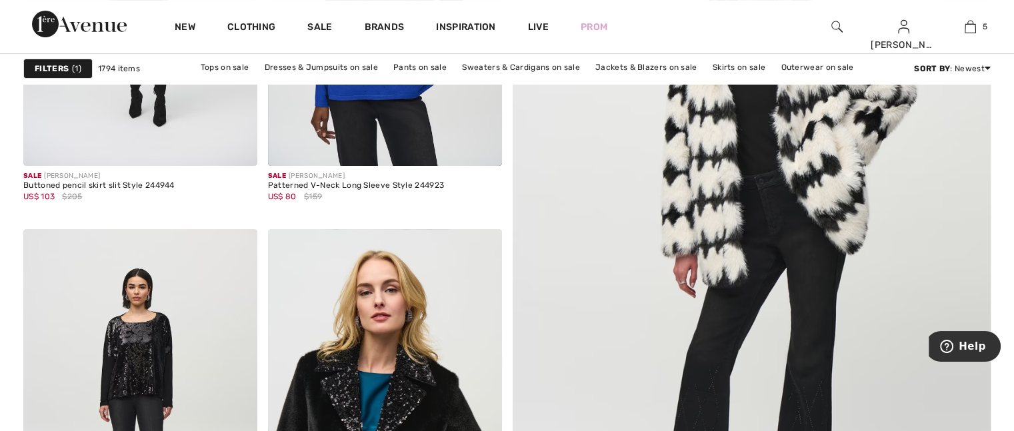
scroll to position [333, 0]
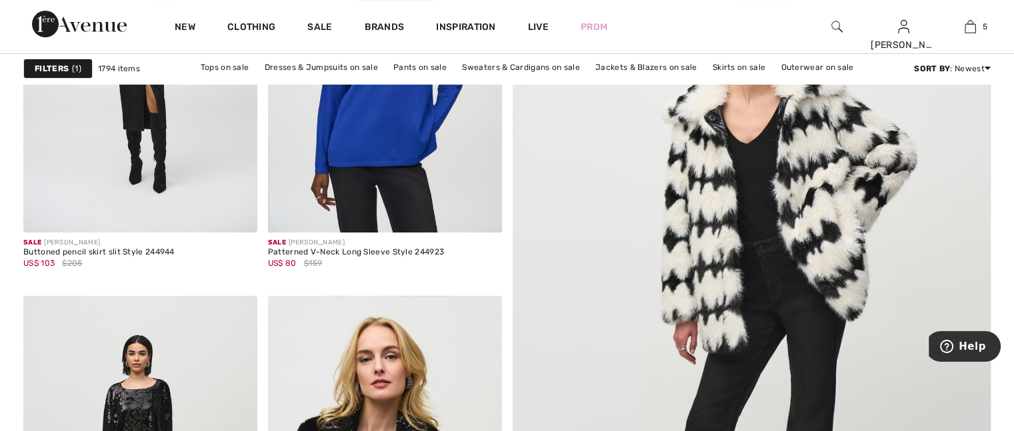
click at [771, 257] on img at bounding box center [752, 313] width 574 height 862
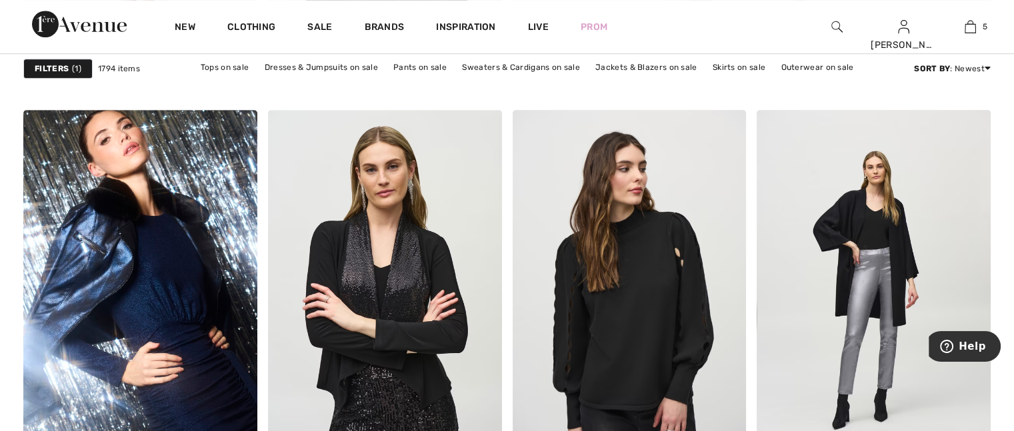
scroll to position [1000, 0]
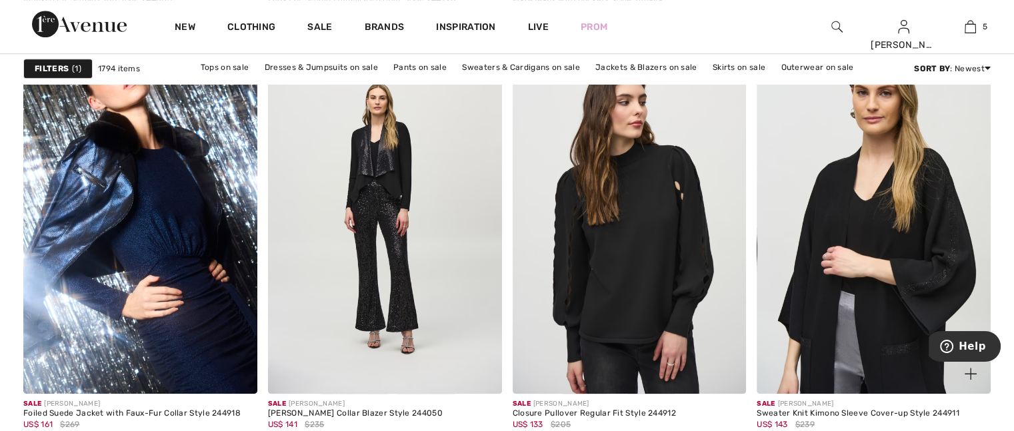
click at [873, 265] on img at bounding box center [874, 218] width 234 height 351
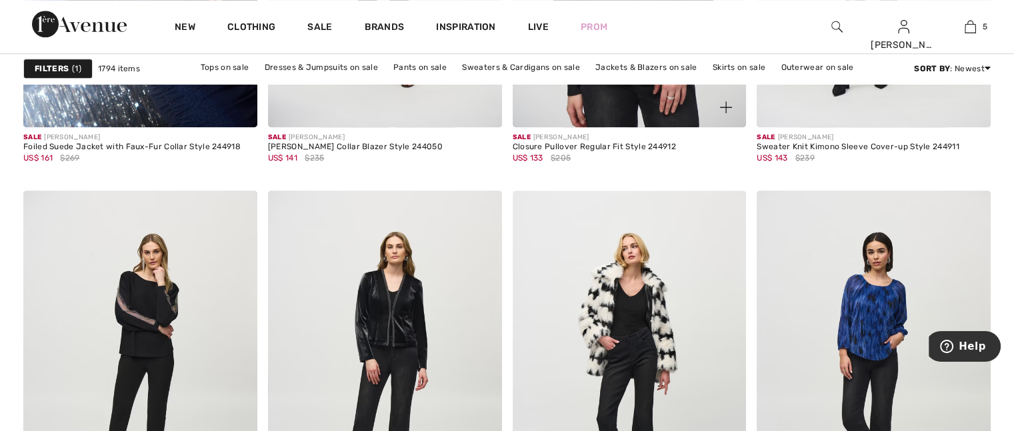
scroll to position [1334, 0]
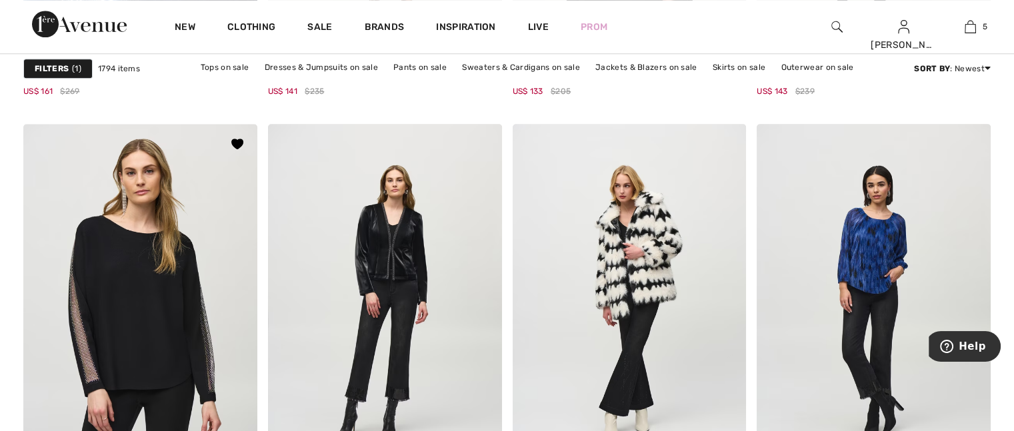
click at [183, 266] on img at bounding box center [140, 299] width 234 height 351
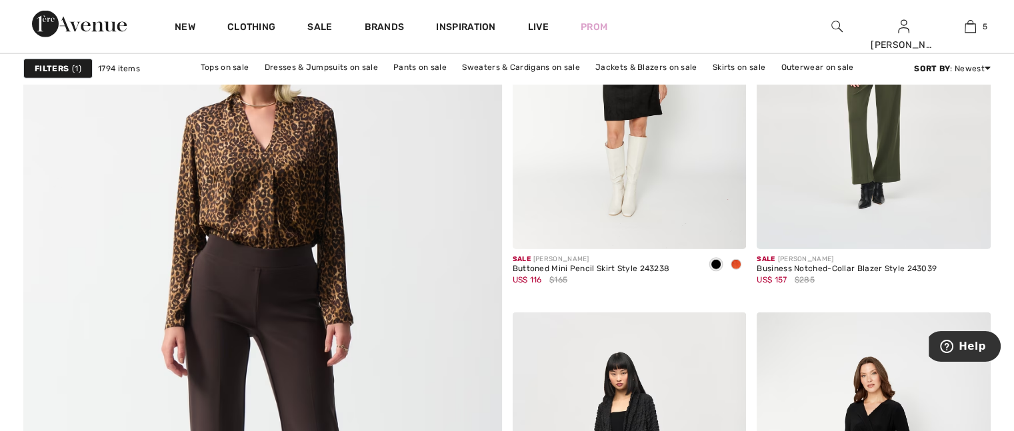
scroll to position [3601, 0]
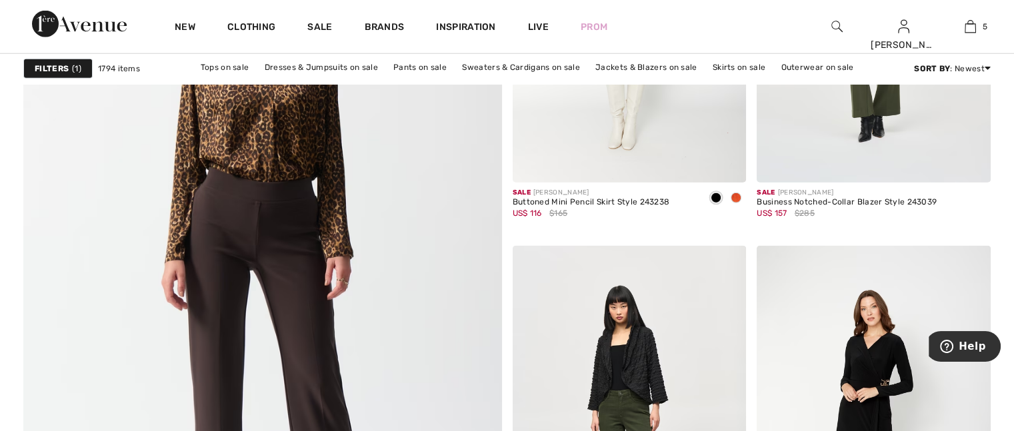
click at [294, 177] on img at bounding box center [262, 263] width 574 height 862
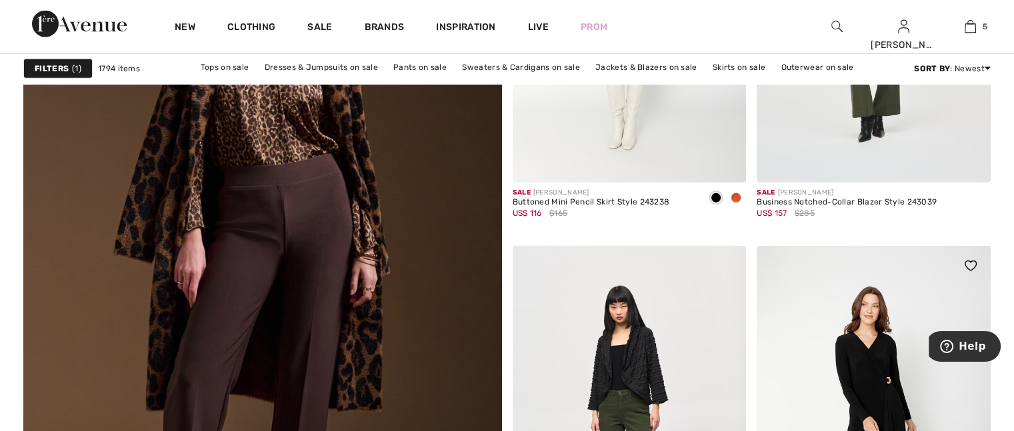
click at [867, 347] on img at bounding box center [874, 421] width 234 height 351
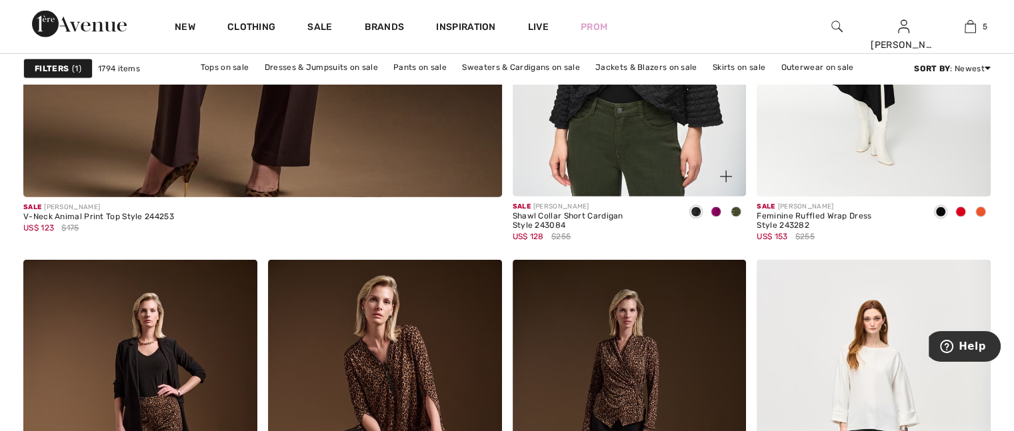
scroll to position [4135, 0]
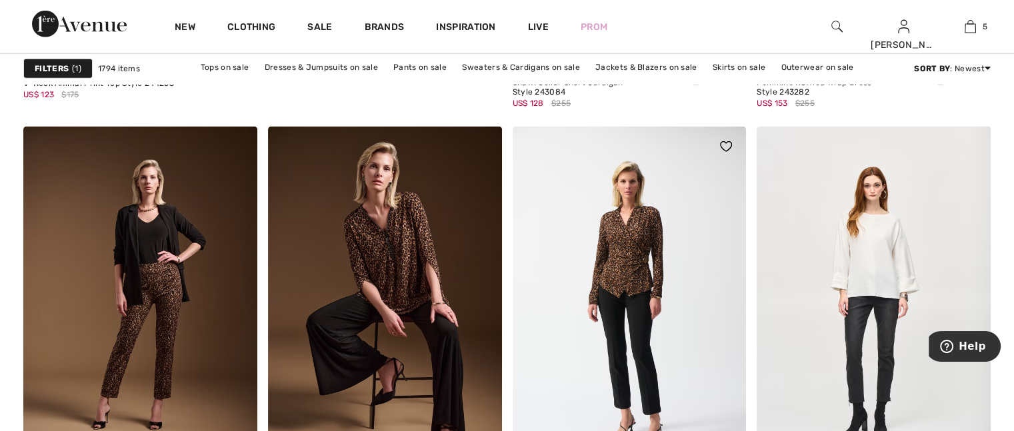
click at [637, 277] on img at bounding box center [630, 302] width 234 height 351
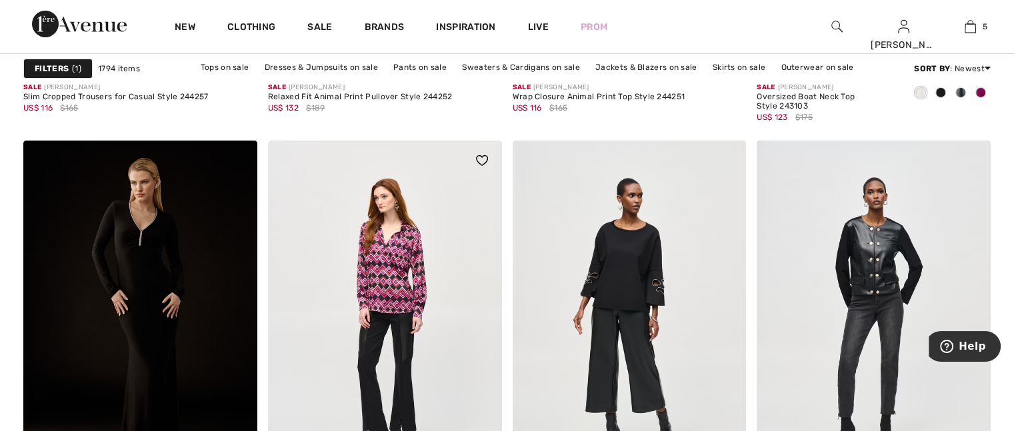
scroll to position [4602, 0]
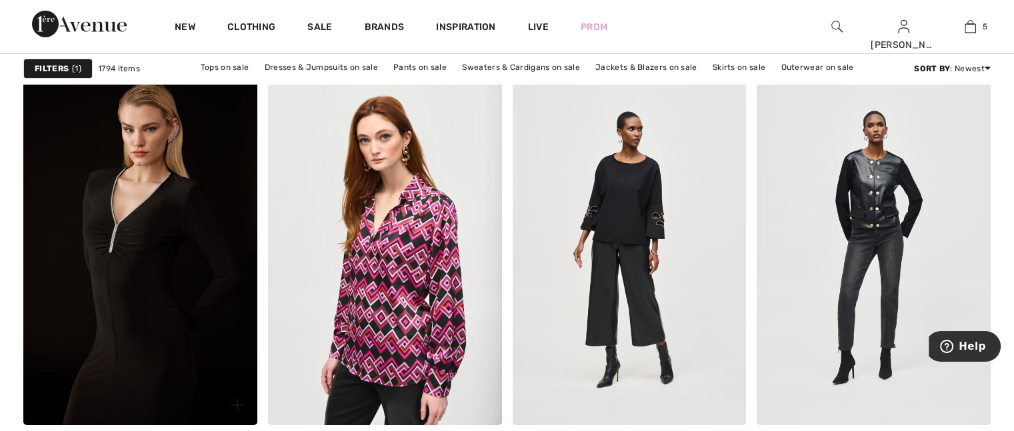
click at [165, 221] on img at bounding box center [140, 249] width 234 height 351
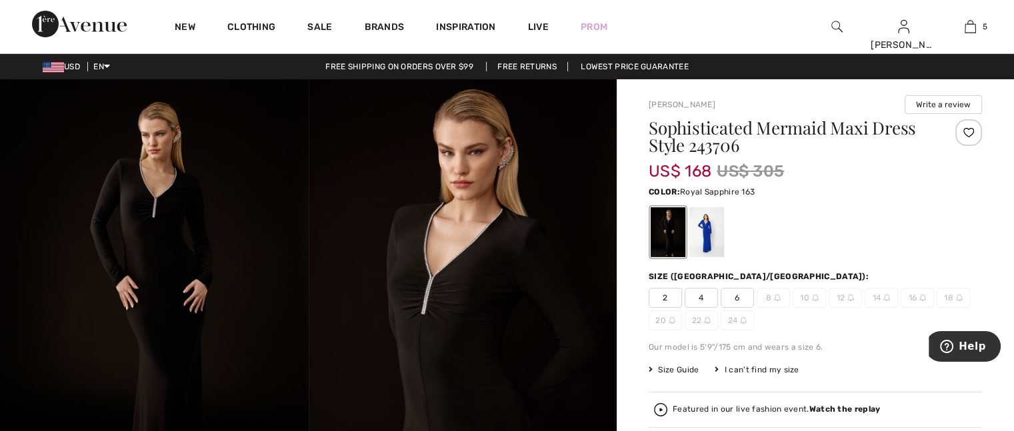
click at [712, 223] on div at bounding box center [707, 232] width 35 height 50
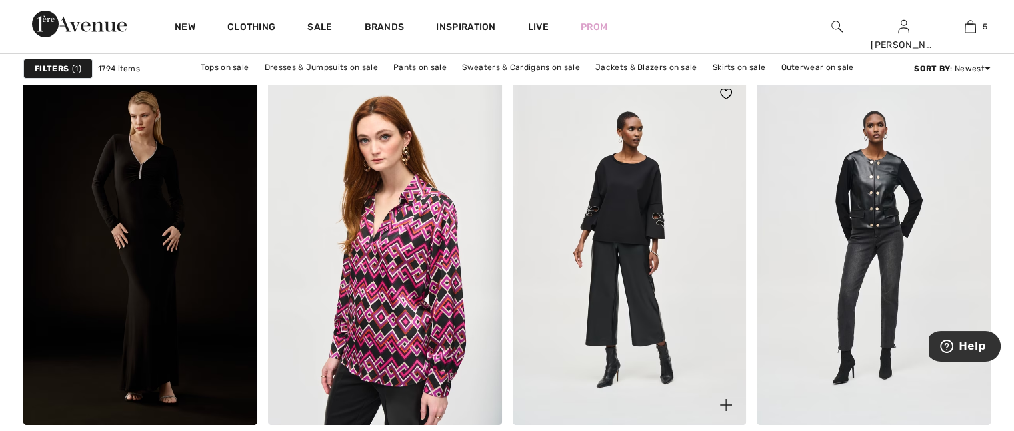
scroll to position [4668, 0]
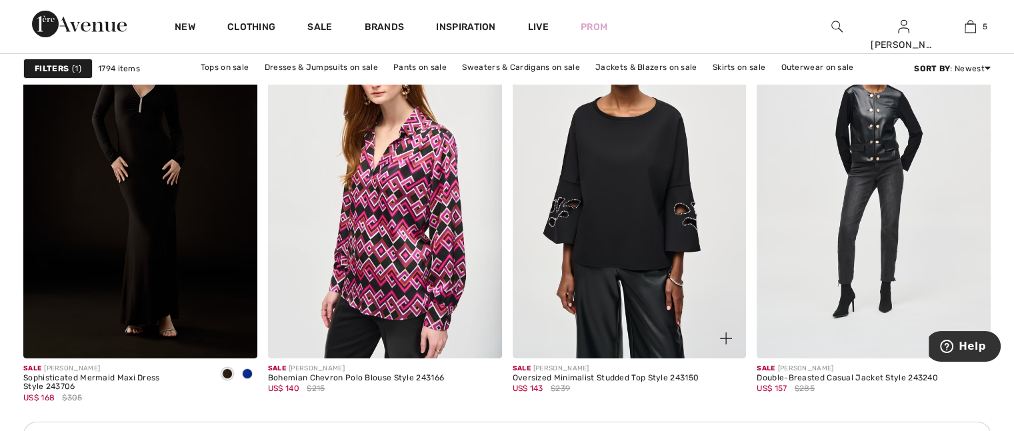
click at [636, 217] on img at bounding box center [630, 182] width 234 height 351
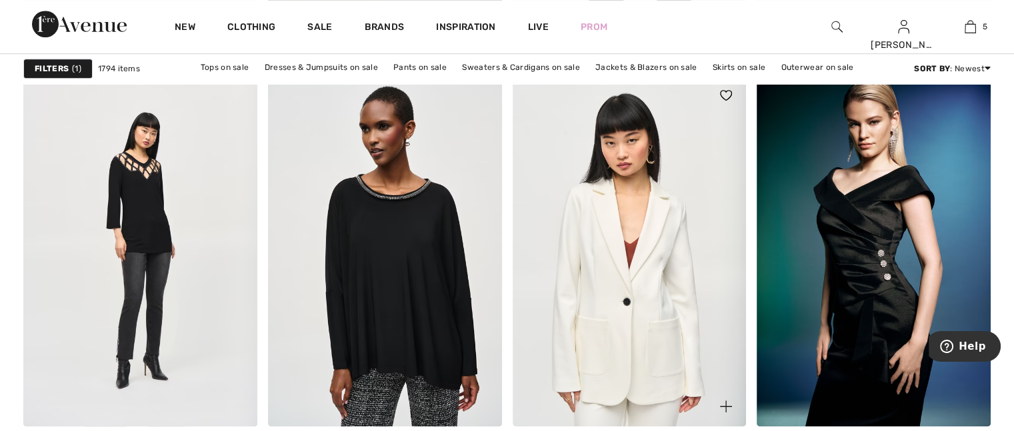
scroll to position [6069, 0]
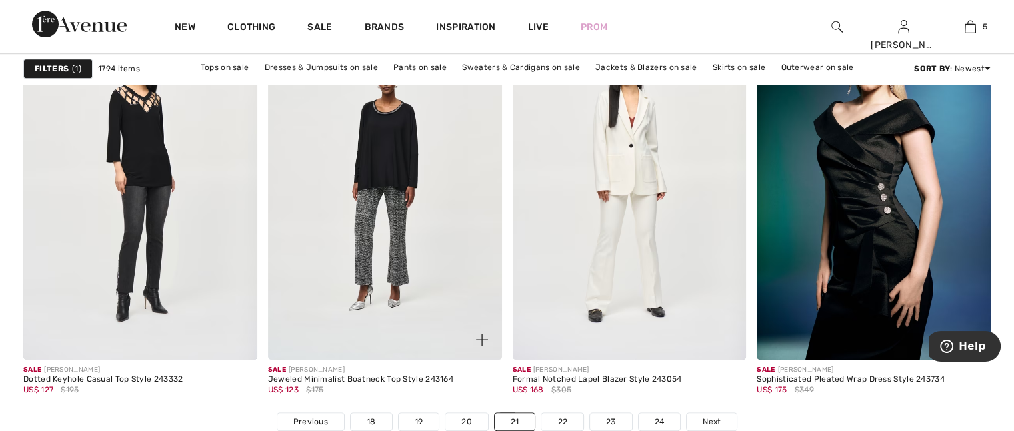
click at [386, 245] on img at bounding box center [385, 184] width 234 height 351
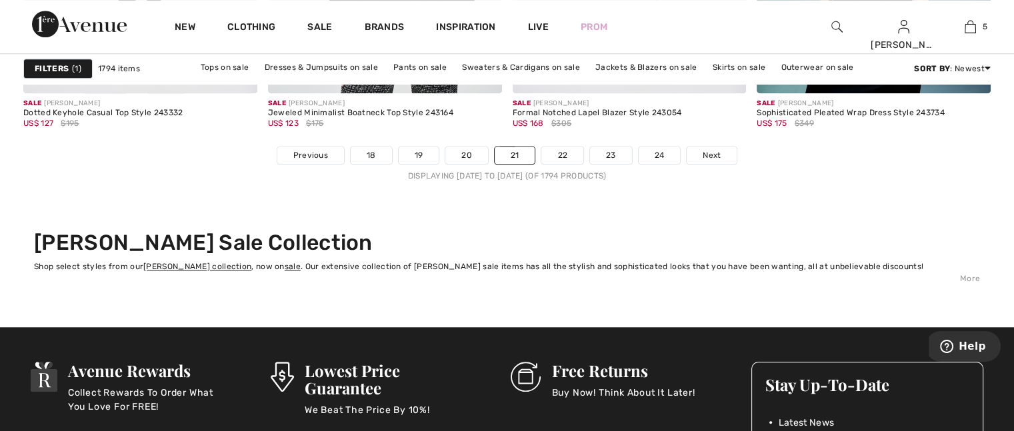
scroll to position [6269, 0]
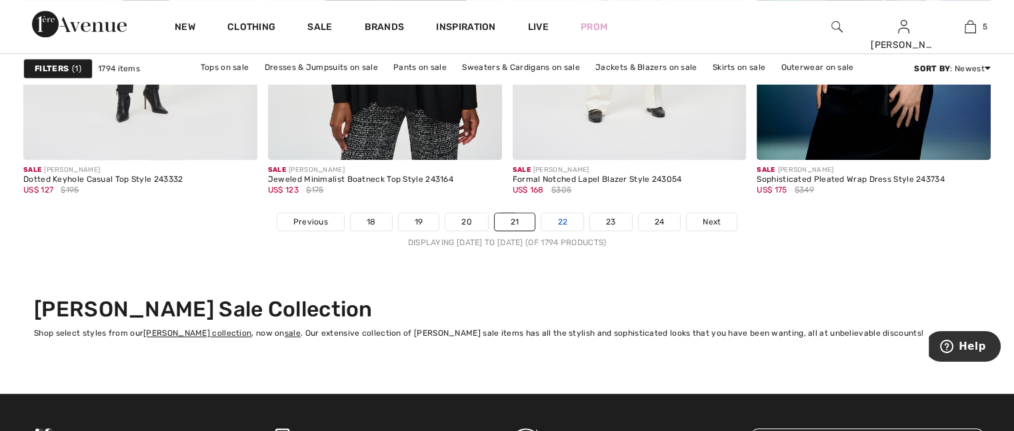
click at [558, 213] on link "22" at bounding box center [563, 221] width 42 height 17
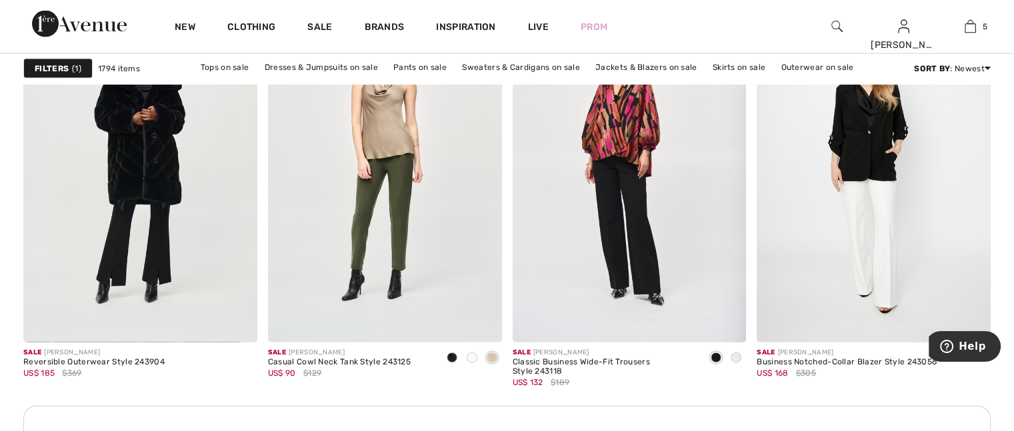
scroll to position [2934, 0]
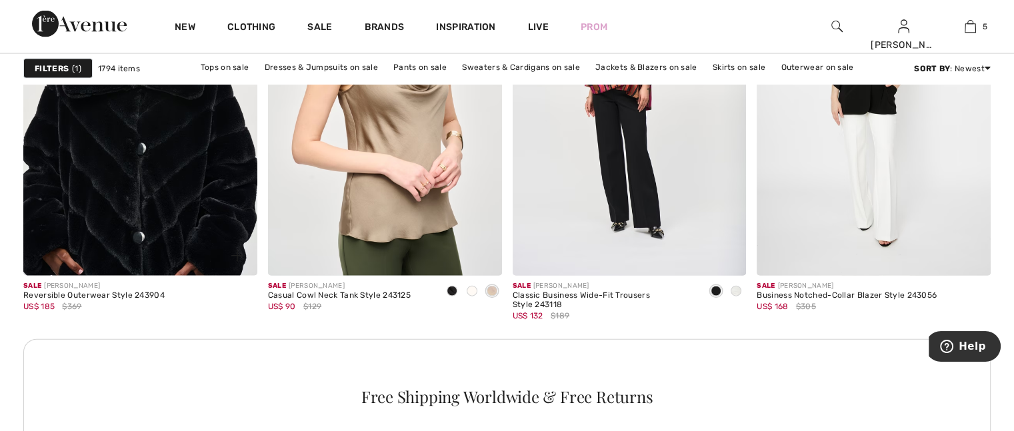
click at [150, 200] on img at bounding box center [140, 100] width 234 height 351
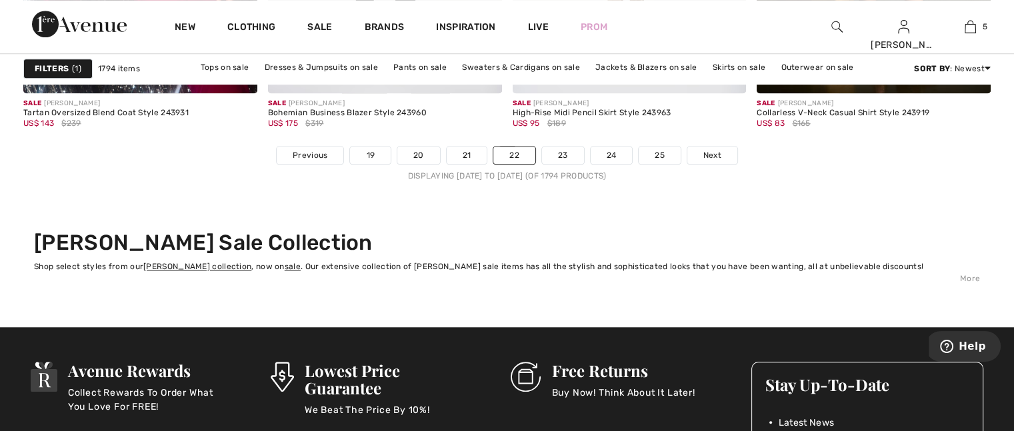
scroll to position [6269, 0]
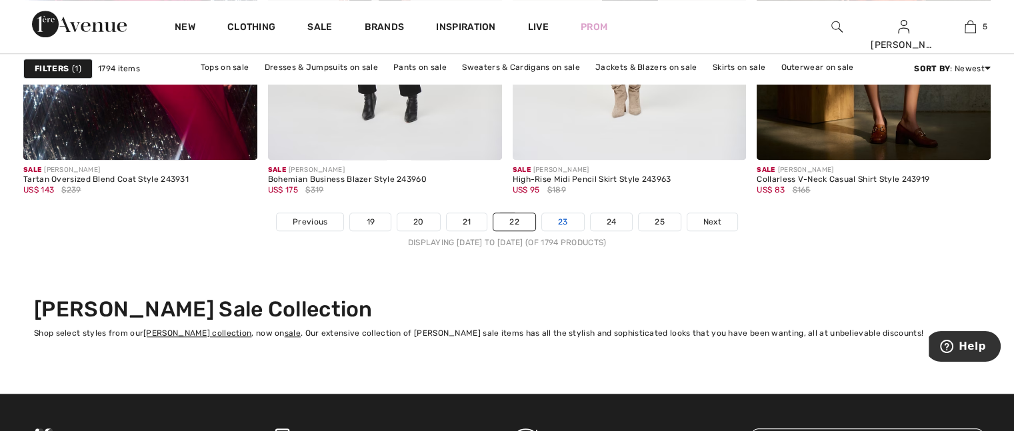
click at [574, 224] on link "23" at bounding box center [563, 221] width 42 height 17
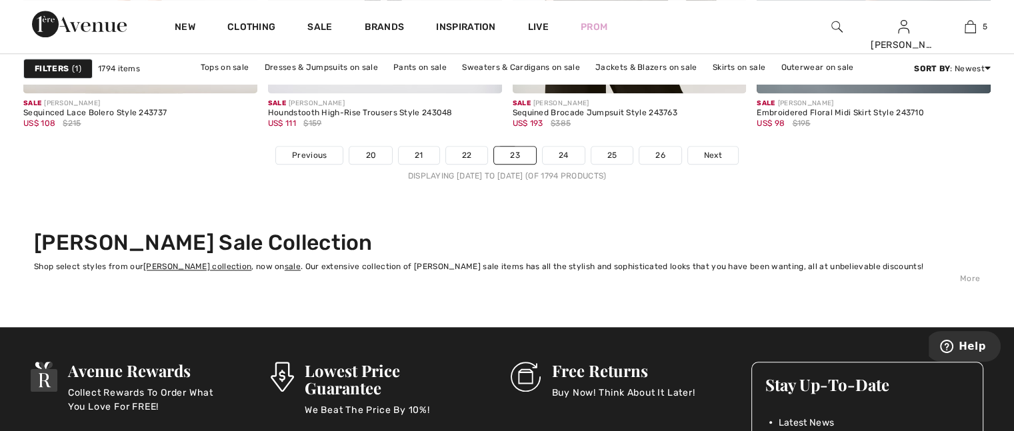
scroll to position [6269, 0]
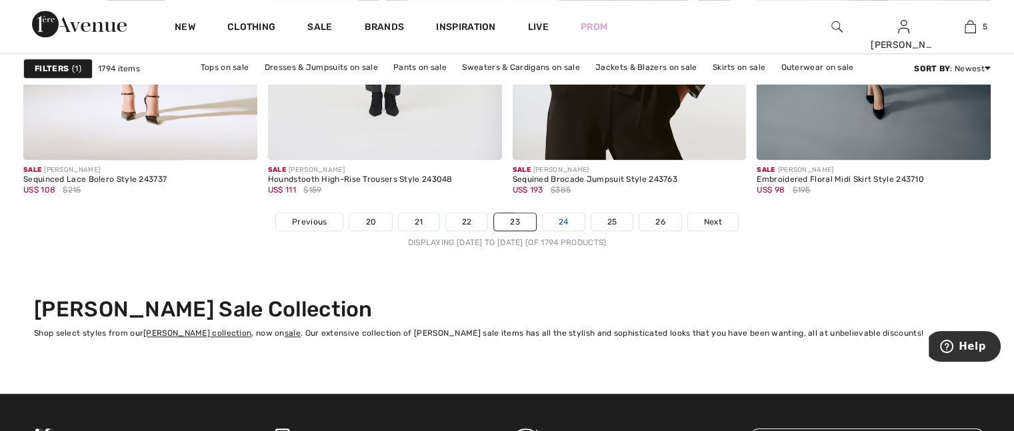
click at [569, 215] on link "24" at bounding box center [564, 221] width 42 height 17
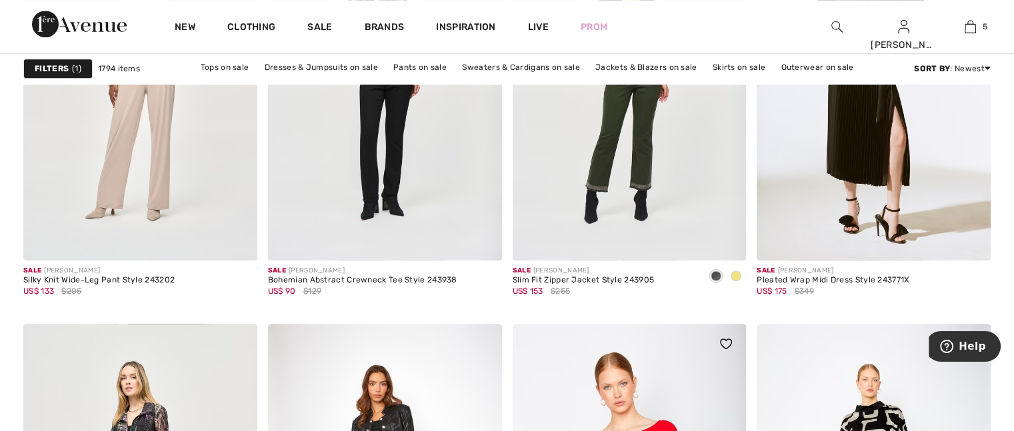
scroll to position [1067, 0]
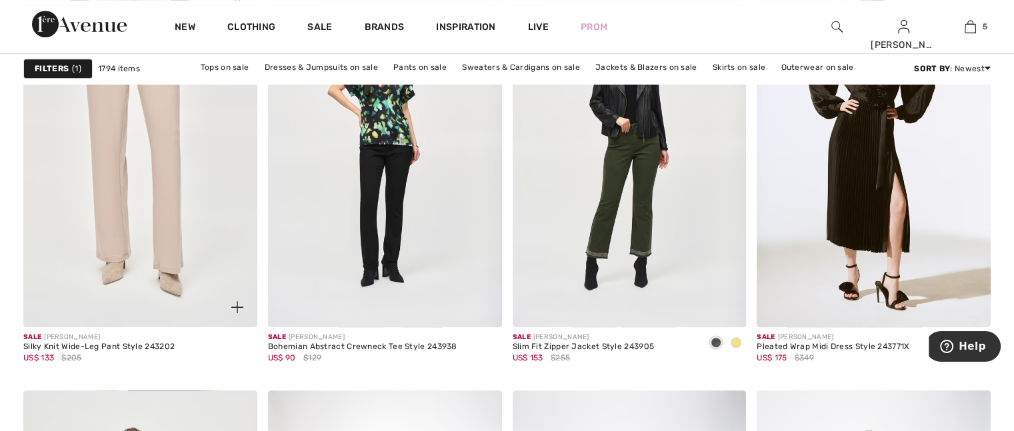
click at [177, 191] on img at bounding box center [140, 152] width 234 height 351
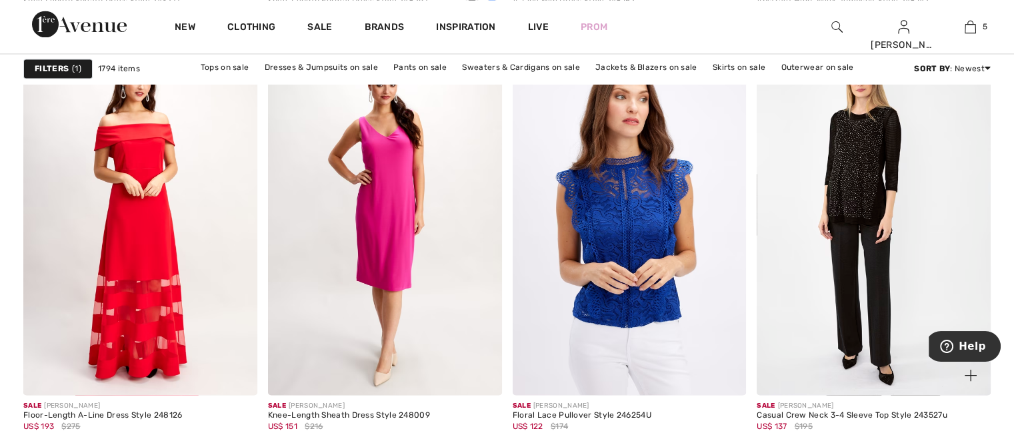
scroll to position [2334, 0]
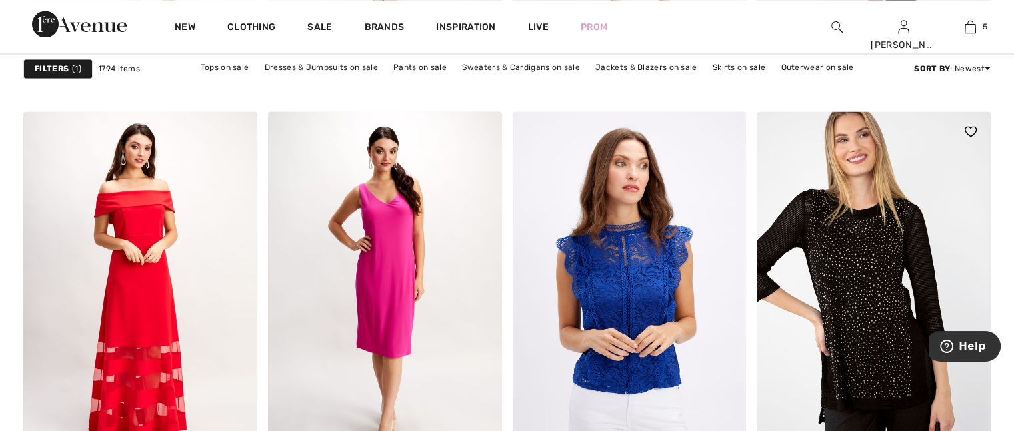
click at [858, 267] on img at bounding box center [874, 286] width 234 height 351
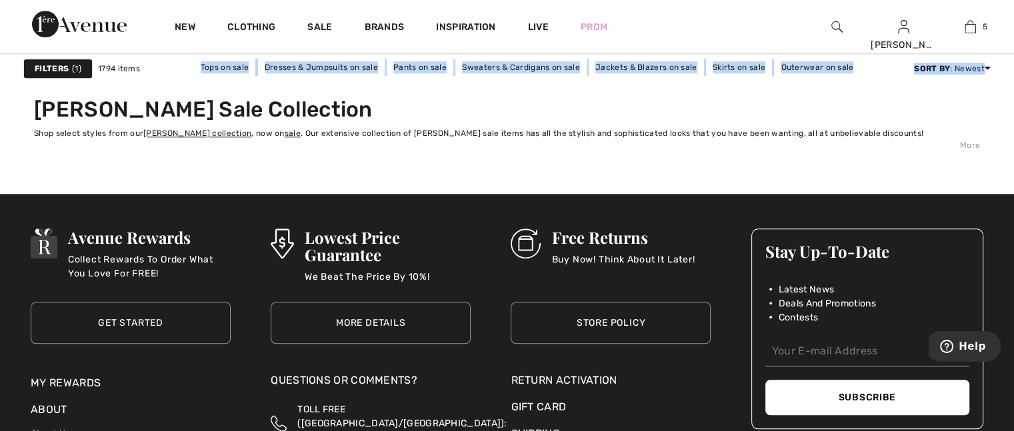
scroll to position [6269, 0]
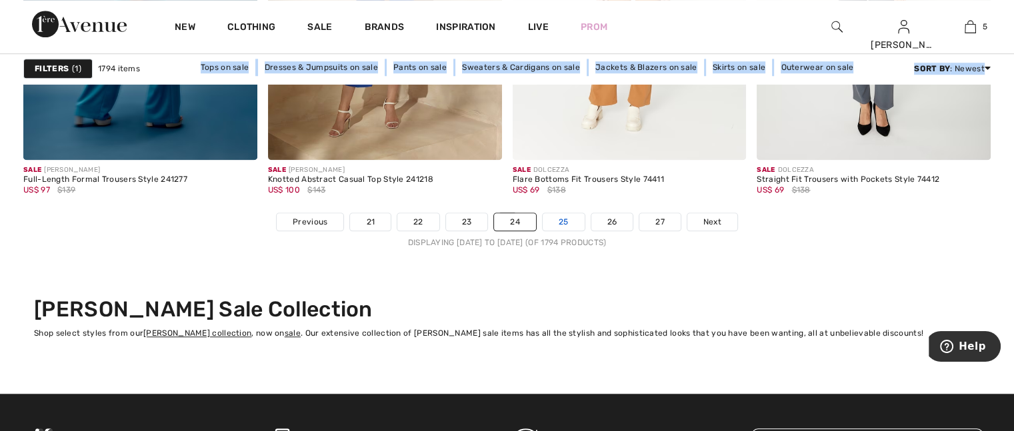
click at [551, 221] on link "25" at bounding box center [564, 221] width 42 height 17
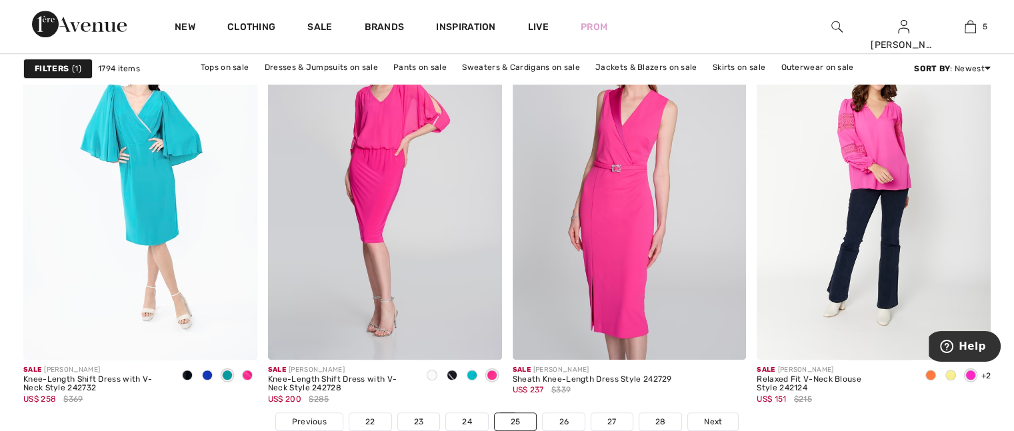
scroll to position [6202, 0]
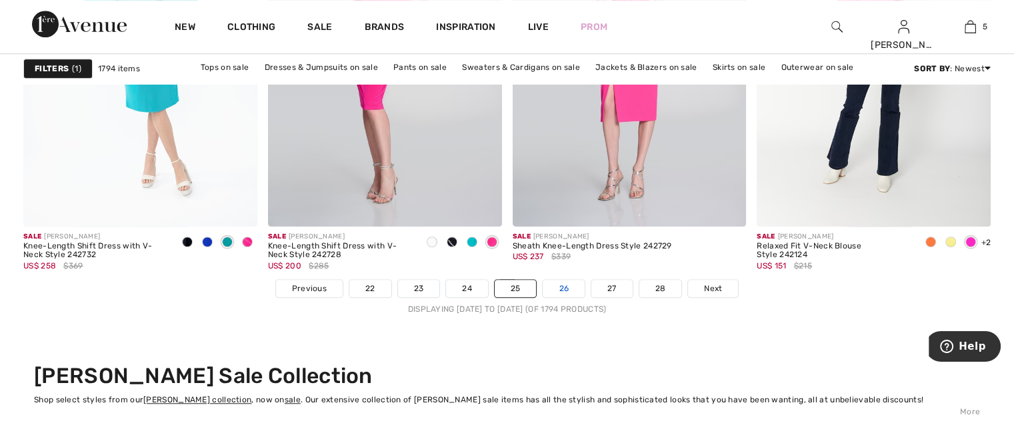
click at [556, 285] on link "26" at bounding box center [564, 288] width 42 height 17
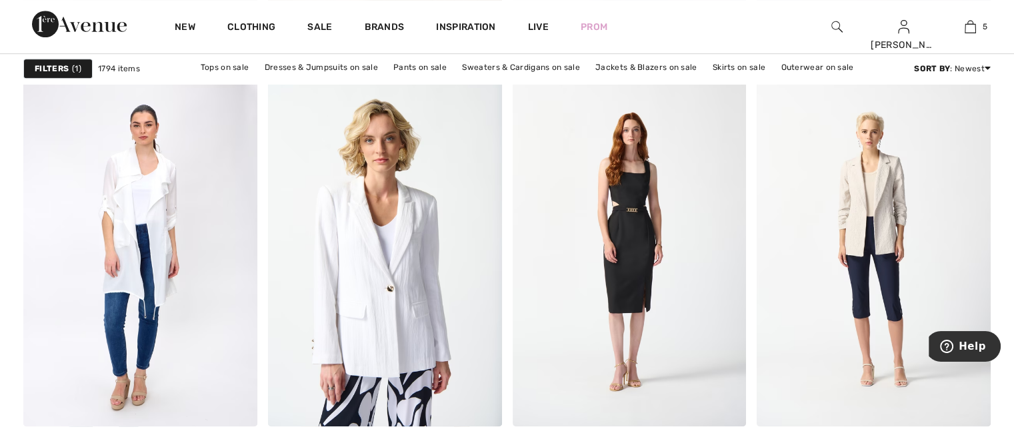
scroll to position [6136, 0]
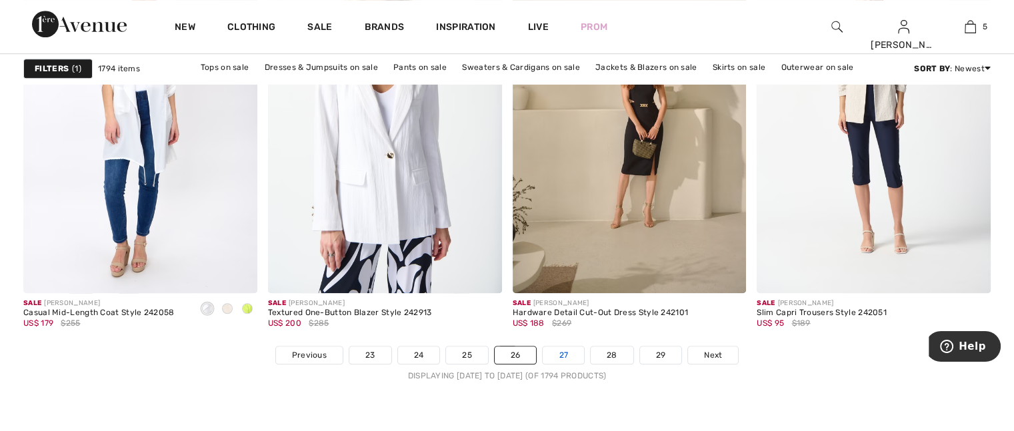
click at [560, 349] on link "27" at bounding box center [563, 355] width 41 height 17
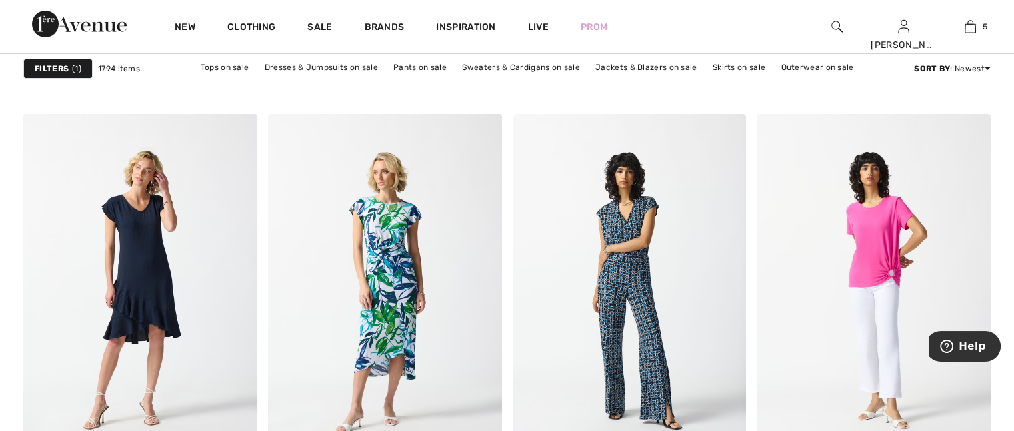
scroll to position [5202, 0]
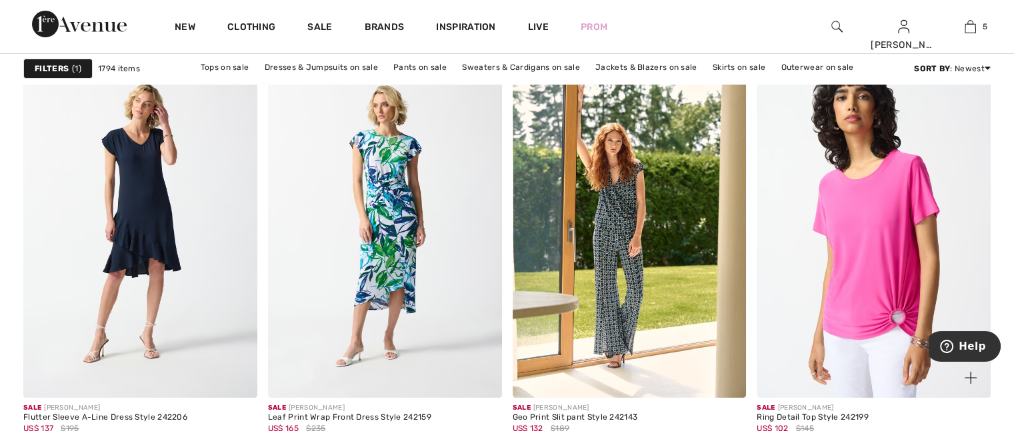
click at [906, 268] on img at bounding box center [874, 222] width 234 height 351
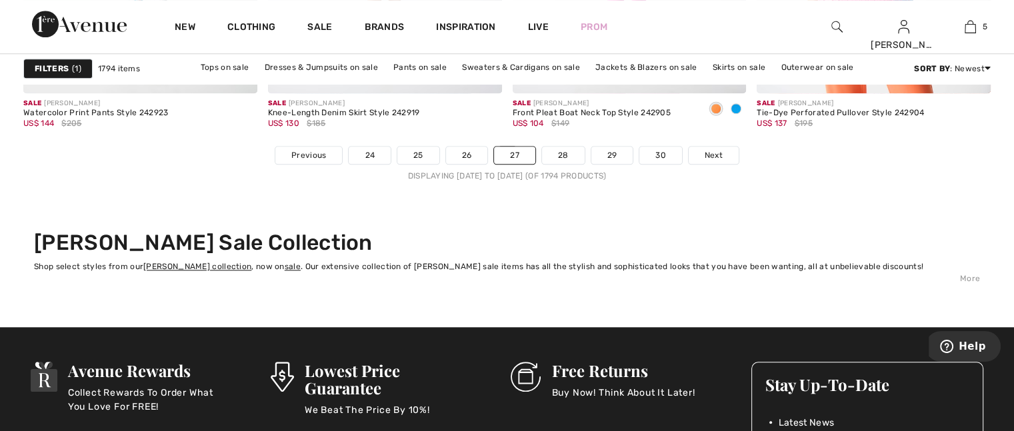
scroll to position [6269, 0]
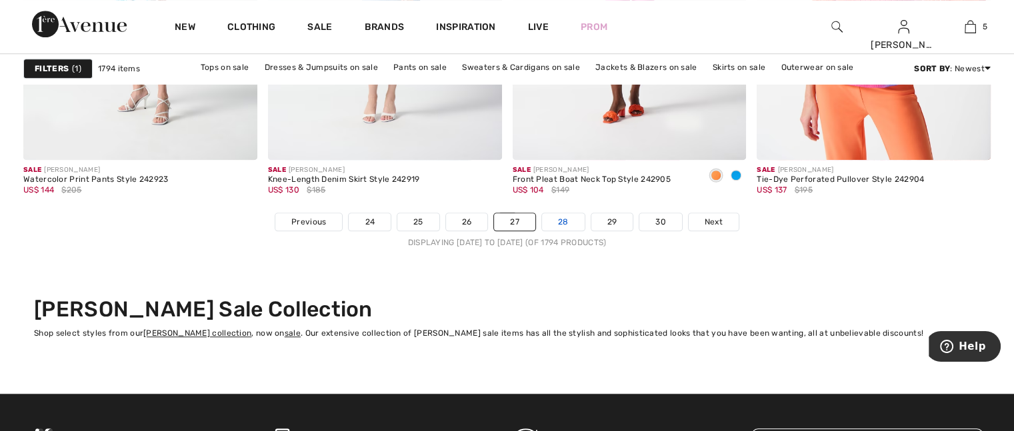
click at [557, 216] on link "28" at bounding box center [563, 221] width 43 height 17
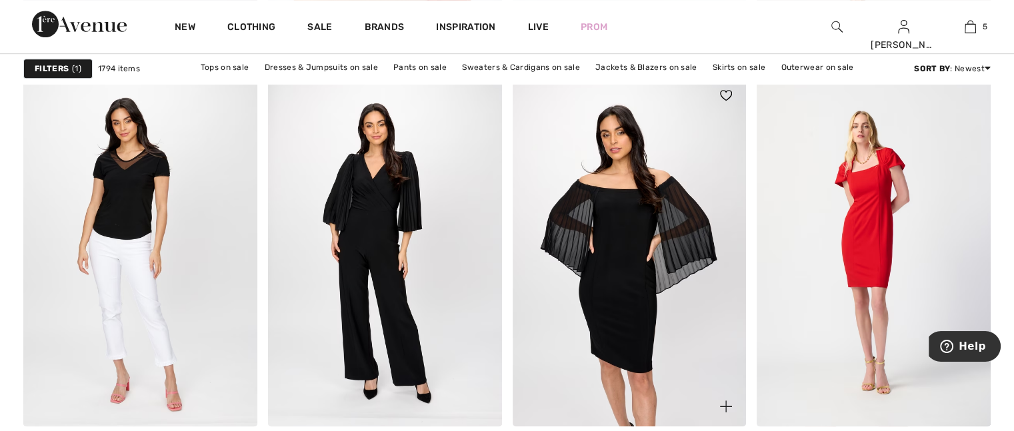
scroll to position [6202, 0]
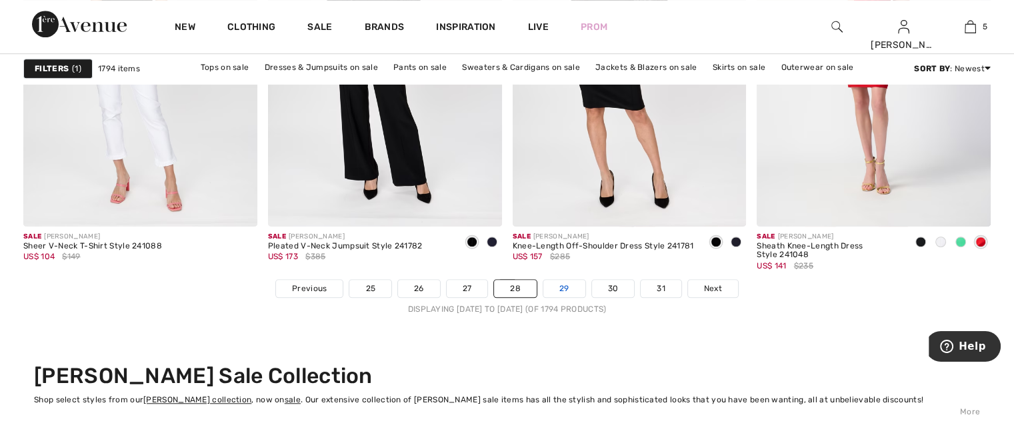
click at [566, 283] on link "29" at bounding box center [565, 288] width 42 height 17
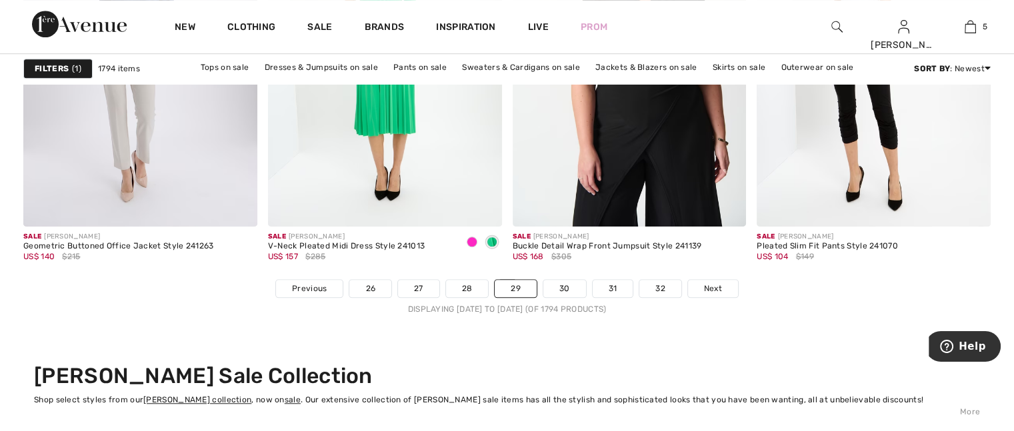
scroll to position [6402, 0]
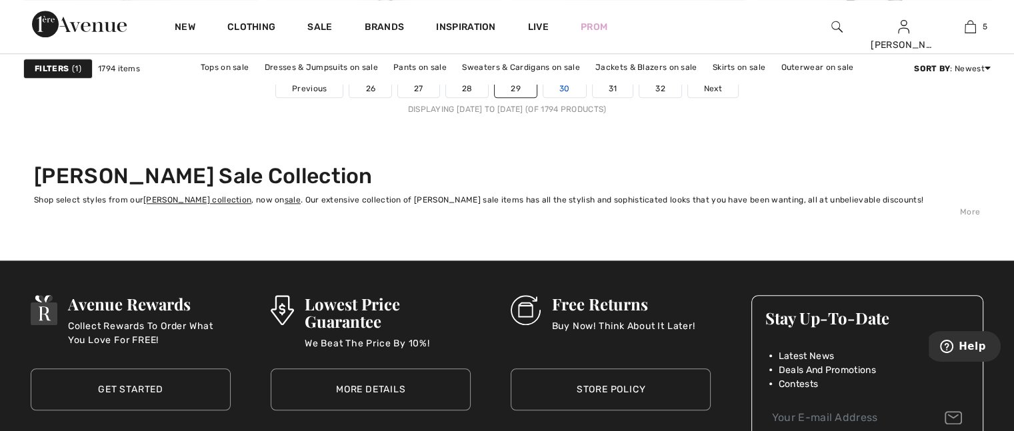
click at [568, 90] on link "30" at bounding box center [565, 88] width 43 height 17
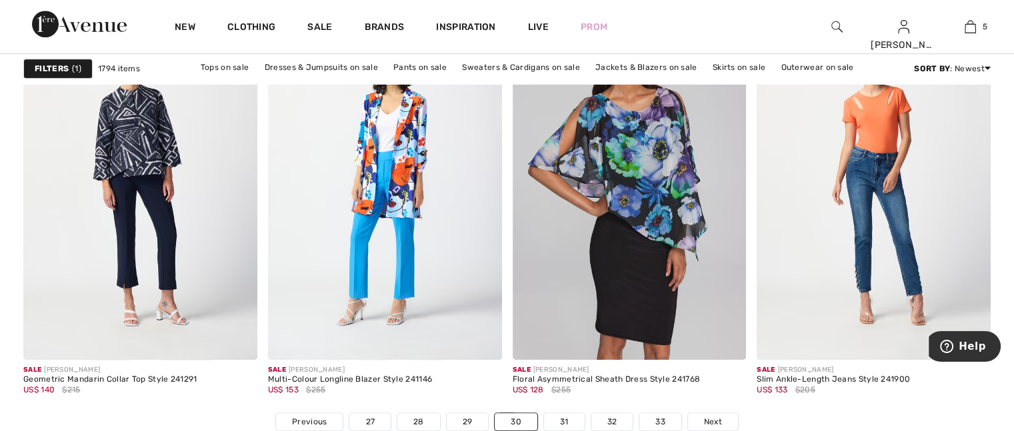
scroll to position [6136, 0]
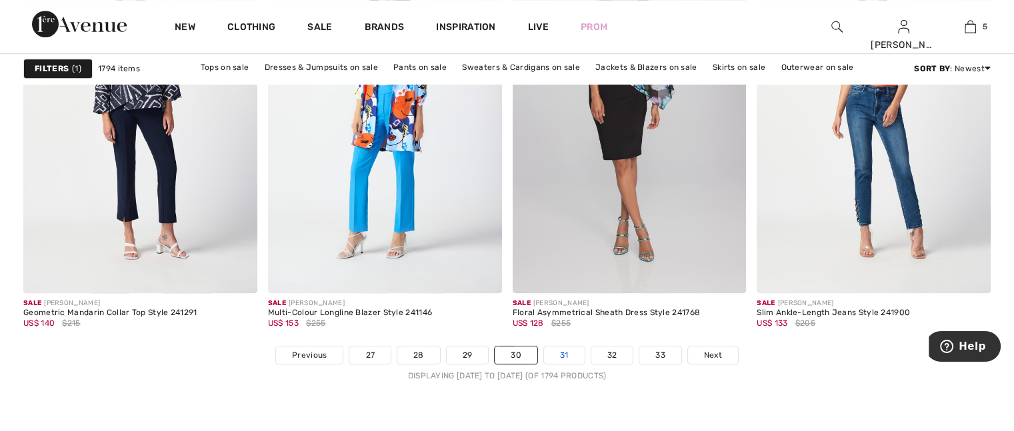
click at [570, 351] on link "31" at bounding box center [564, 355] width 41 height 17
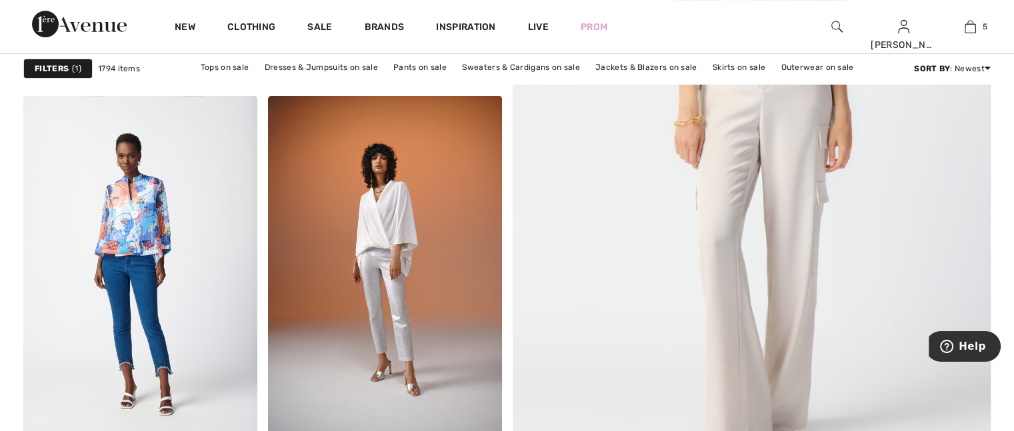
scroll to position [600, 0]
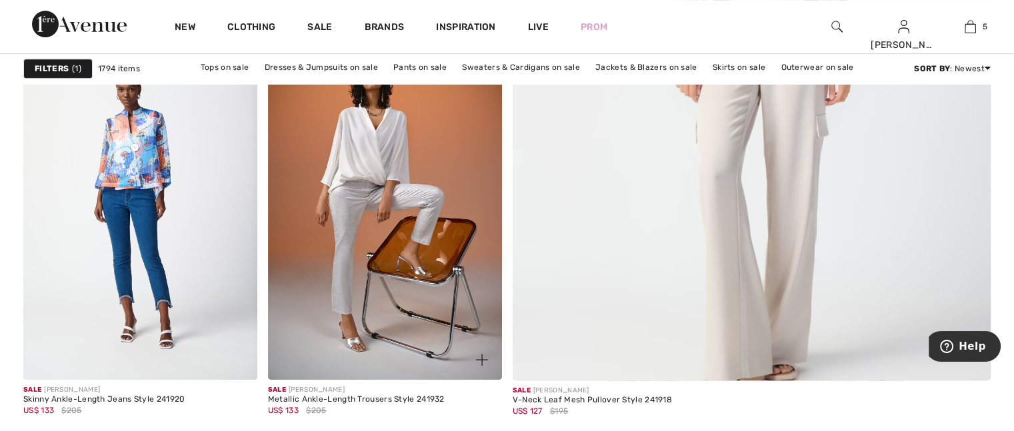
click at [377, 257] on img at bounding box center [385, 204] width 234 height 351
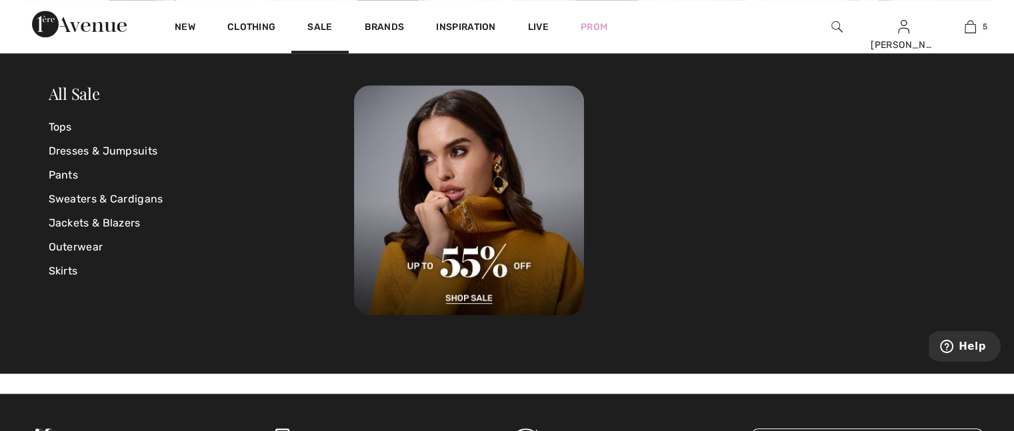
scroll to position [6136, 0]
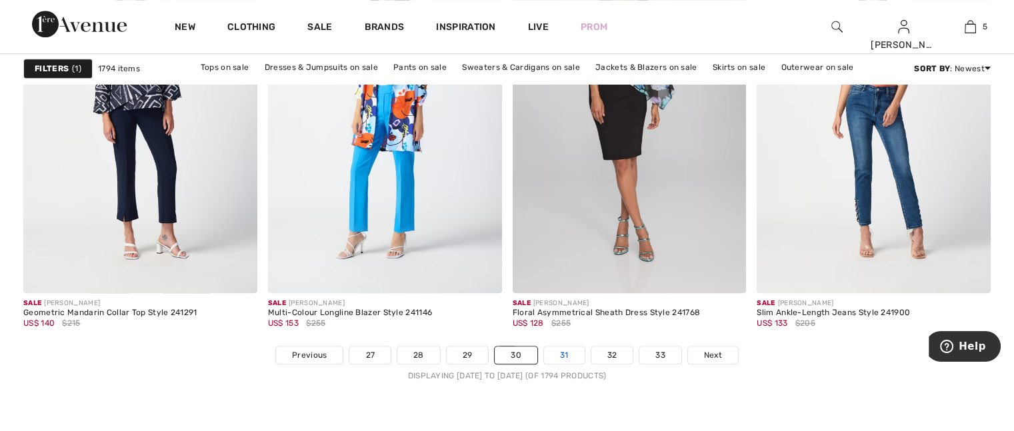
click at [564, 358] on link "31" at bounding box center [564, 355] width 41 height 17
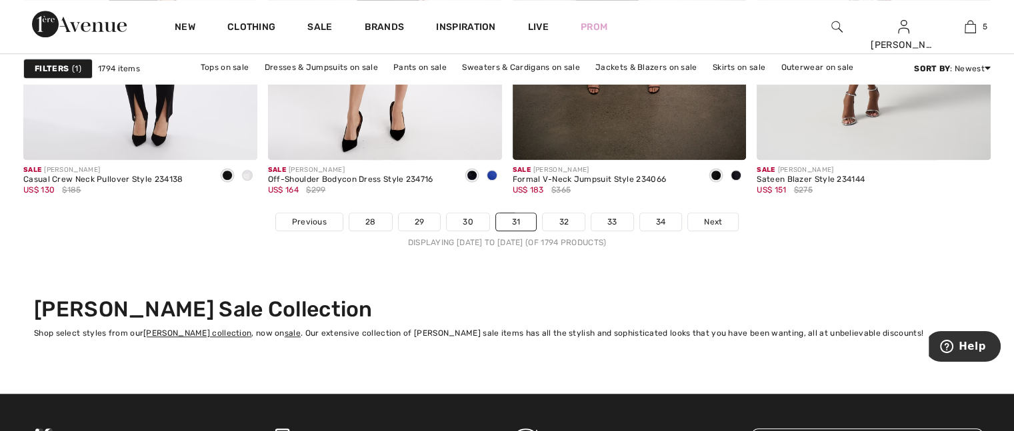
scroll to position [6336, 0]
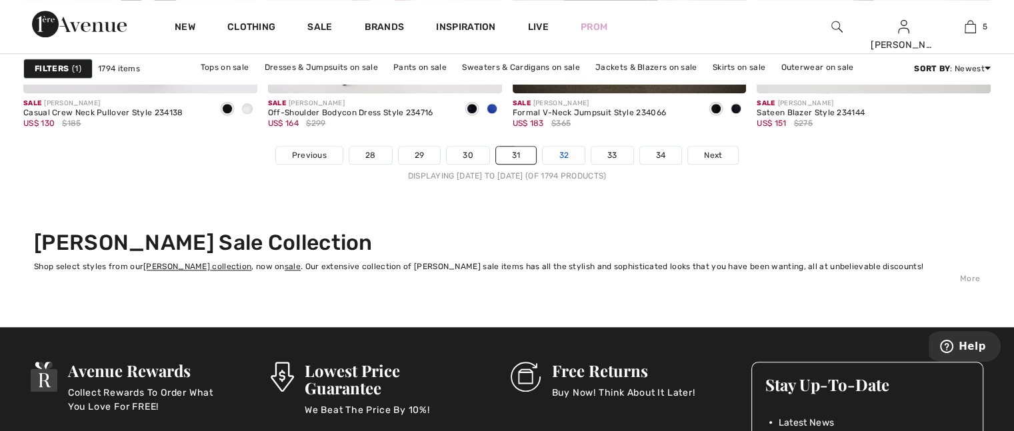
click at [561, 153] on link "32" at bounding box center [564, 155] width 42 height 17
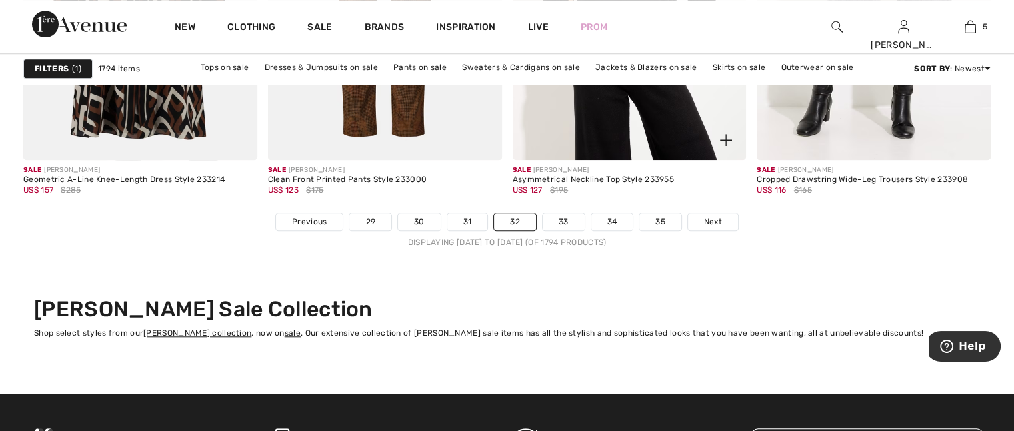
scroll to position [6402, 0]
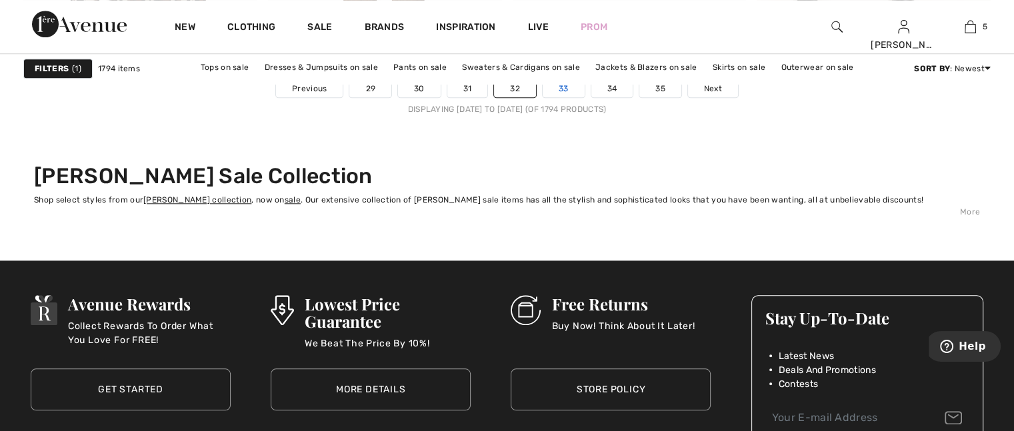
click at [569, 89] on link "33" at bounding box center [564, 88] width 42 height 17
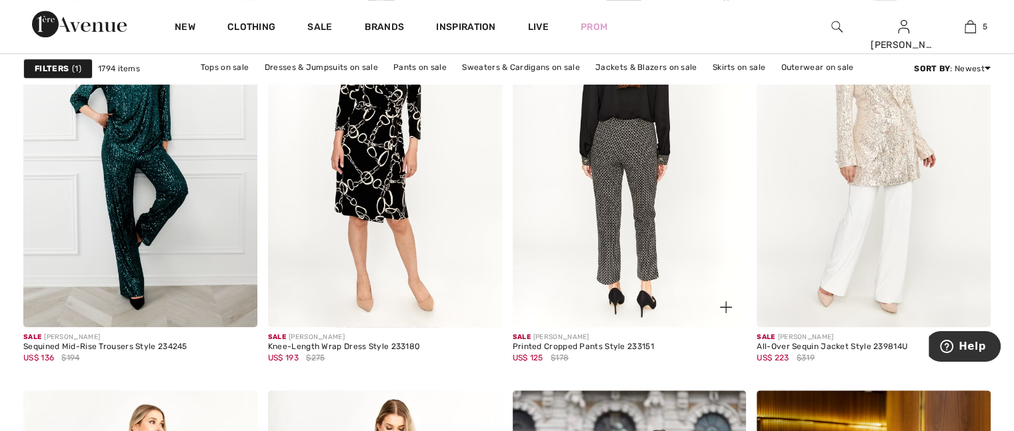
scroll to position [1000, 0]
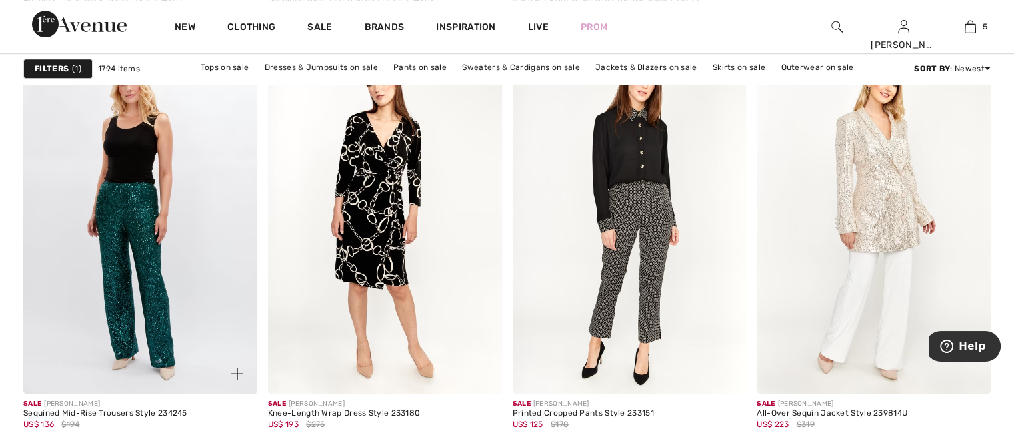
click at [139, 249] on img at bounding box center [140, 218] width 234 height 351
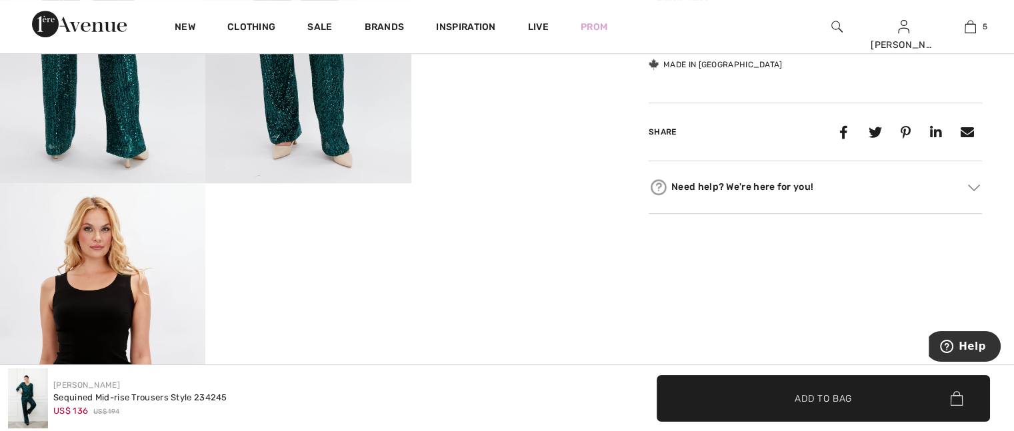
scroll to position [800, 0]
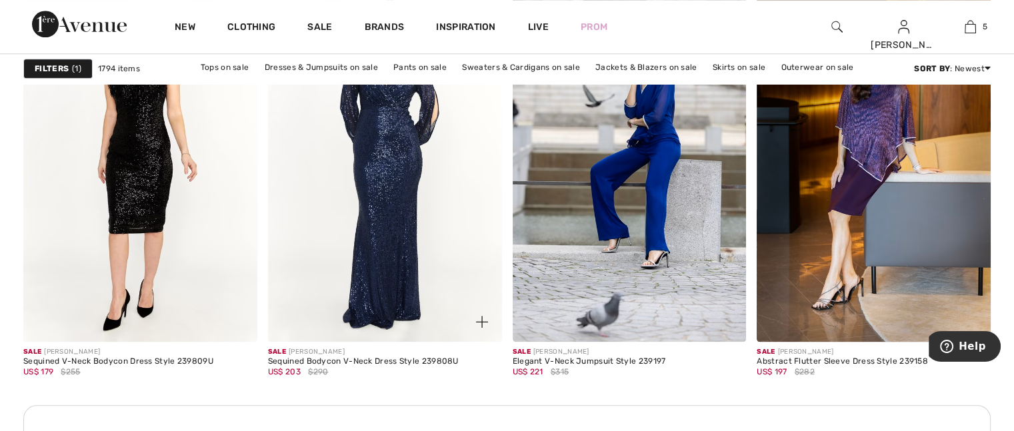
scroll to position [1334, 0]
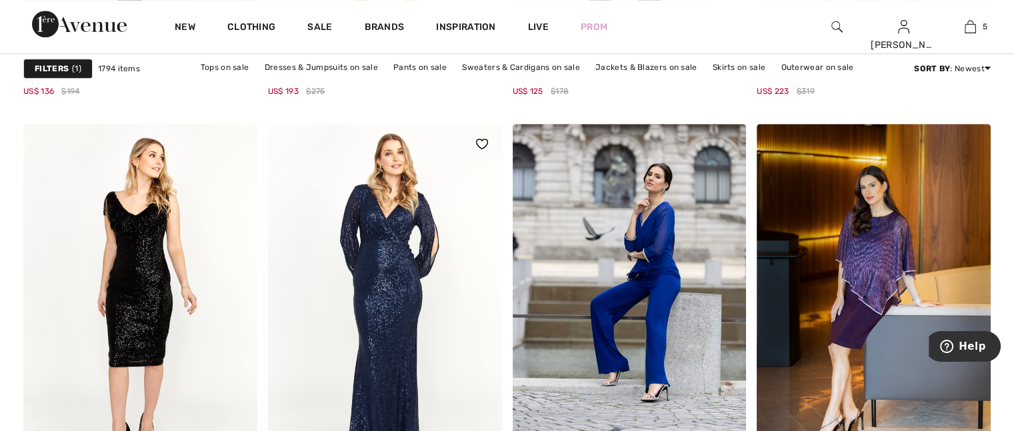
click at [411, 337] on img at bounding box center [385, 299] width 234 height 351
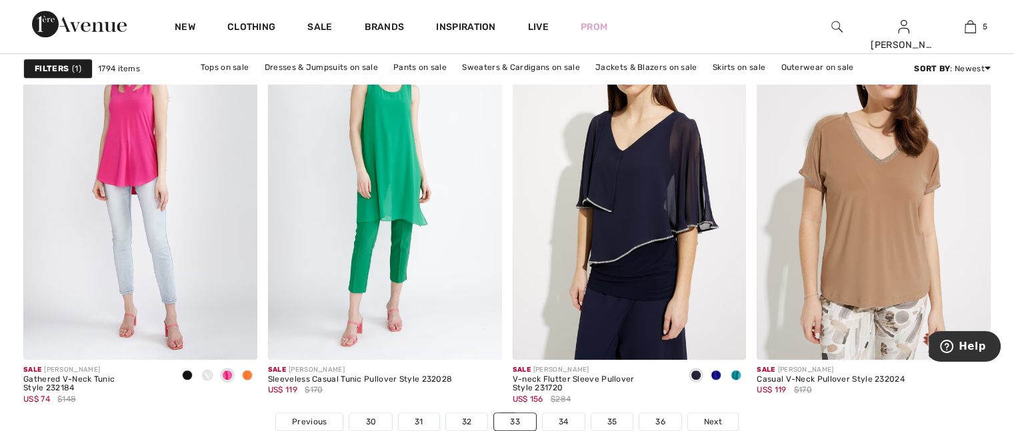
scroll to position [6136, 0]
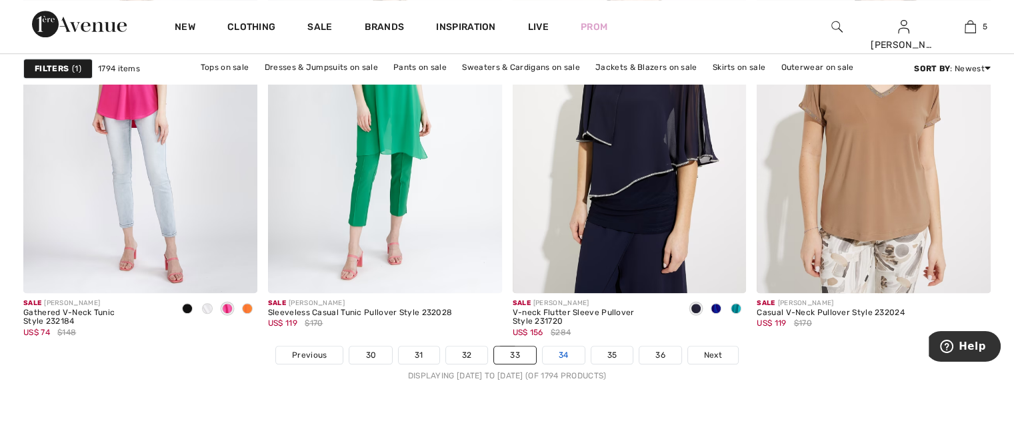
click at [563, 353] on link "34" at bounding box center [564, 355] width 42 height 17
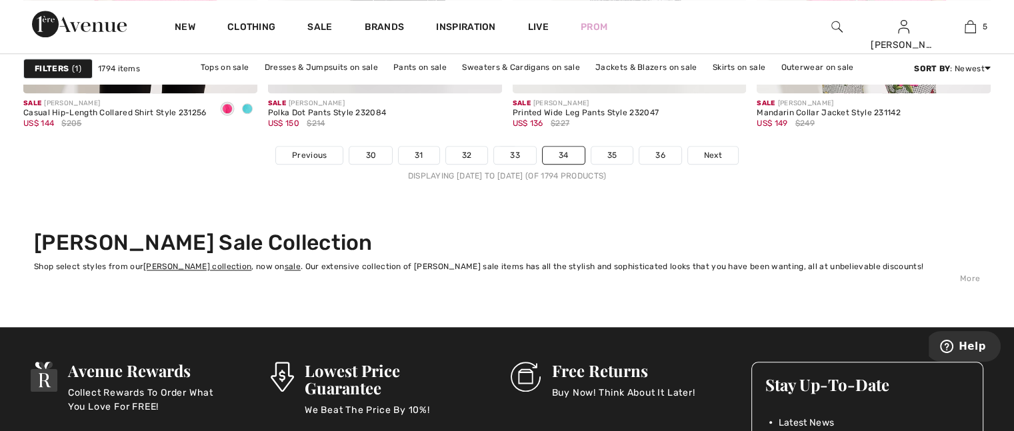
scroll to position [6269, 0]
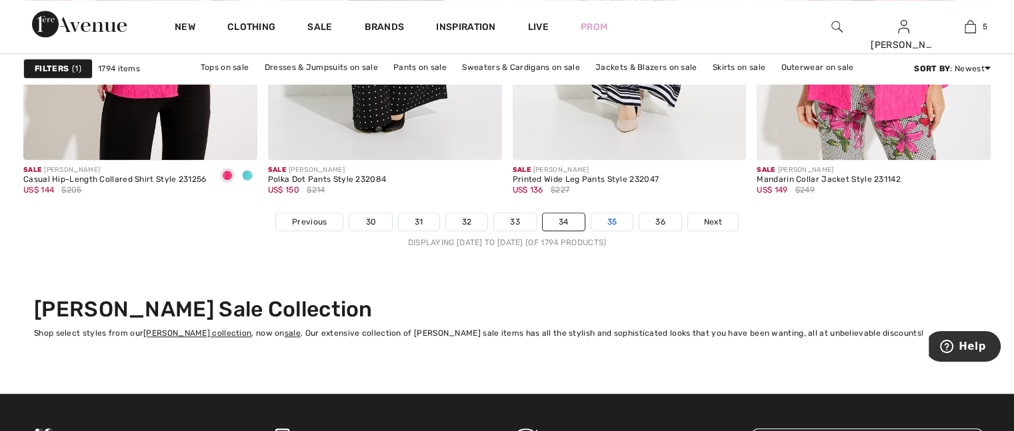
click at [614, 217] on link "35" at bounding box center [613, 221] width 42 height 17
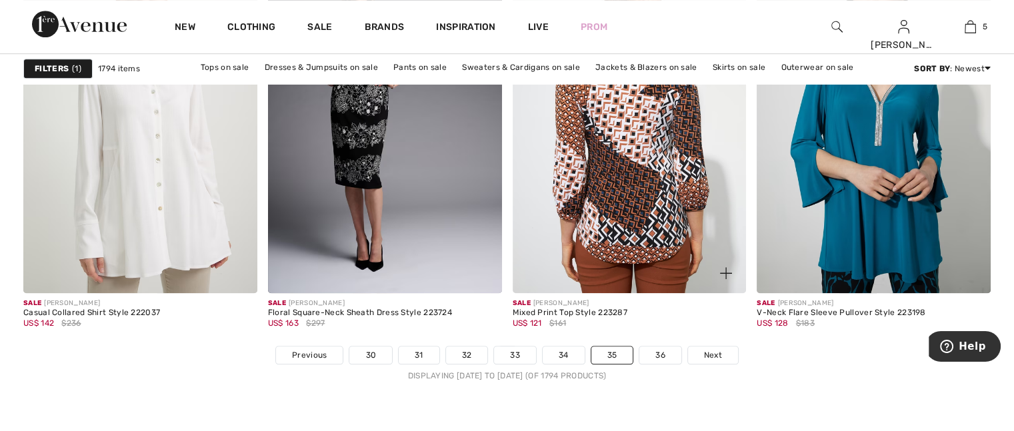
scroll to position [6202, 0]
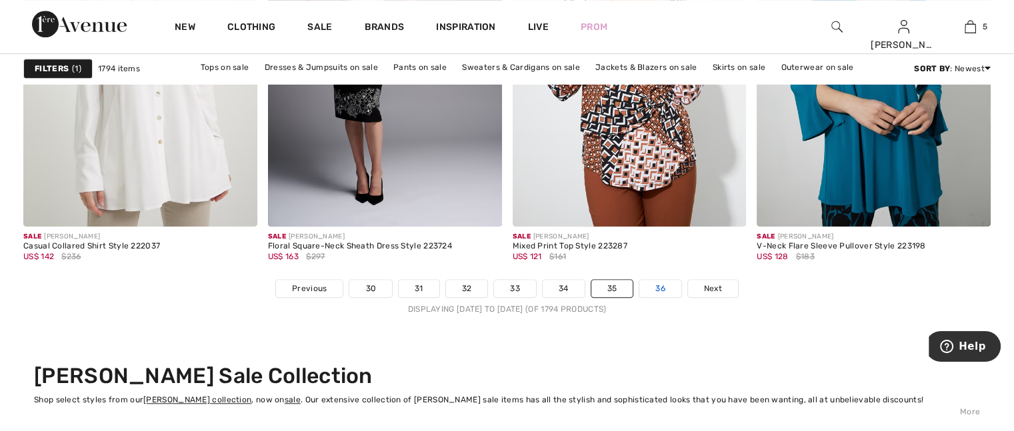
click at [656, 285] on link "36" at bounding box center [661, 288] width 42 height 17
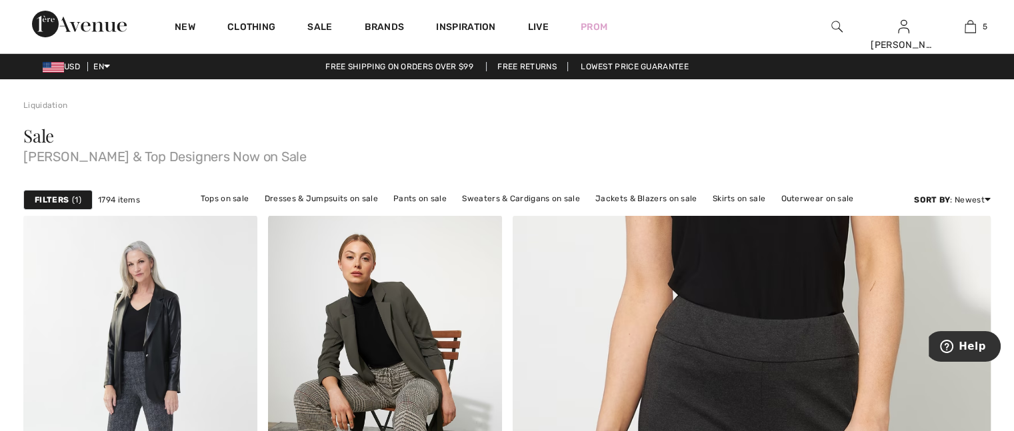
click at [841, 24] on img at bounding box center [837, 27] width 11 height 16
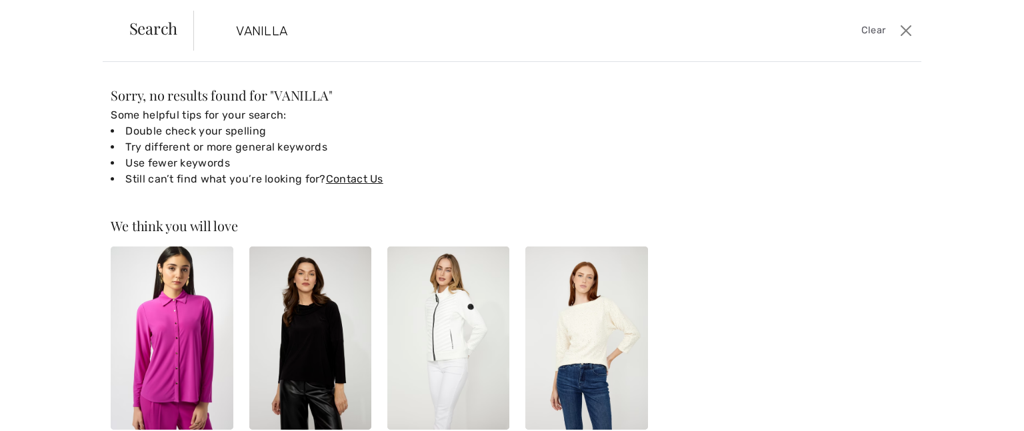
click at [432, 33] on input "VANILLA" at bounding box center [477, 31] width 503 height 40
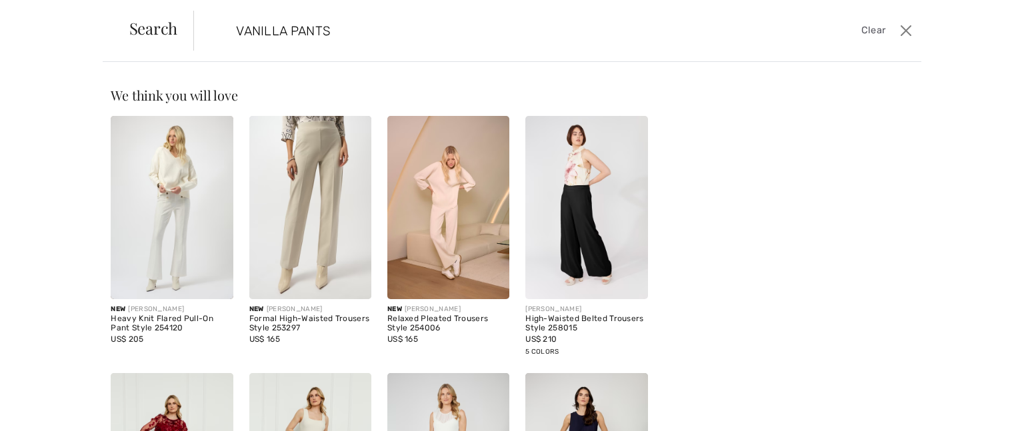
type input "VANILLA PANTS"
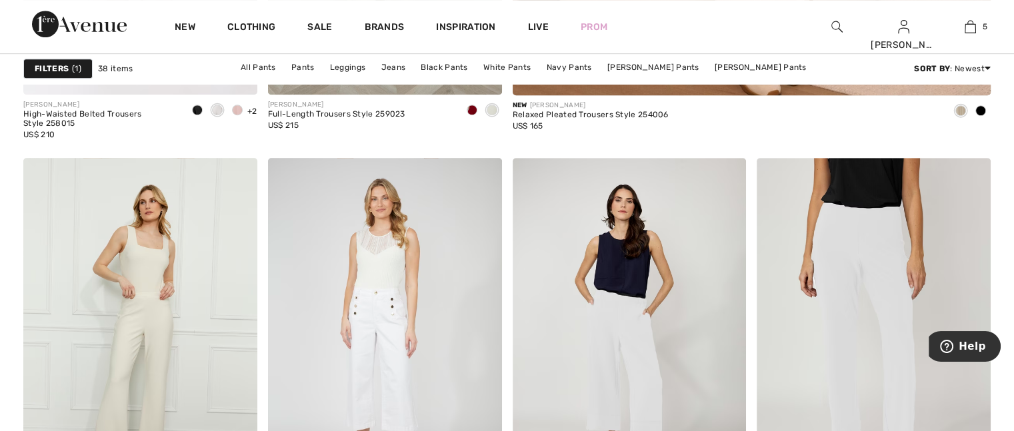
scroll to position [934, 0]
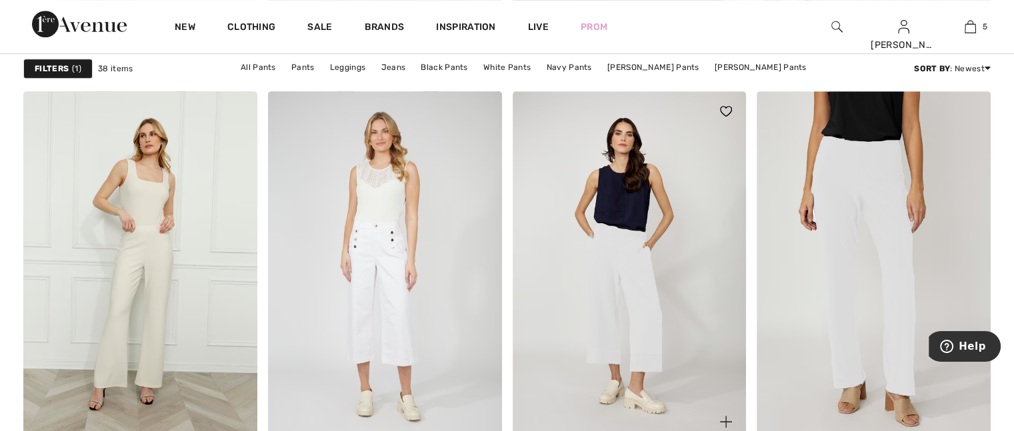
click at [634, 266] on img at bounding box center [630, 266] width 234 height 351
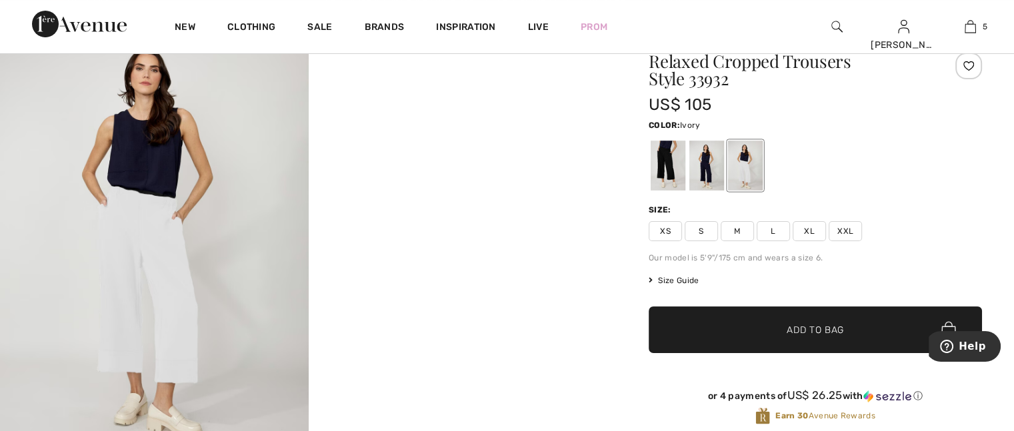
scroll to position [133, 0]
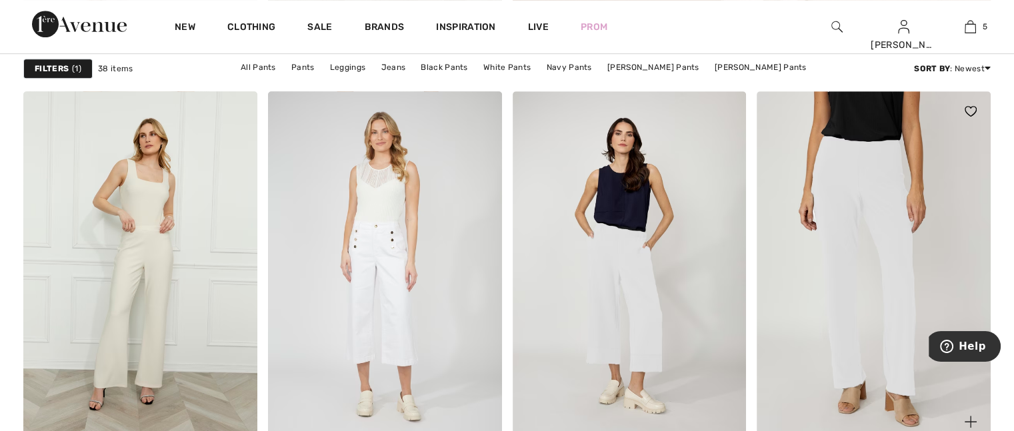
click at [888, 267] on img at bounding box center [874, 266] width 234 height 351
